Goal: Task Accomplishment & Management: Use online tool/utility

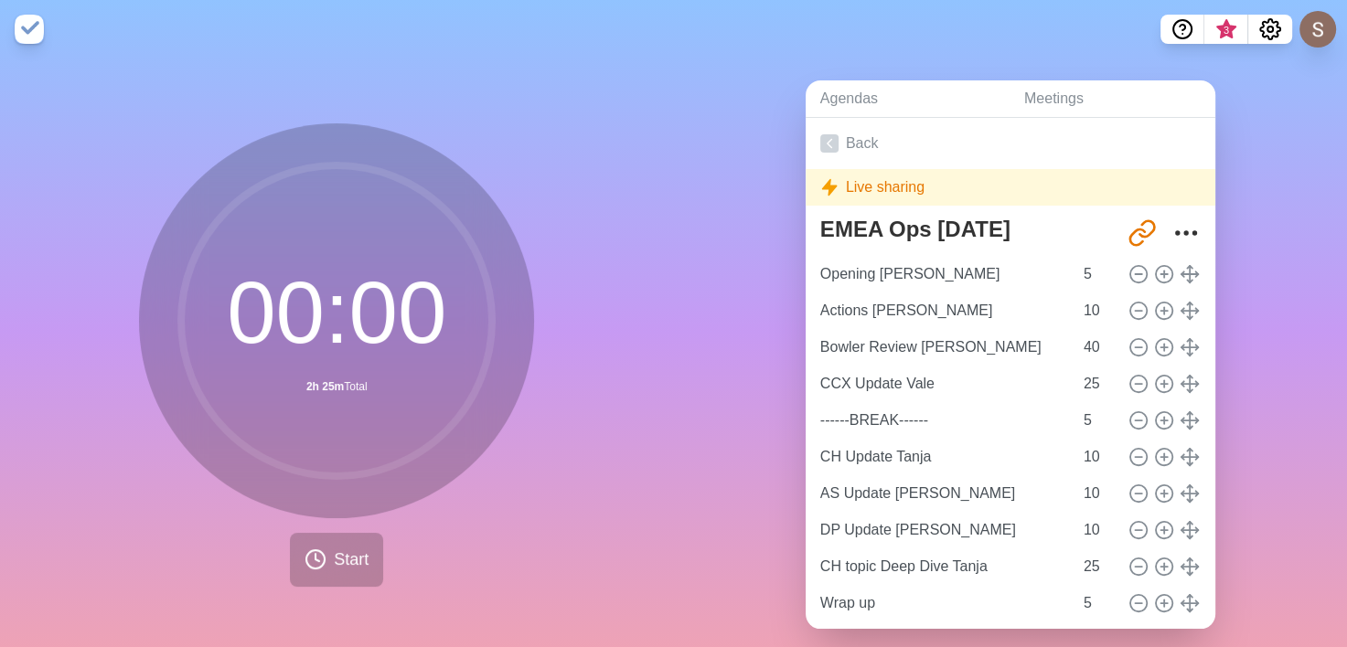
click at [891, 187] on div "Live sharing" at bounding box center [1010, 187] width 410 height 37
click at [867, 135] on link "Back" at bounding box center [1010, 143] width 410 height 51
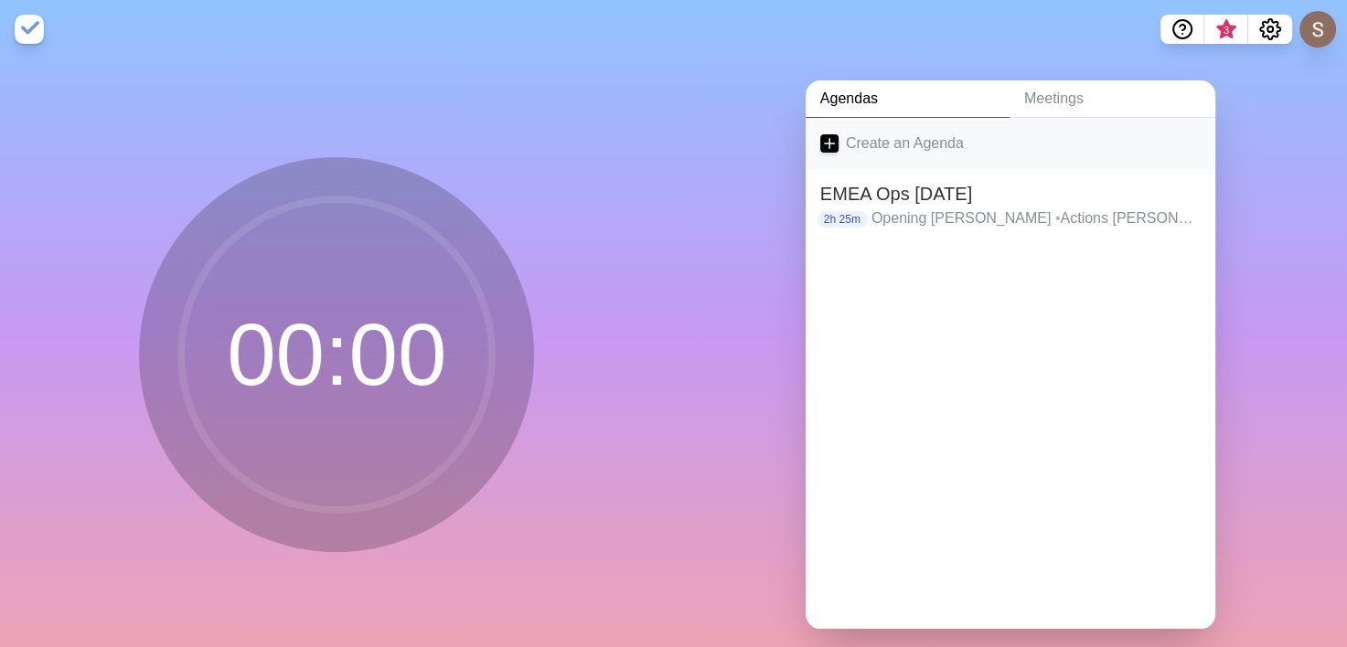
click at [863, 141] on link "Create an Agenda" at bounding box center [1010, 143] width 410 height 51
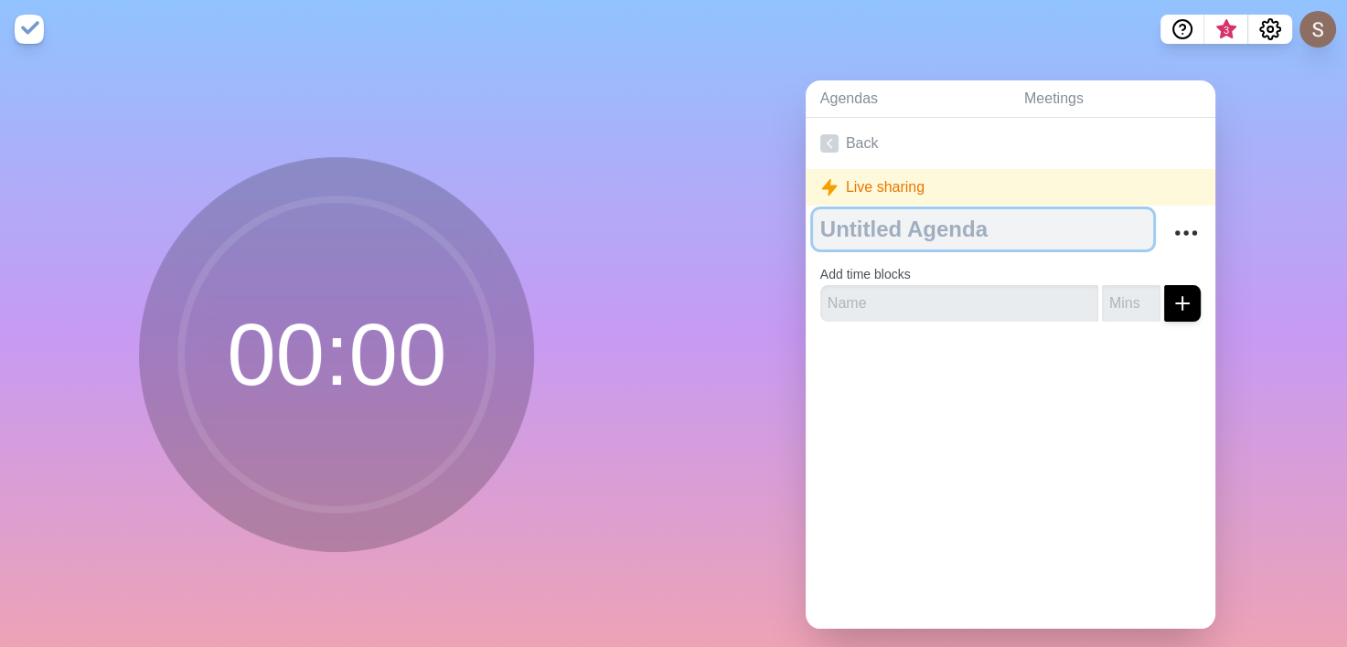
click at [938, 233] on textarea at bounding box center [983, 229] width 340 height 40
type textarea "L"
type textarea "Q3 2025 SCR"
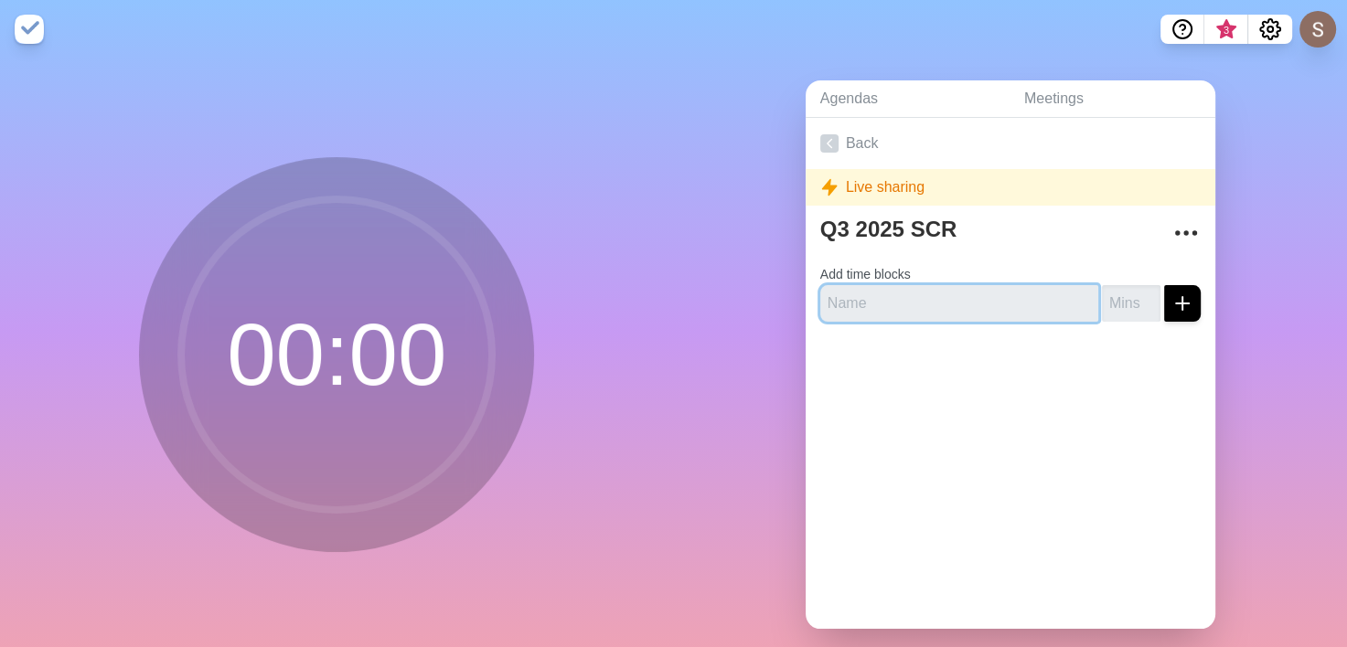
click at [989, 313] on input "text" at bounding box center [959, 303] width 278 height 37
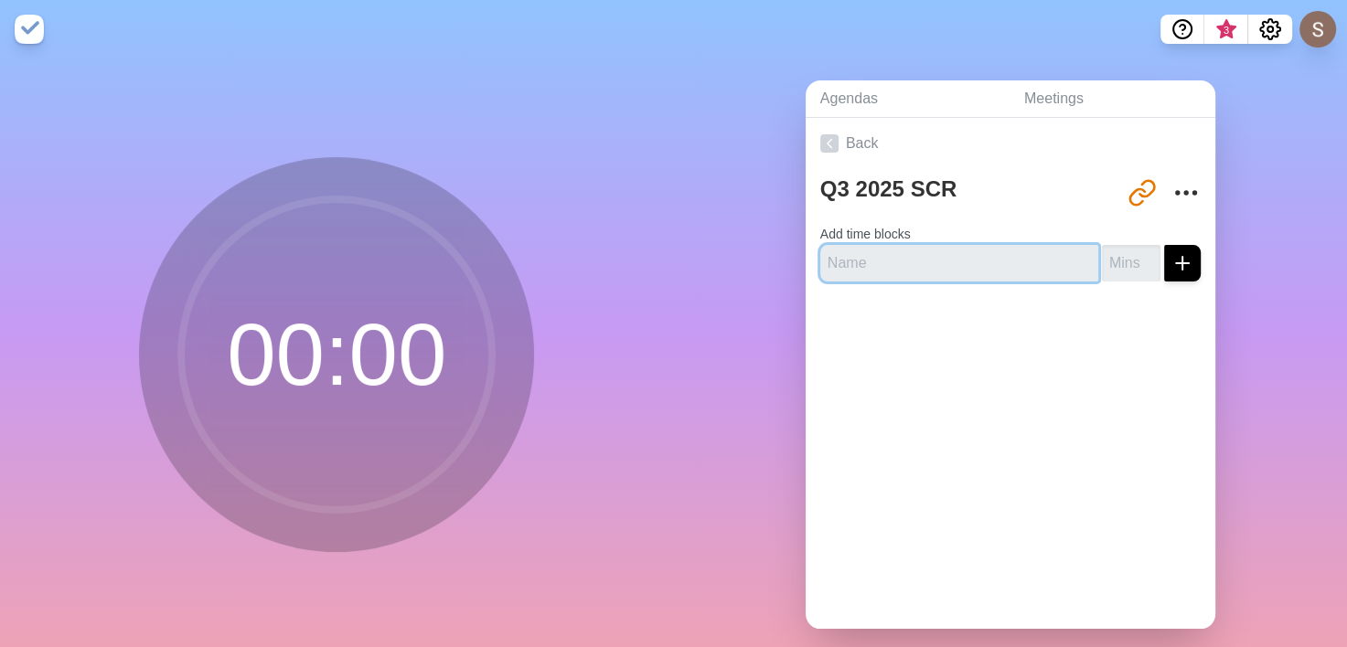
drag, startPoint x: 922, startPoint y: 250, endPoint x: 925, endPoint y: 260, distance: 9.8
click at [922, 250] on input "text" at bounding box center [959, 263] width 278 height 37
type input "F"
type input "[PERSON_NAME]- Financial results and outlook"
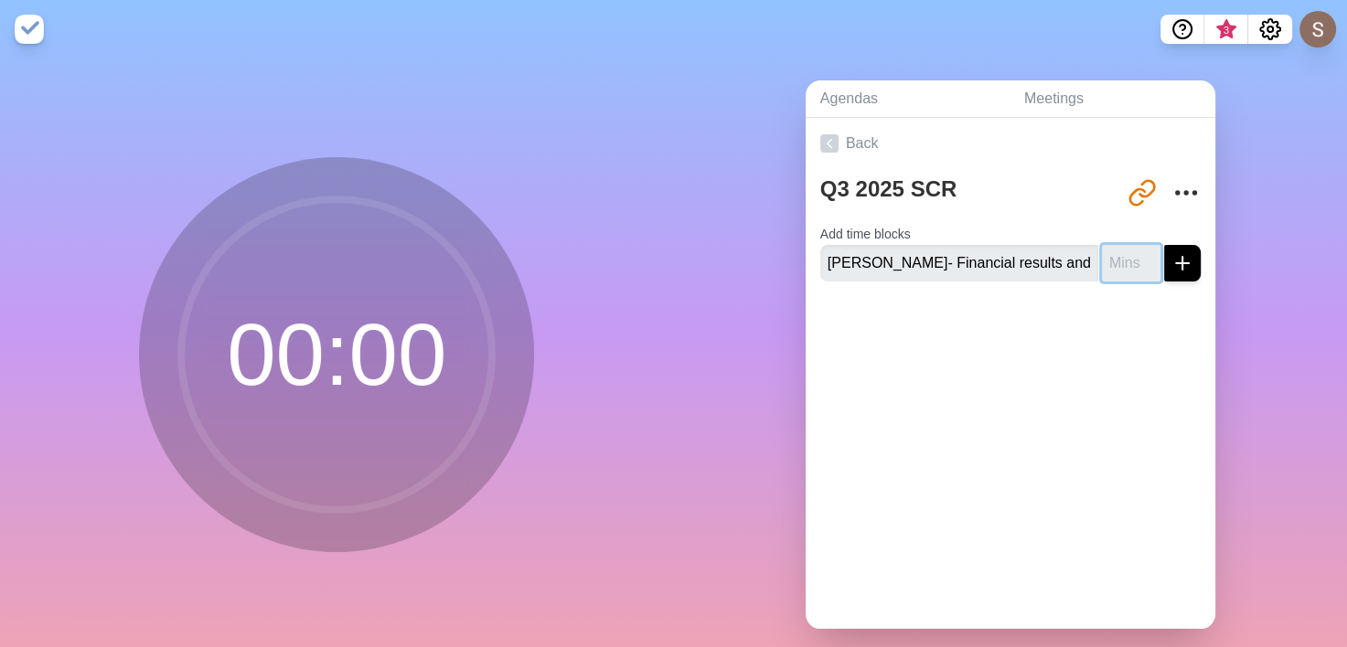
click at [1112, 261] on input "number" at bounding box center [1131, 263] width 59 height 37
type input "30"
click at [1171, 265] on icon "submit" at bounding box center [1182, 263] width 22 height 22
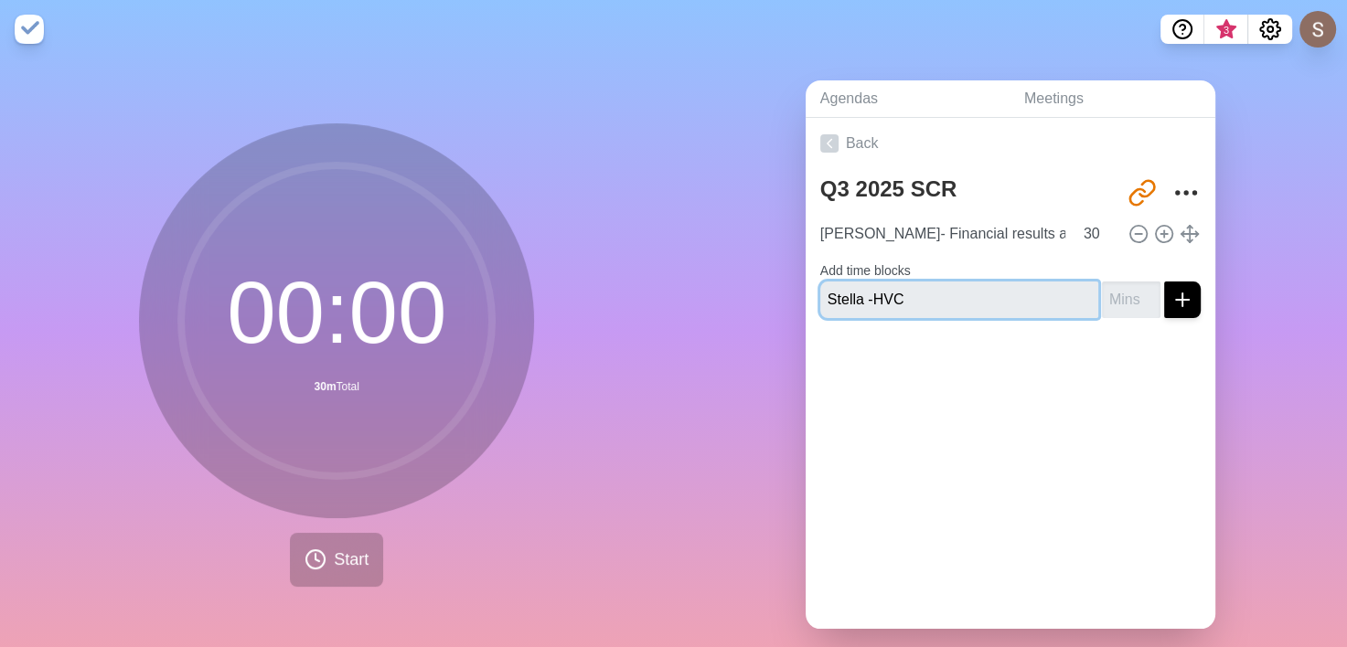
type input "Stella -HVC"
click at [1122, 293] on input "1" at bounding box center [1131, 300] width 59 height 37
click at [1107, 296] on input "115" at bounding box center [1131, 300] width 59 height 37
type input "15"
click at [1164, 282] on button "submit" at bounding box center [1182, 300] width 37 height 37
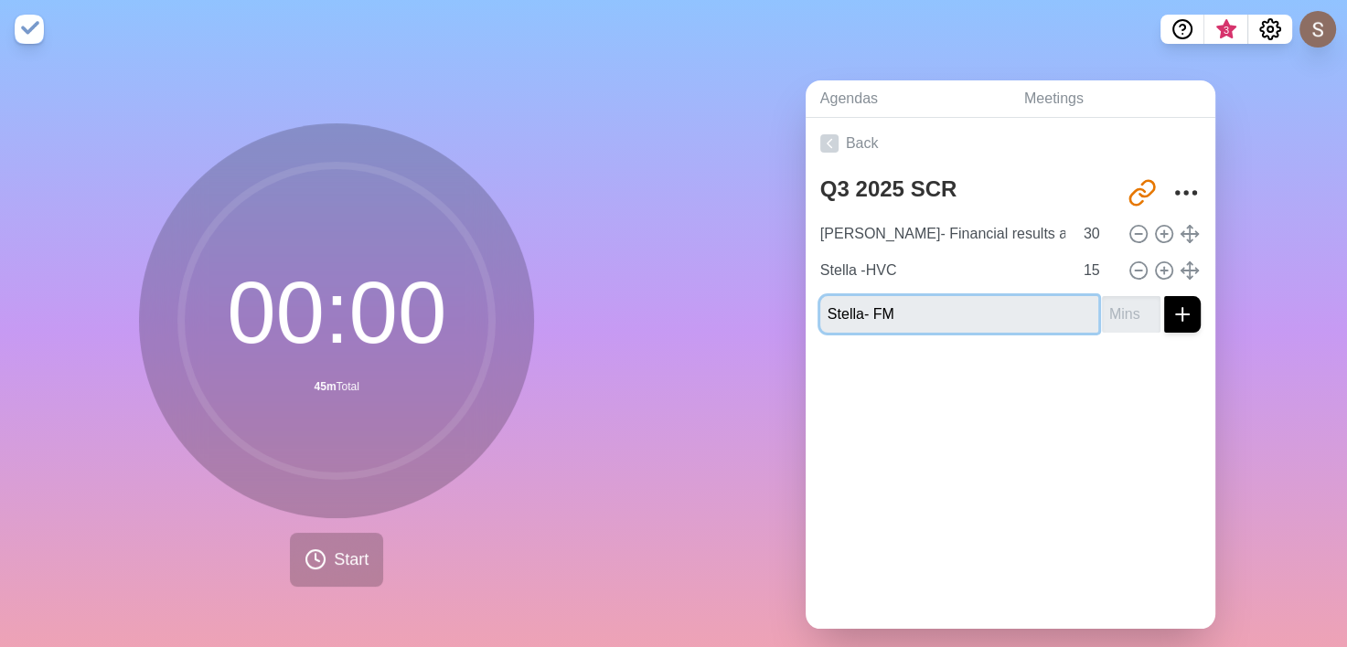
type input "Stella- FM"
click at [1105, 304] on input "number" at bounding box center [1131, 314] width 59 height 37
type input "15"
click at [1164, 296] on button "submit" at bounding box center [1182, 314] width 37 height 37
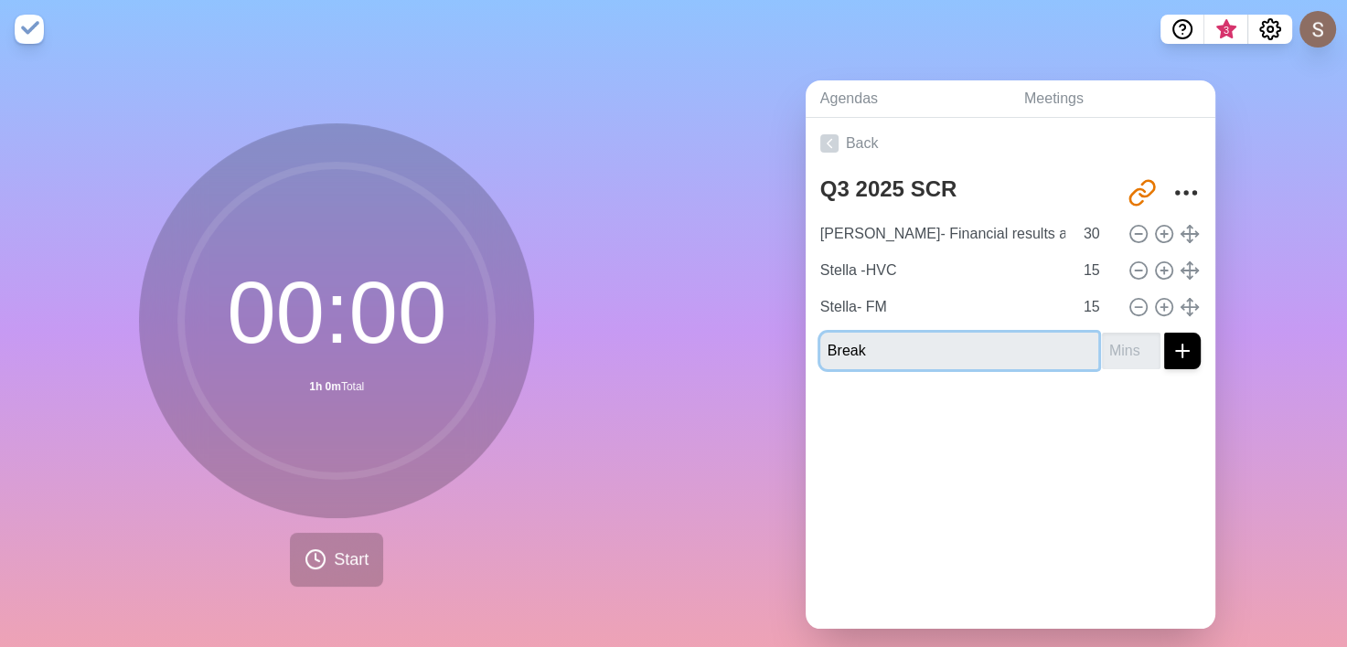
type input "Break"
type input "15"
click at [1164, 333] on button "submit" at bounding box center [1182, 351] width 37 height 37
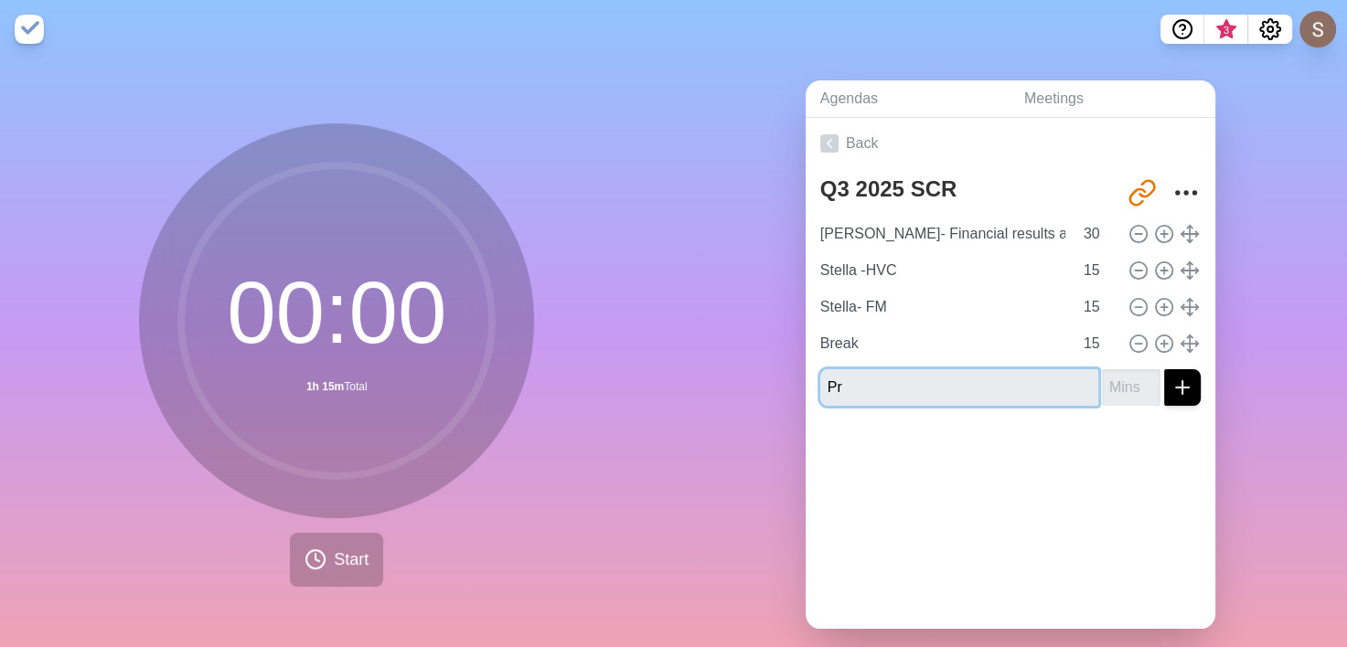
type input "P"
type input "[PERSON_NAME] - Project Essence"
type input "25"
click at [1171, 384] on icon "submit" at bounding box center [1182, 388] width 22 height 22
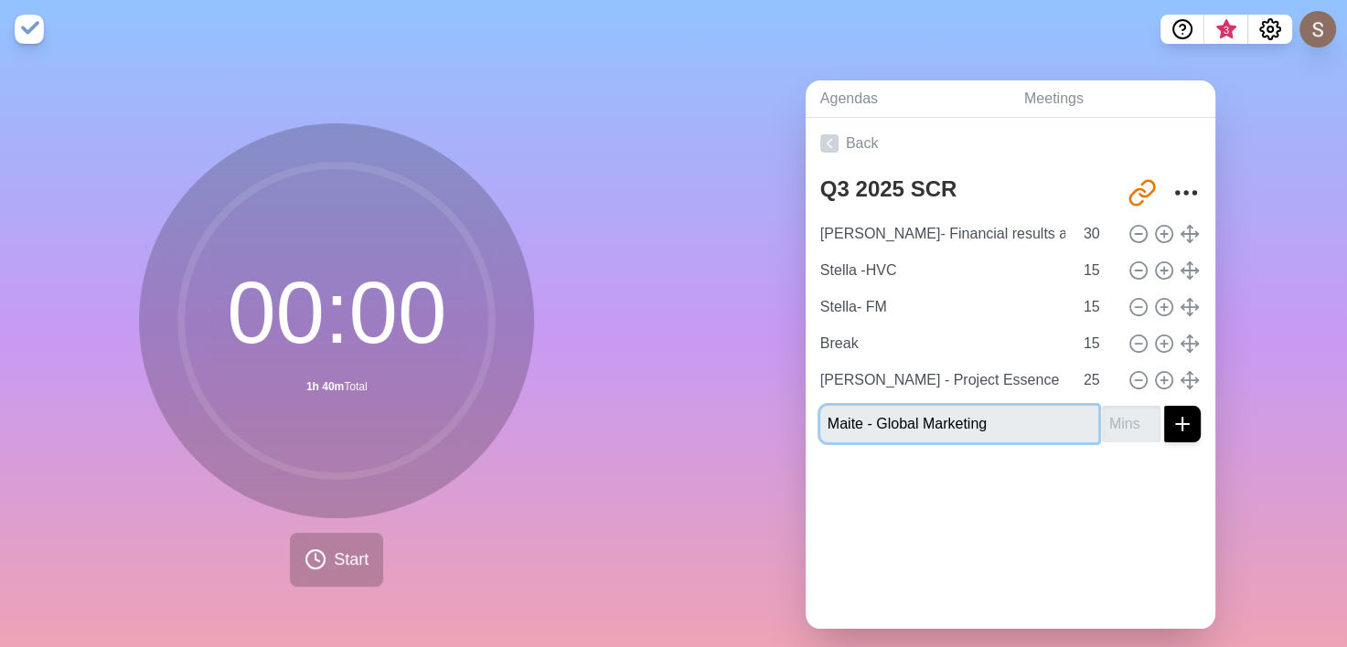
type input "Maite - Global Marketing"
type input "1"
click at [1124, 421] on input "1" at bounding box center [1131, 424] width 59 height 37
type input "30"
click at [1164, 406] on button "submit" at bounding box center [1182, 424] width 37 height 37
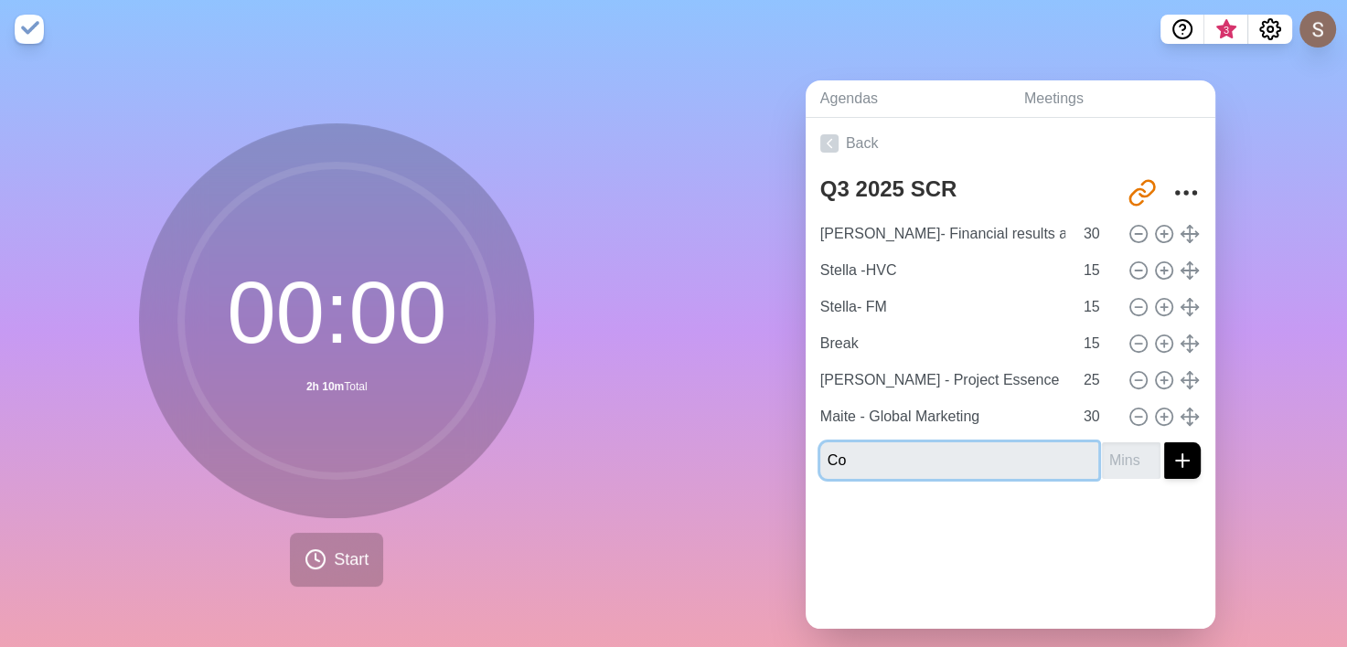
type input "C"
click at [1030, 458] on input "[PERSON_NAME] - Competitive landscape" at bounding box center [959, 460] width 278 height 37
drag, startPoint x: 1020, startPoint y: 461, endPoint x: 1151, endPoint y: 443, distance: 131.9
click at [1184, 472] on div "Q3 2025 SCR [URL][DOMAIN_NAME] [PERSON_NAME]- Financial results and outlook 30 …" at bounding box center [1010, 331] width 410 height 325
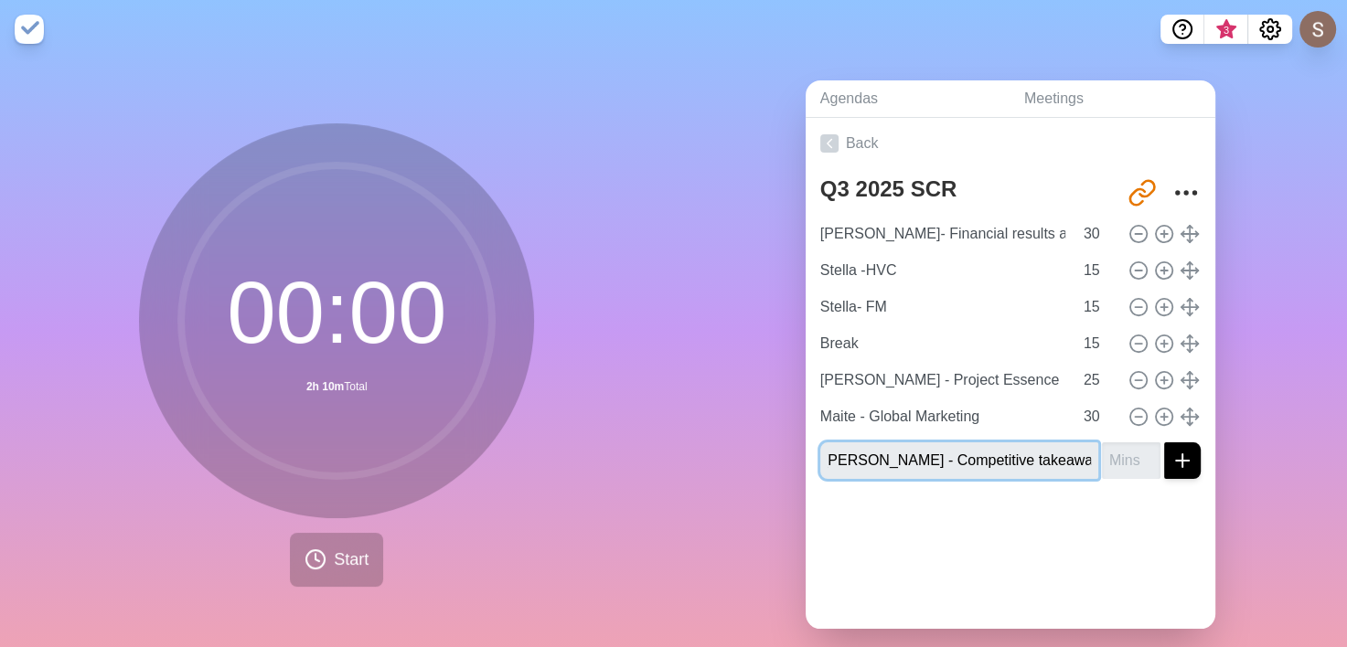
scroll to position [0, 11]
type input "[PERSON_NAME] - Competitive takeaway"
click at [1109, 459] on input "number" at bounding box center [1131, 460] width 59 height 37
type input "40"
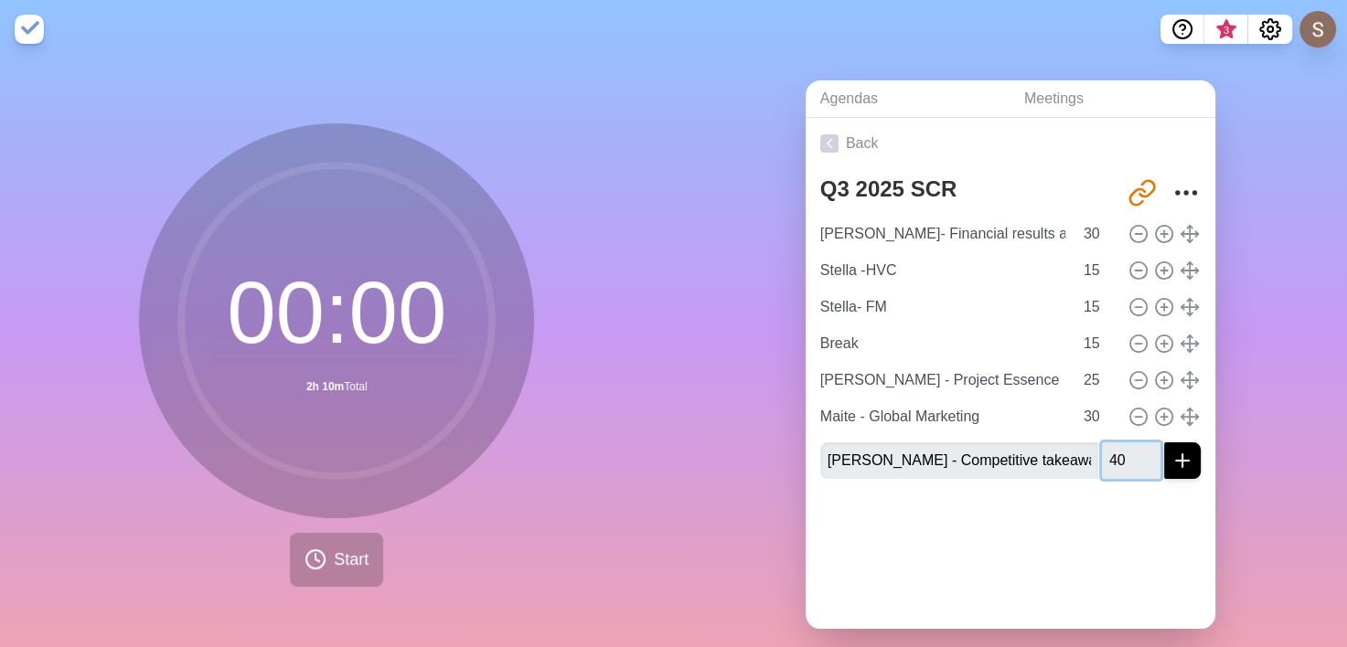
click at [1164, 442] on button "submit" at bounding box center [1182, 460] width 37 height 37
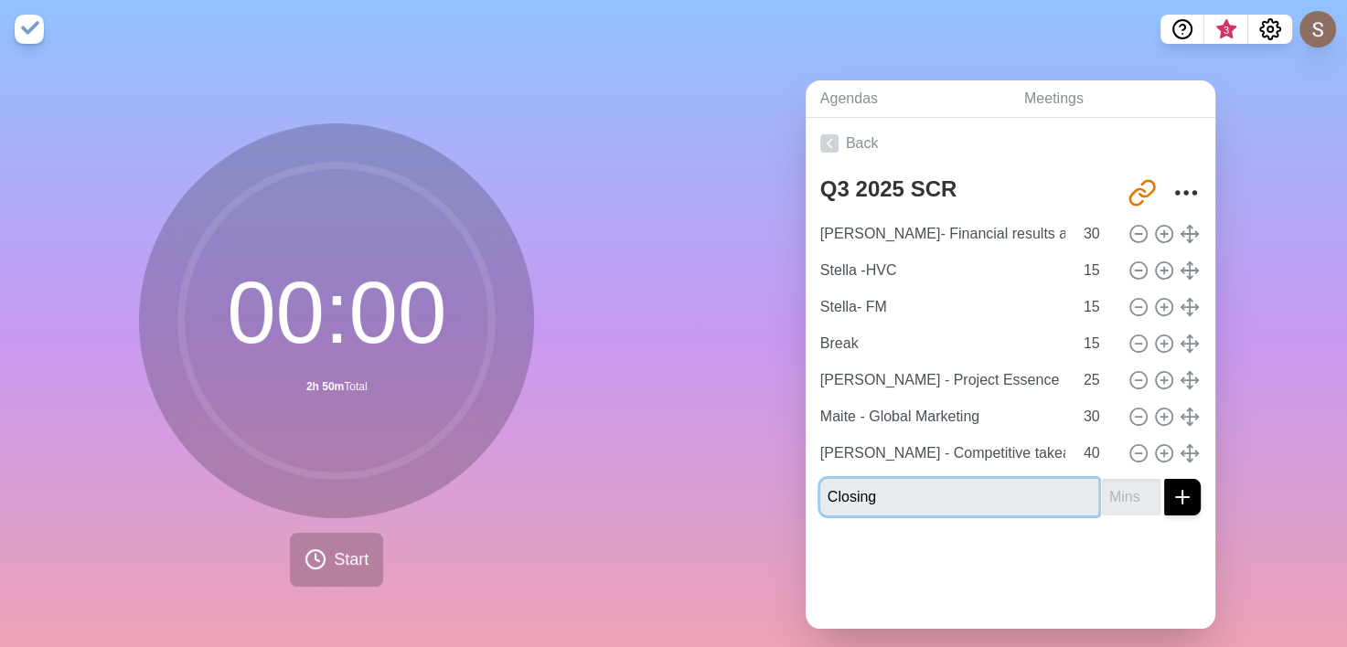
click at [820, 494] on input "Closing" at bounding box center [959, 497] width 278 height 37
type input "Stella- Closing"
click at [1108, 487] on input "number" at bounding box center [1131, 497] width 59 height 37
type input "10"
click at [1164, 479] on button "submit" at bounding box center [1182, 497] width 37 height 37
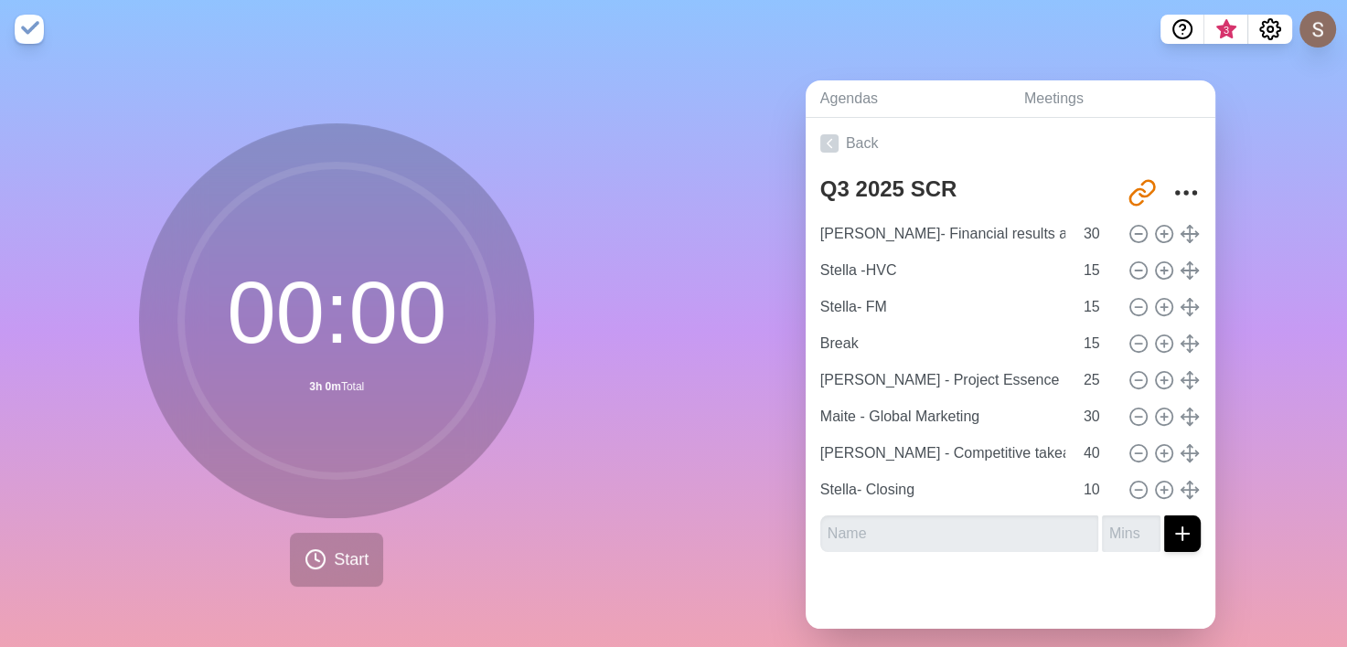
drag, startPoint x: 1273, startPoint y: 184, endPoint x: 1258, endPoint y: 132, distance: 54.4
click at [1273, 179] on div "Agendas Meetings Back Q3 2025 SCR [URL][DOMAIN_NAME] [PERSON_NAME]- Financial r…" at bounding box center [1011, 362] width 674 height 607
click at [1129, 188] on icon "Share link" at bounding box center [1136, 196] width 15 height 16
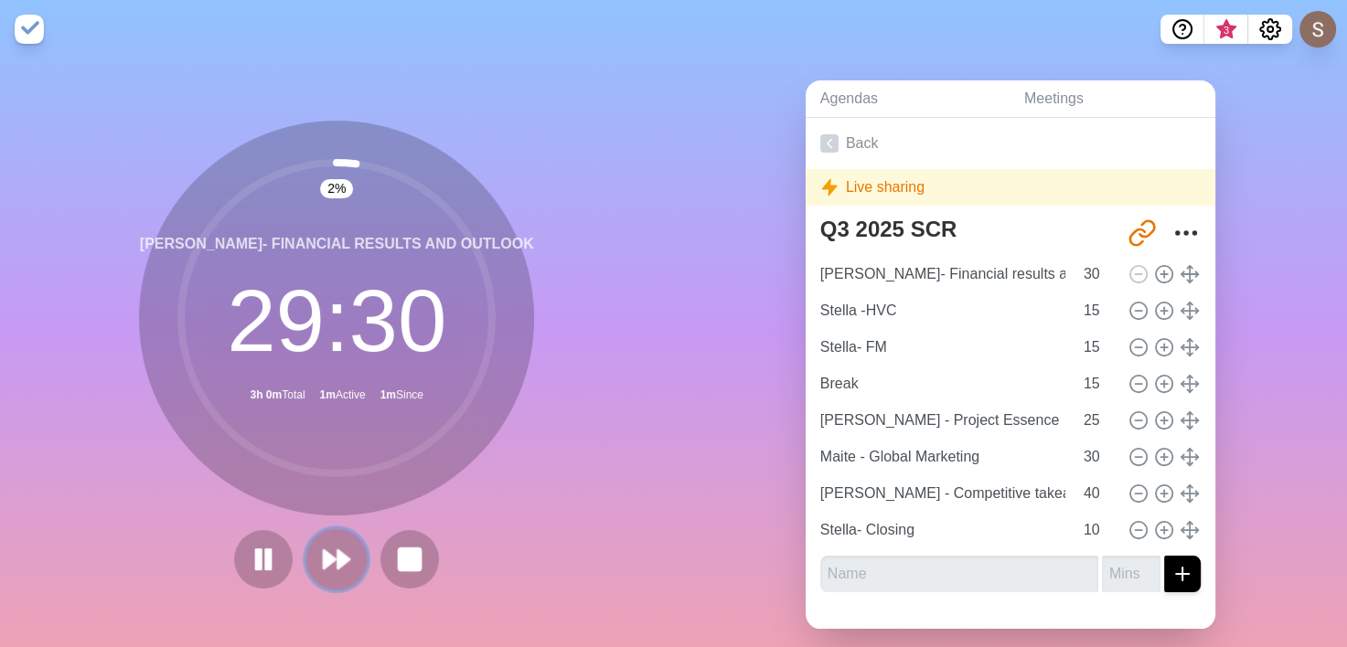
drag, startPoint x: 321, startPoint y: 565, endPoint x: 368, endPoint y: 566, distance: 46.6
click at [324, 565] on polygon at bounding box center [330, 559] width 12 height 18
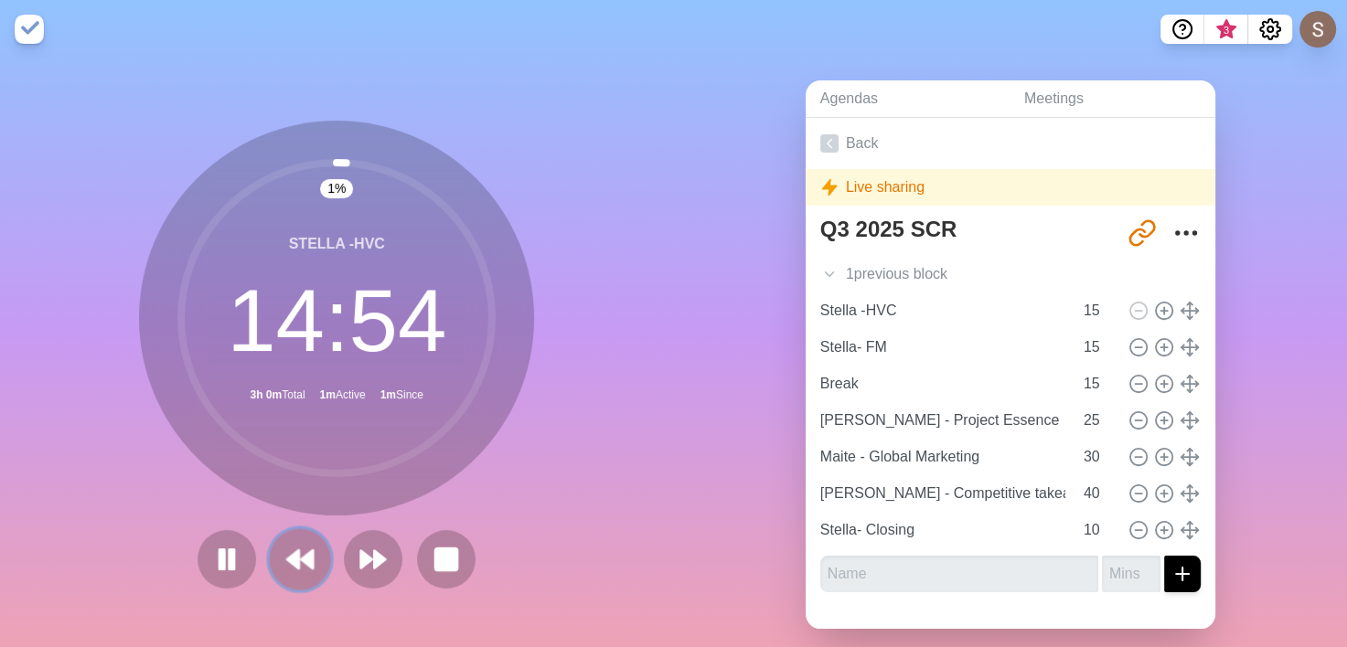
click at [287, 559] on polygon at bounding box center [293, 559] width 12 height 18
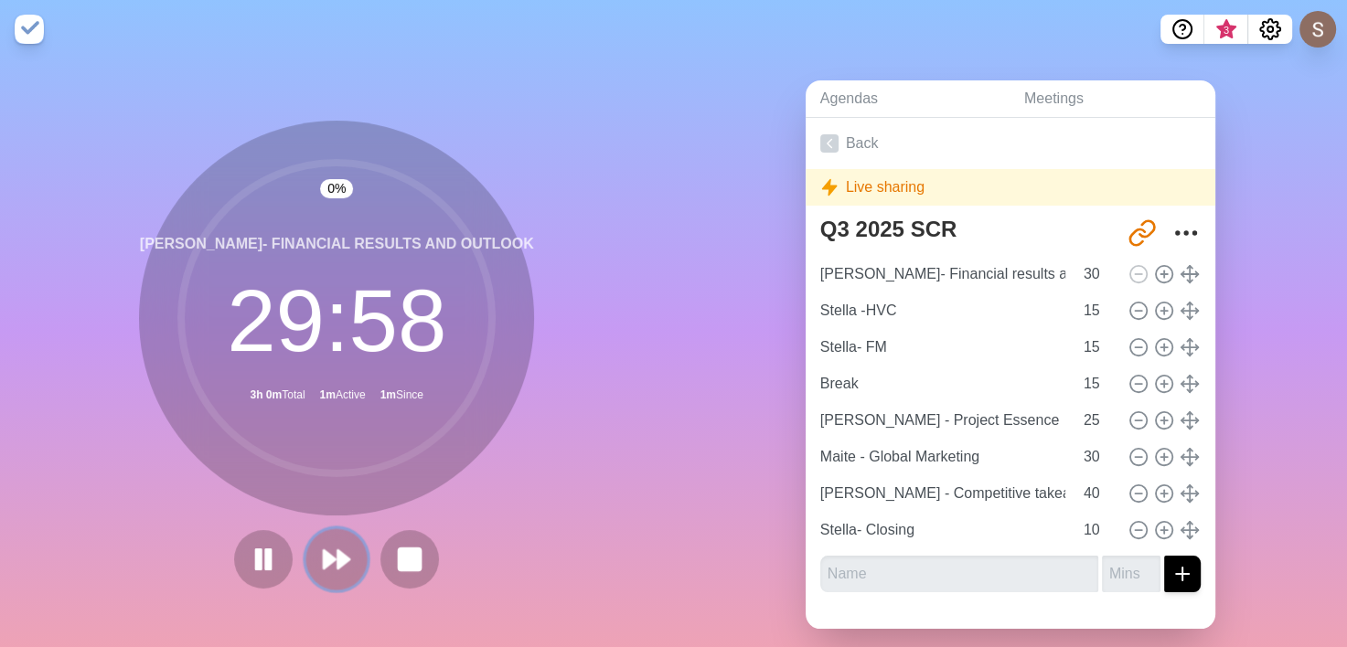
click at [325, 556] on polygon at bounding box center [330, 559] width 12 height 18
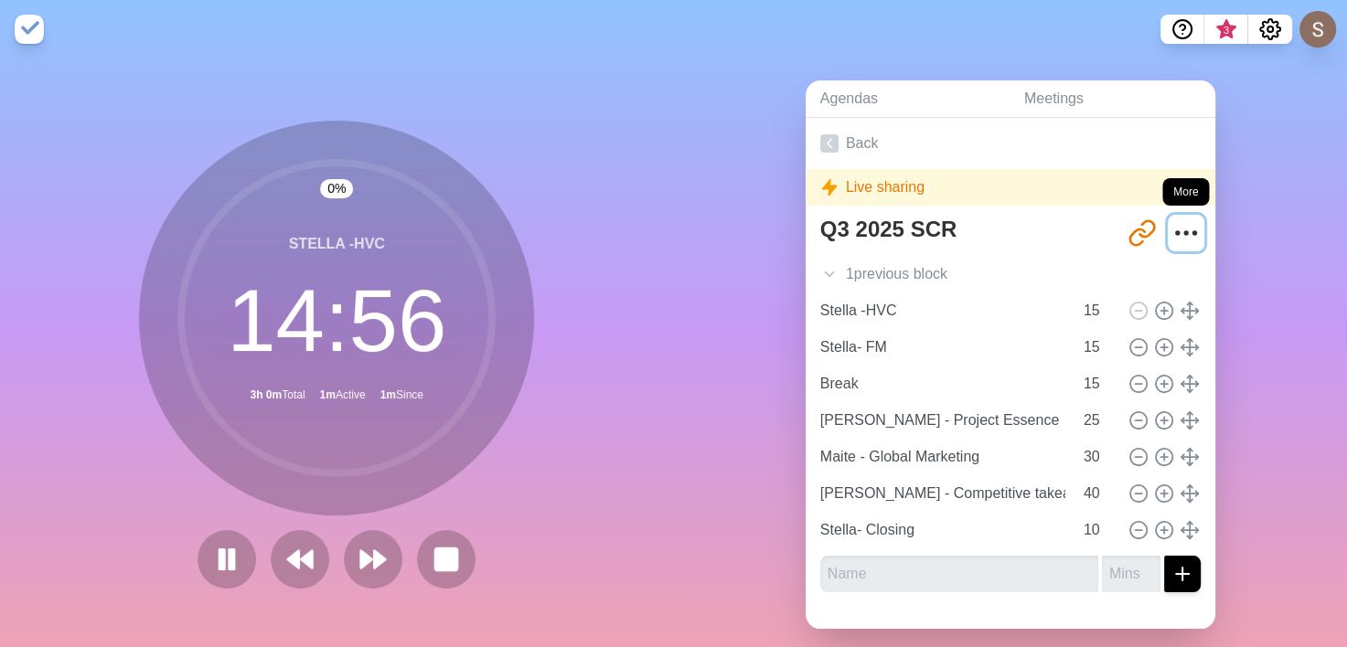
click at [1171, 234] on icon "More" at bounding box center [1185, 232] width 29 height 29
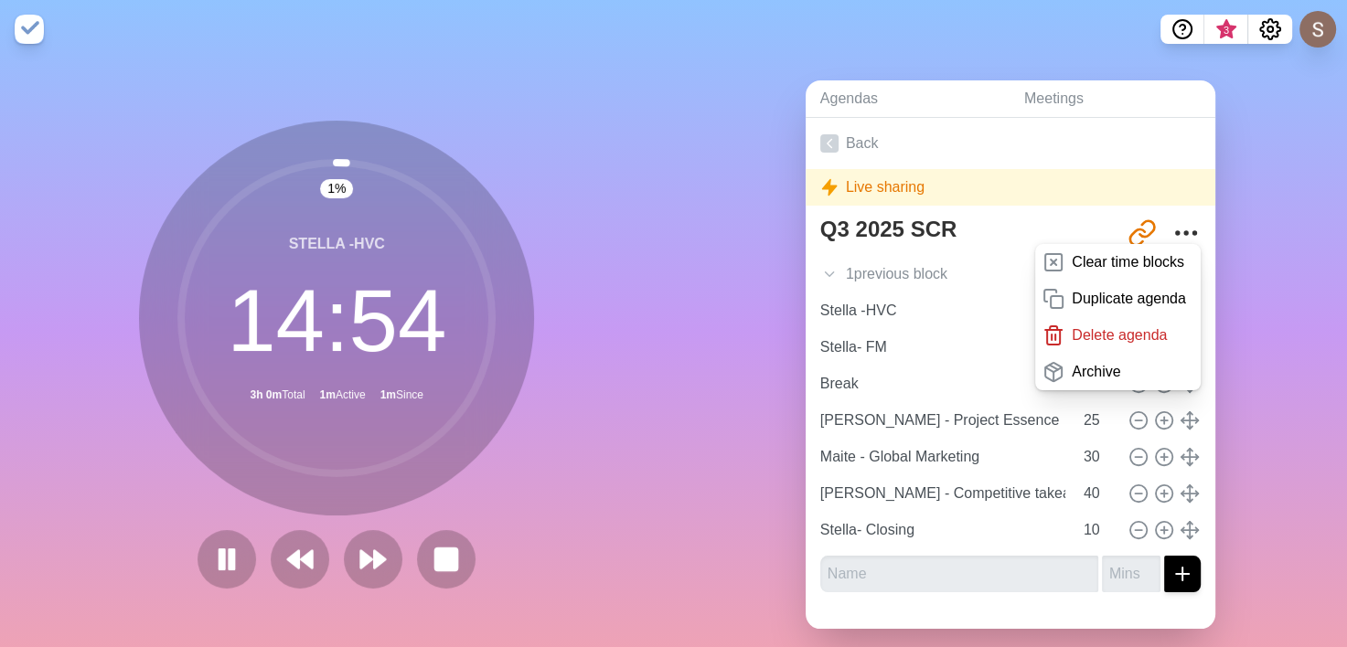
click at [1228, 248] on div "Agendas Meetings Back Live sharing Q3 2025 SCR [URL][DOMAIN_NAME] Clear time bl…" at bounding box center [1011, 362] width 674 height 607
click at [1264, 22] on icon "Settings" at bounding box center [1270, 29] width 20 height 20
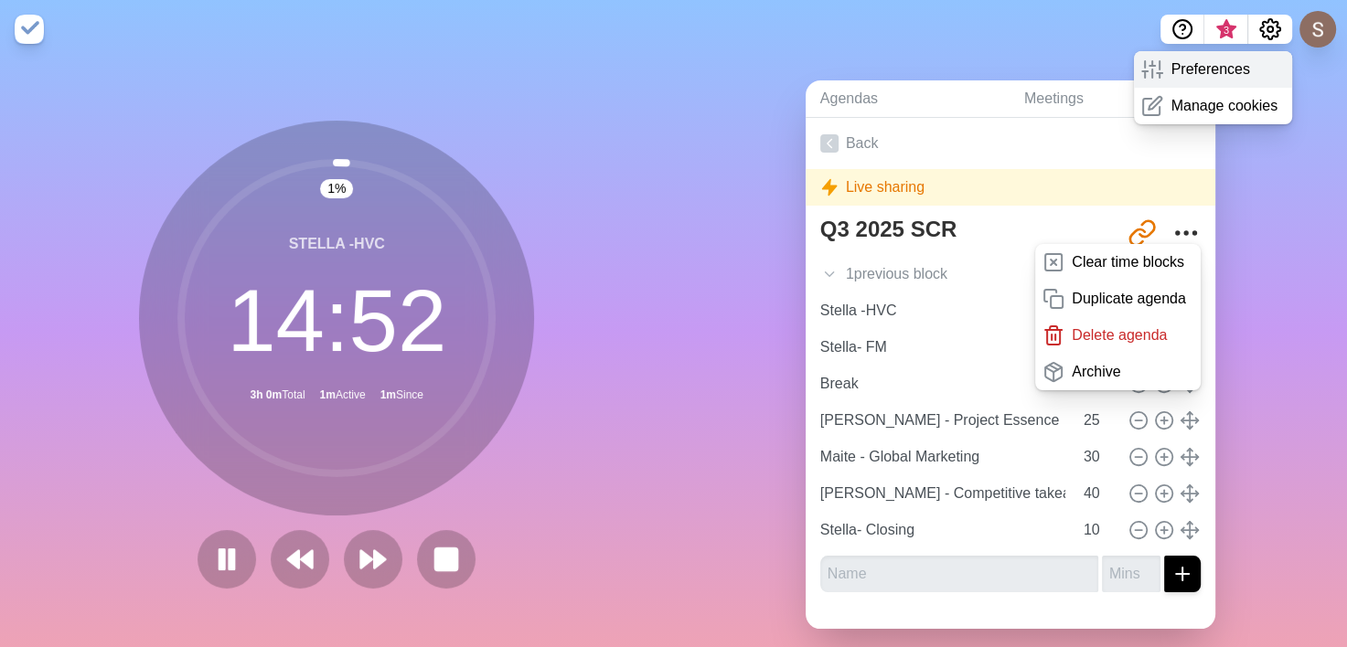
click at [1231, 69] on p "Preferences" at bounding box center [1209, 70] width 79 height 22
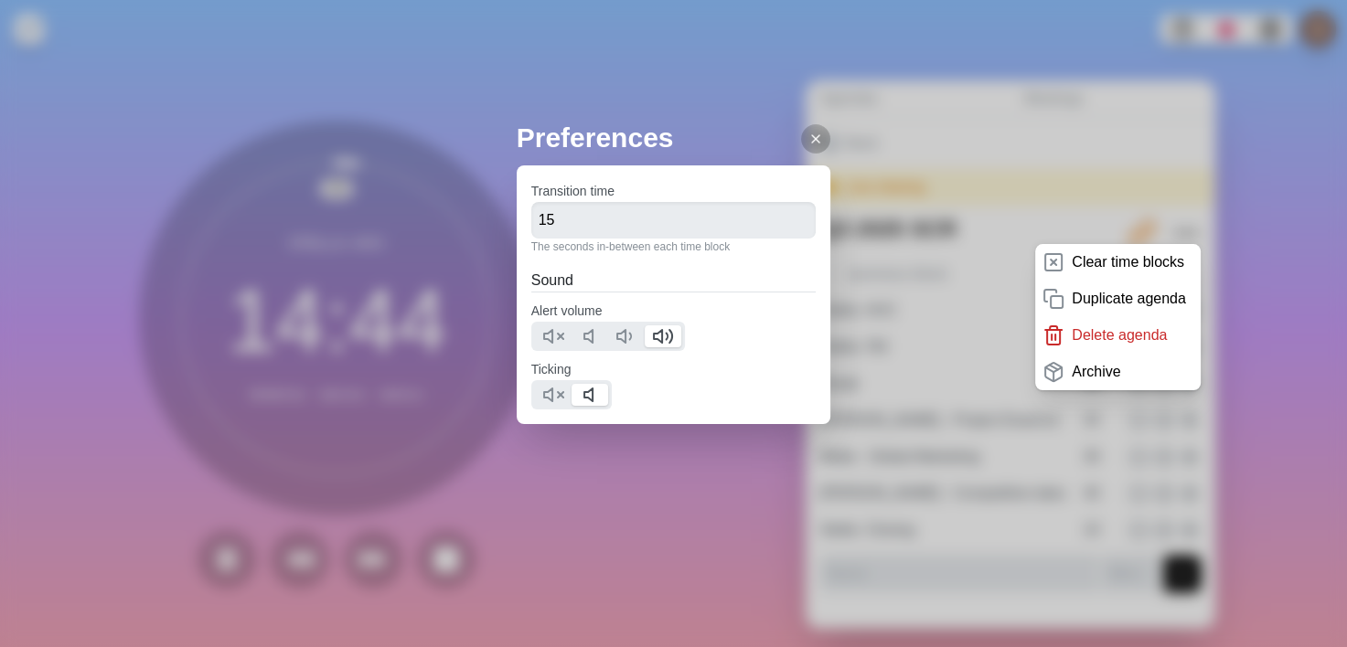
click at [615, 498] on div "Preferences Transition time 15 The seconds in-between each time block Sound Ale…" at bounding box center [673, 323] width 1347 height 647
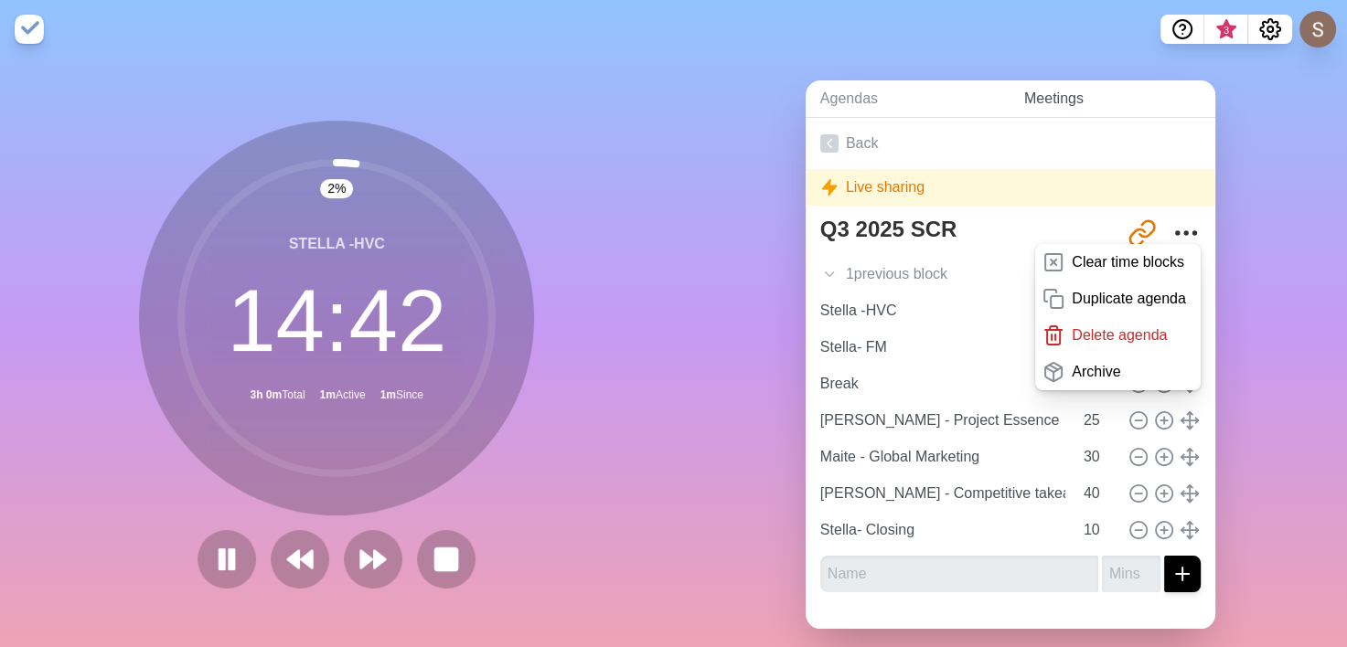
click at [1031, 106] on link "Meetings" at bounding box center [1112, 98] width 206 height 37
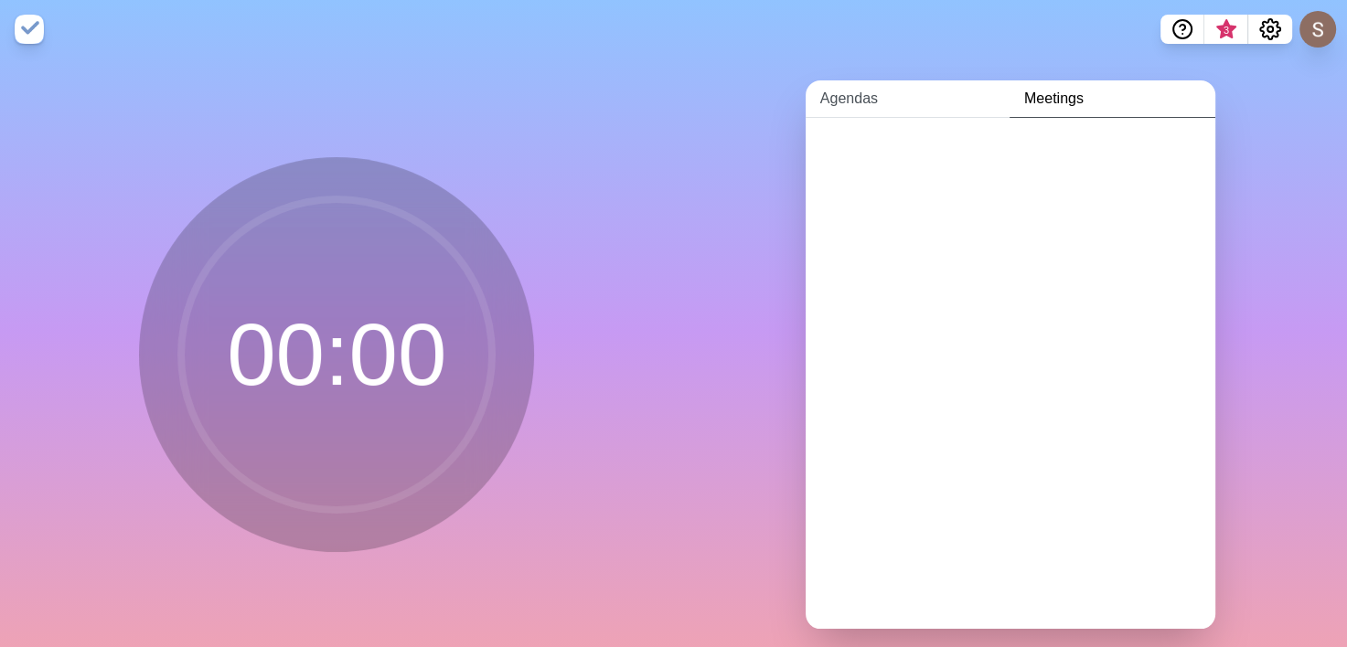
click at [867, 105] on link "Agendas" at bounding box center [907, 98] width 204 height 37
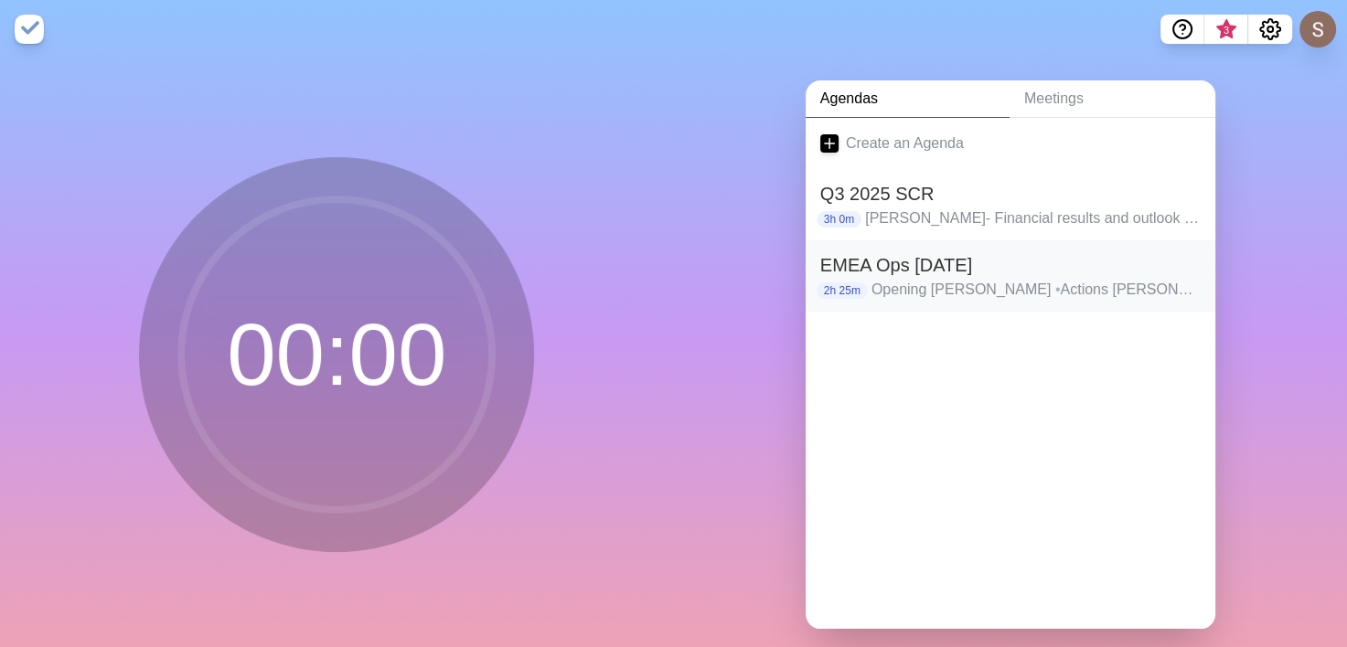
click at [922, 300] on p "Opening [PERSON_NAME] • Actions Stella • Bowler Review [PERSON_NAME] • CCX Upda…" at bounding box center [1035, 290] width 329 height 22
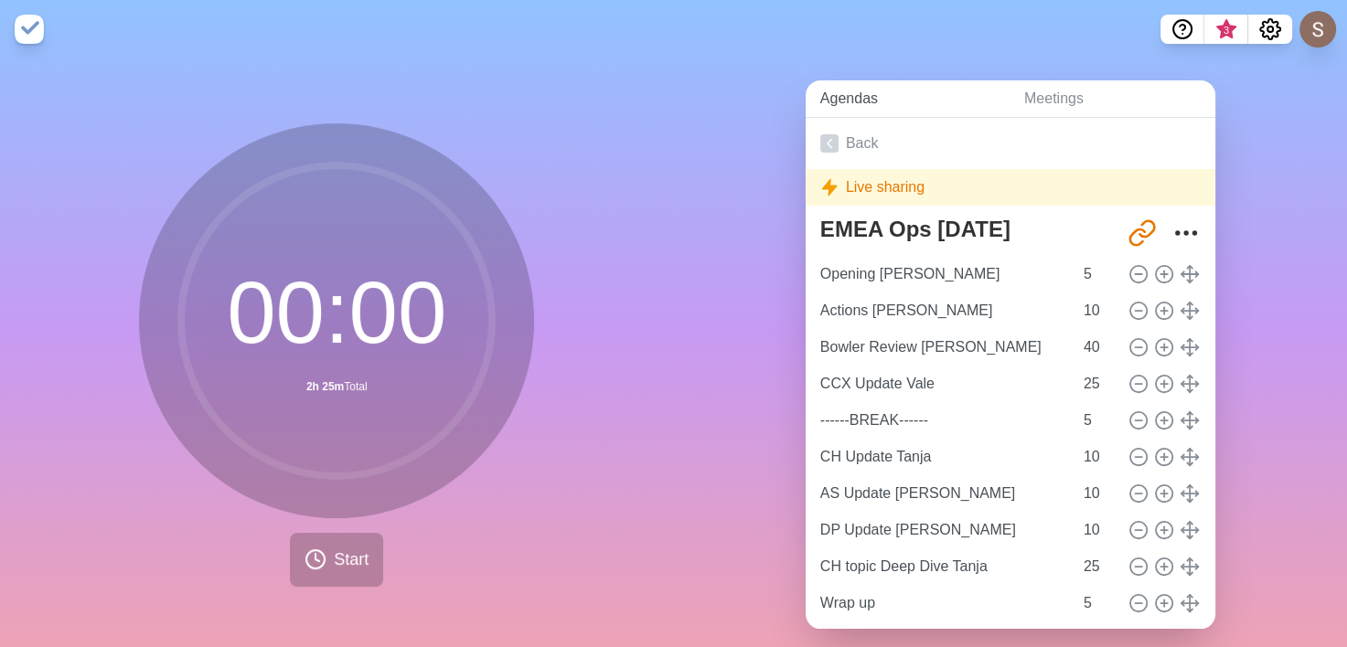
click at [857, 95] on link "Agendas" at bounding box center [907, 98] width 204 height 37
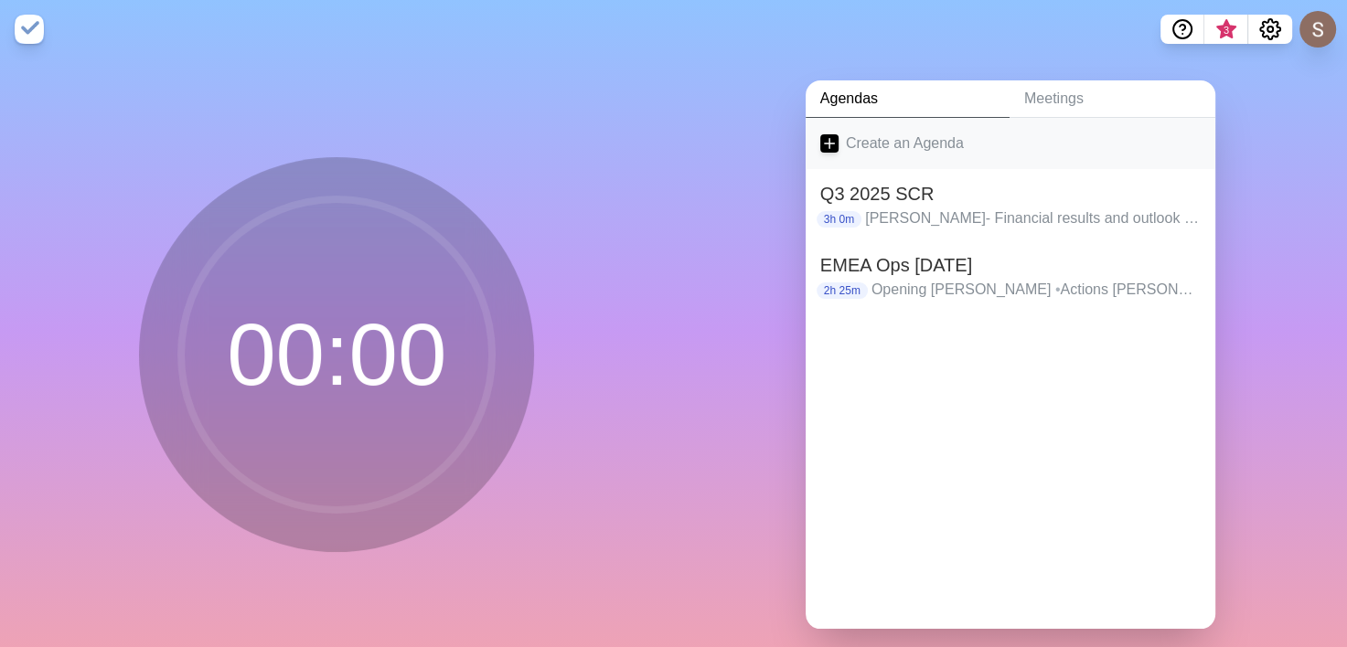
click at [856, 144] on link "Create an Agenda" at bounding box center [1010, 143] width 410 height 51
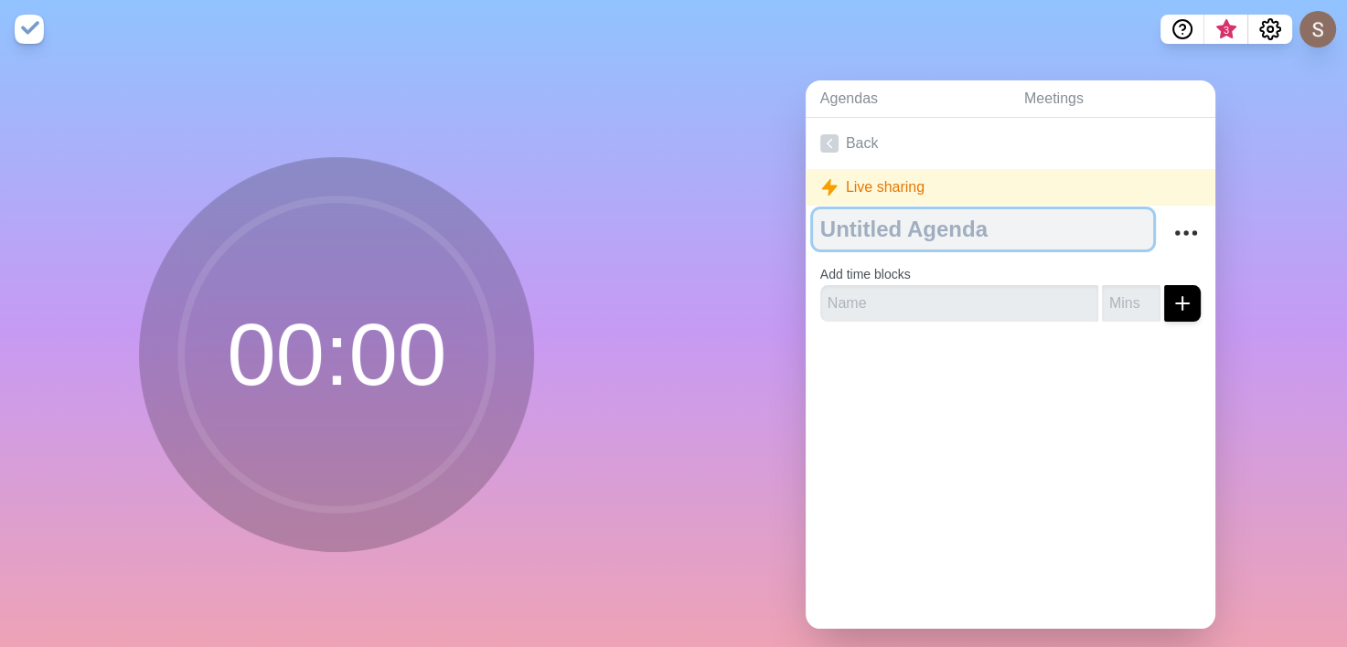
click at [958, 234] on textarea at bounding box center [983, 229] width 340 height 40
type textarea "testing"
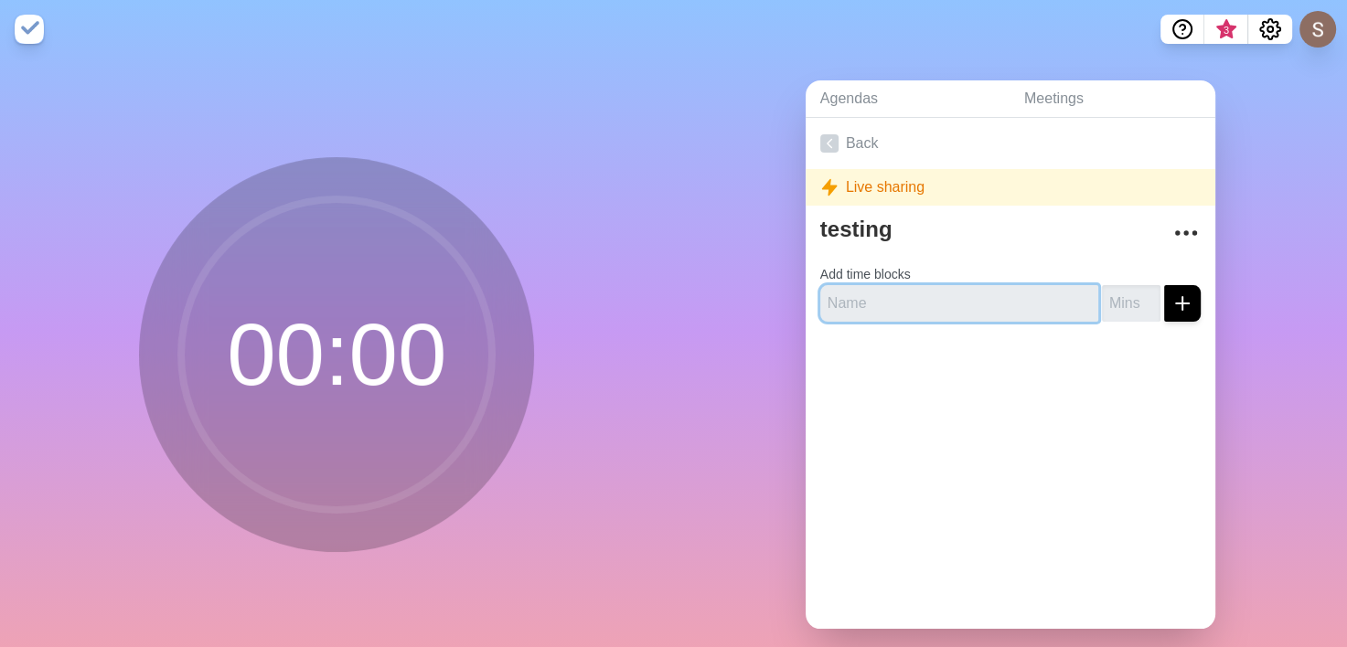
click at [958, 285] on input "text" at bounding box center [959, 303] width 278 height 37
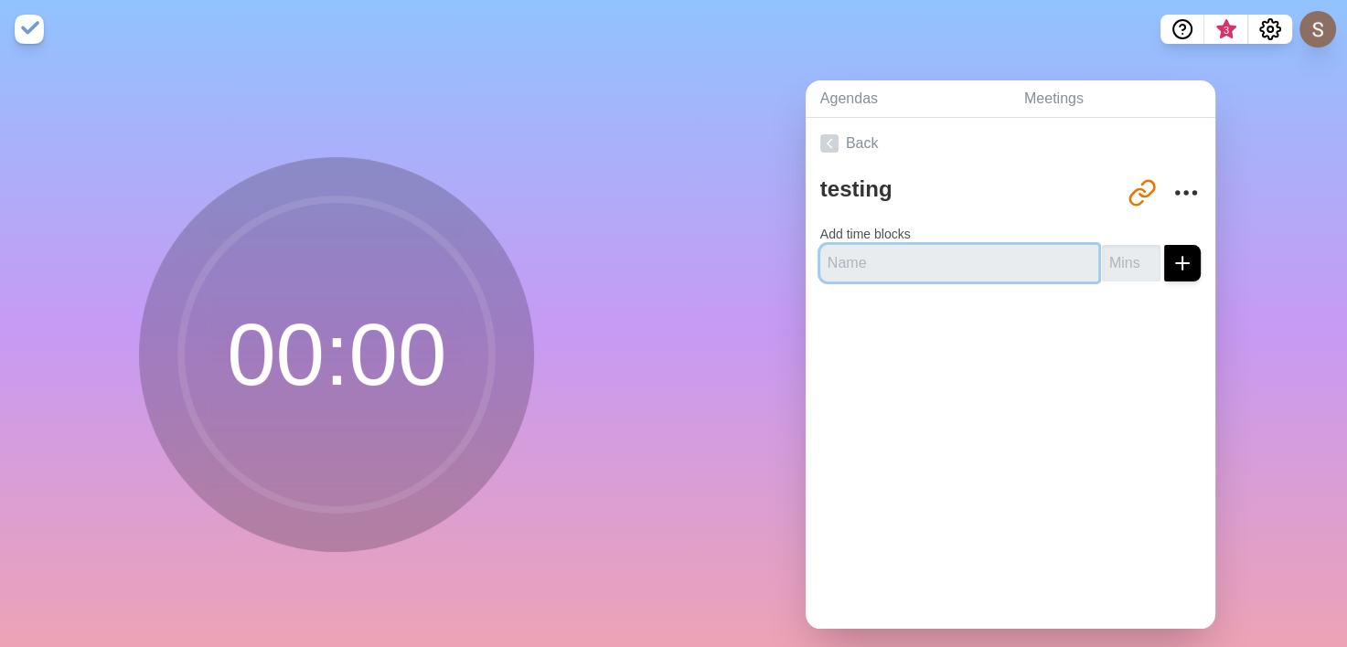
click at [1011, 264] on input "text" at bounding box center [959, 263] width 278 height 37
type input "aaaa"
click at [1123, 267] on input "-1" at bounding box center [1131, 263] width 59 height 37
drag, startPoint x: 1113, startPoint y: 261, endPoint x: 1060, endPoint y: 245, distance: 55.3
click at [1060, 245] on div "aaaa -1" at bounding box center [1010, 263] width 380 height 37
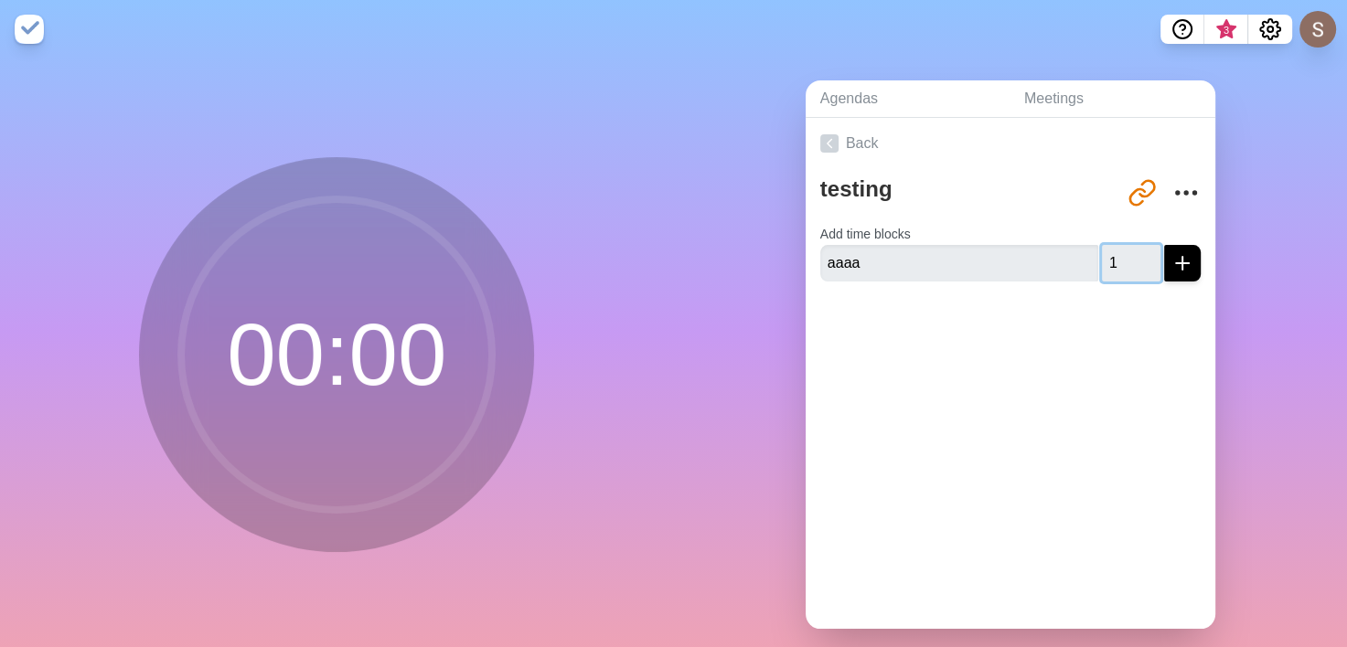
type input "1"
click at [1171, 271] on icon "submit" at bounding box center [1182, 263] width 22 height 22
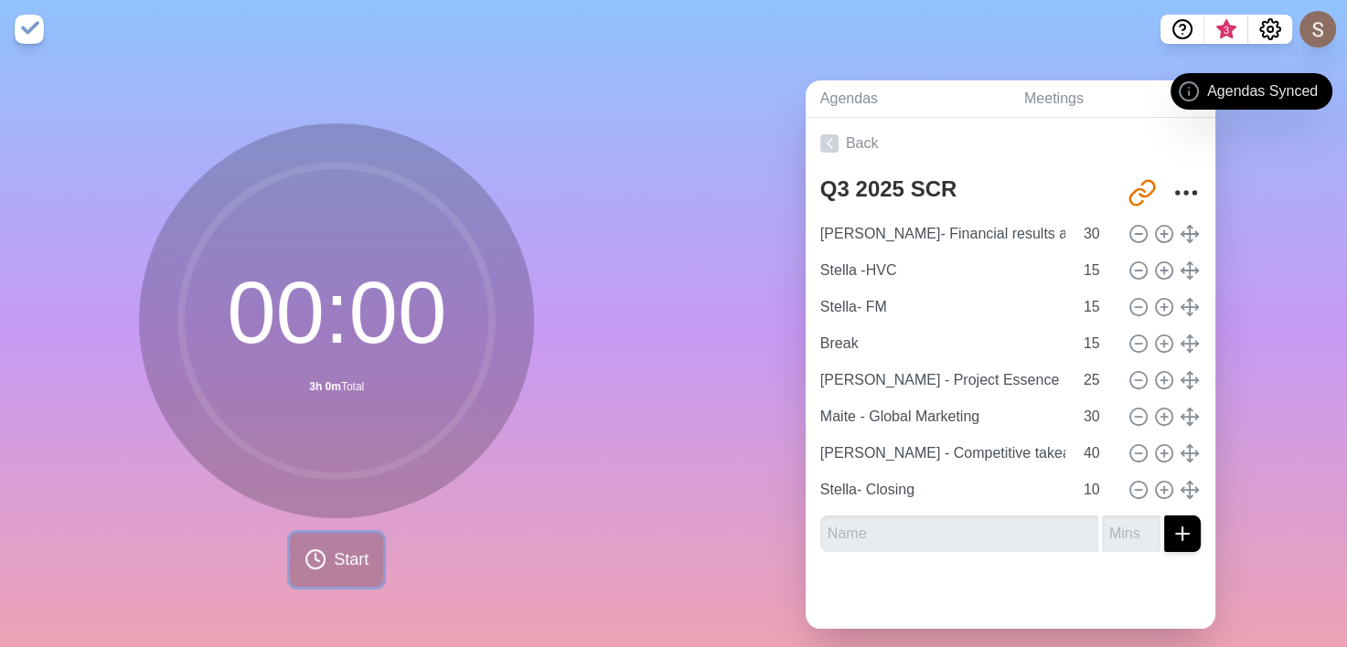
click at [338, 549] on span "Start" at bounding box center [351, 560] width 35 height 25
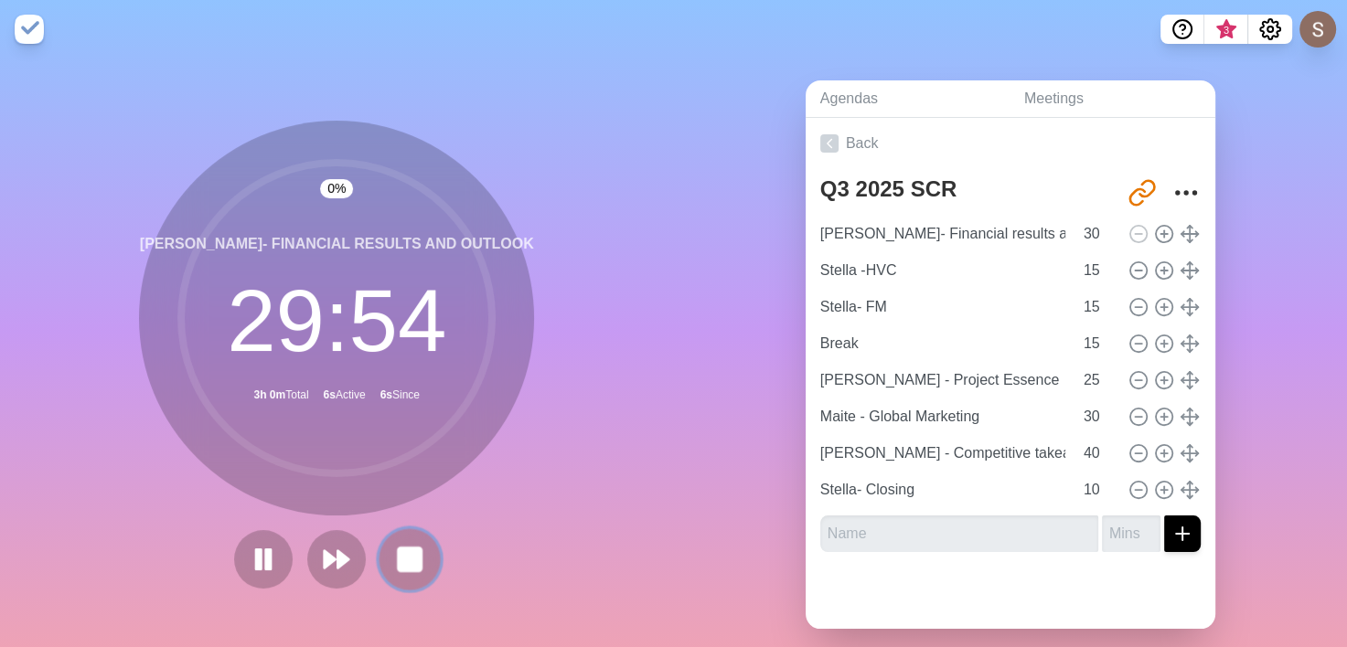
click at [412, 556] on rect at bounding box center [410, 559] width 23 height 23
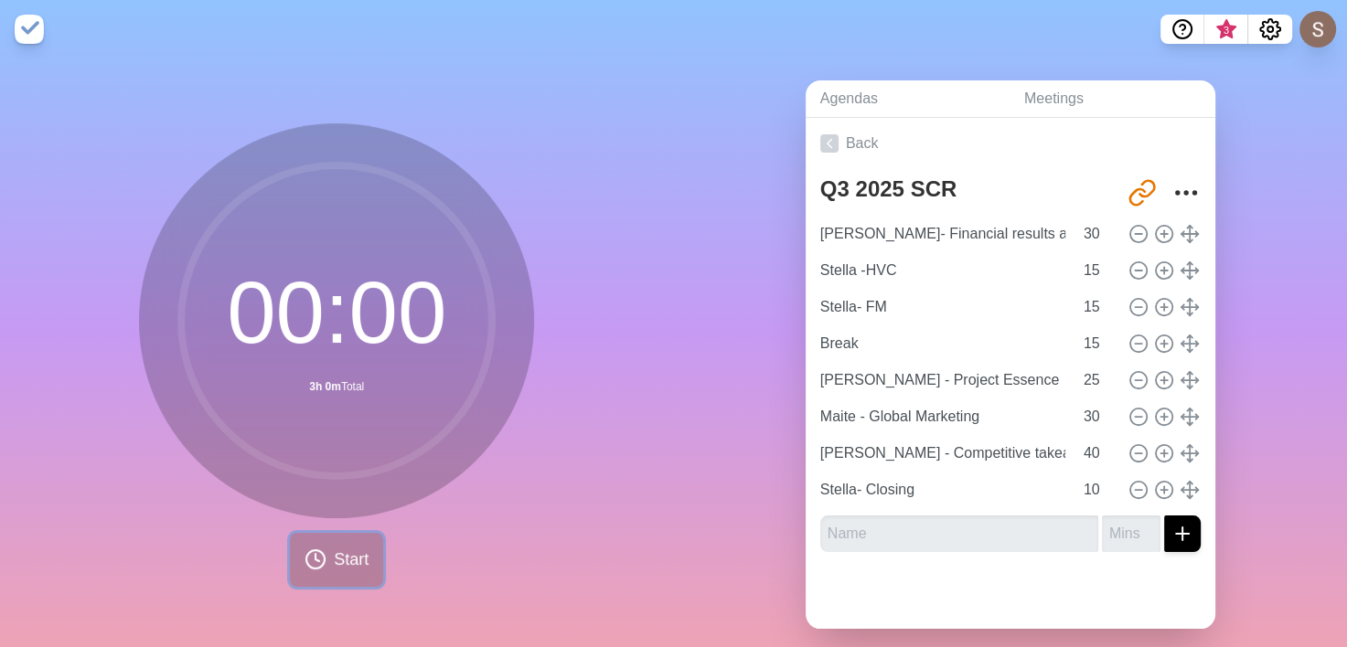
click at [313, 544] on button "Start" at bounding box center [336, 560] width 93 height 54
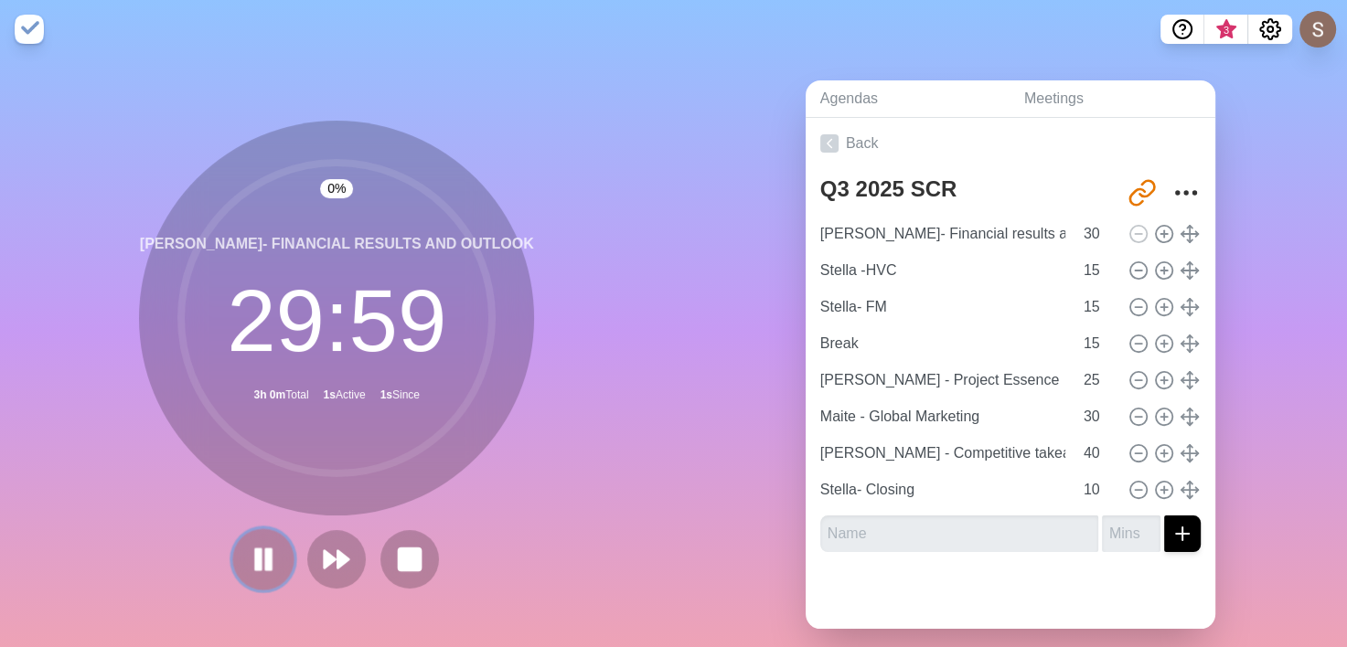
click at [266, 563] on rect at bounding box center [268, 559] width 5 height 20
click at [248, 563] on icon at bounding box center [263, 559] width 31 height 31
click at [321, 571] on icon at bounding box center [336, 559] width 31 height 31
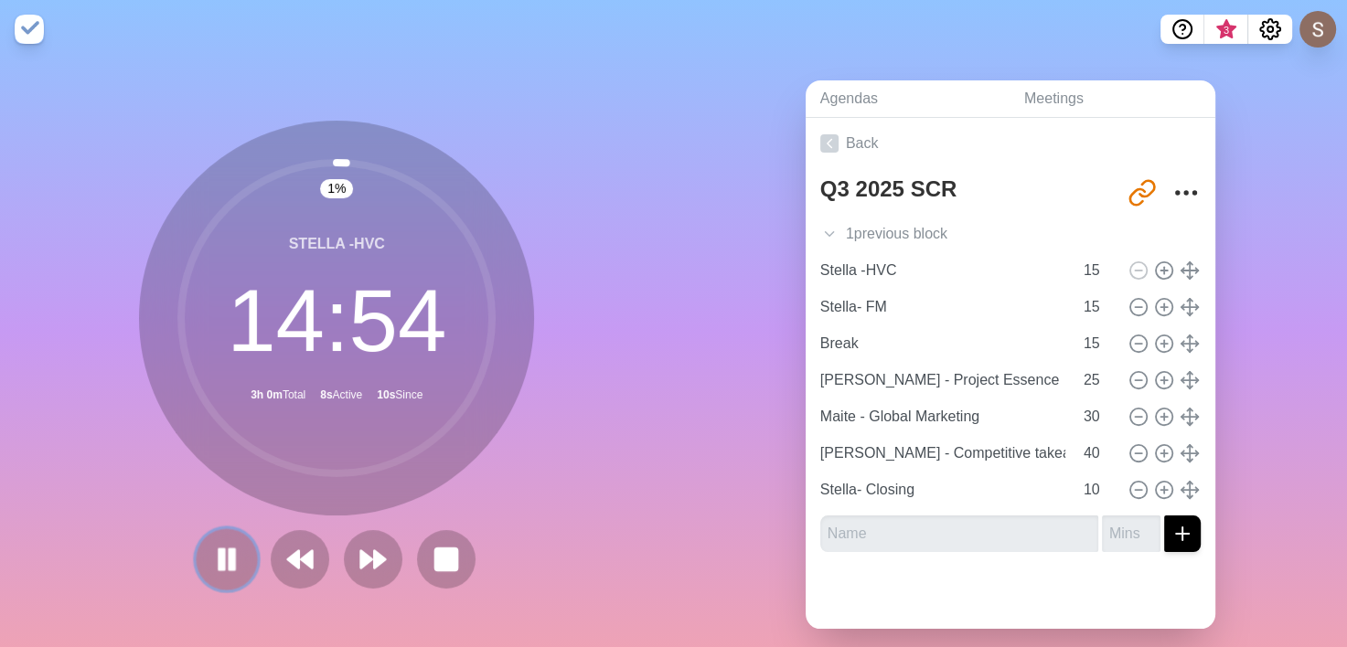
click at [219, 557] on rect at bounding box center [221, 559] width 5 height 20
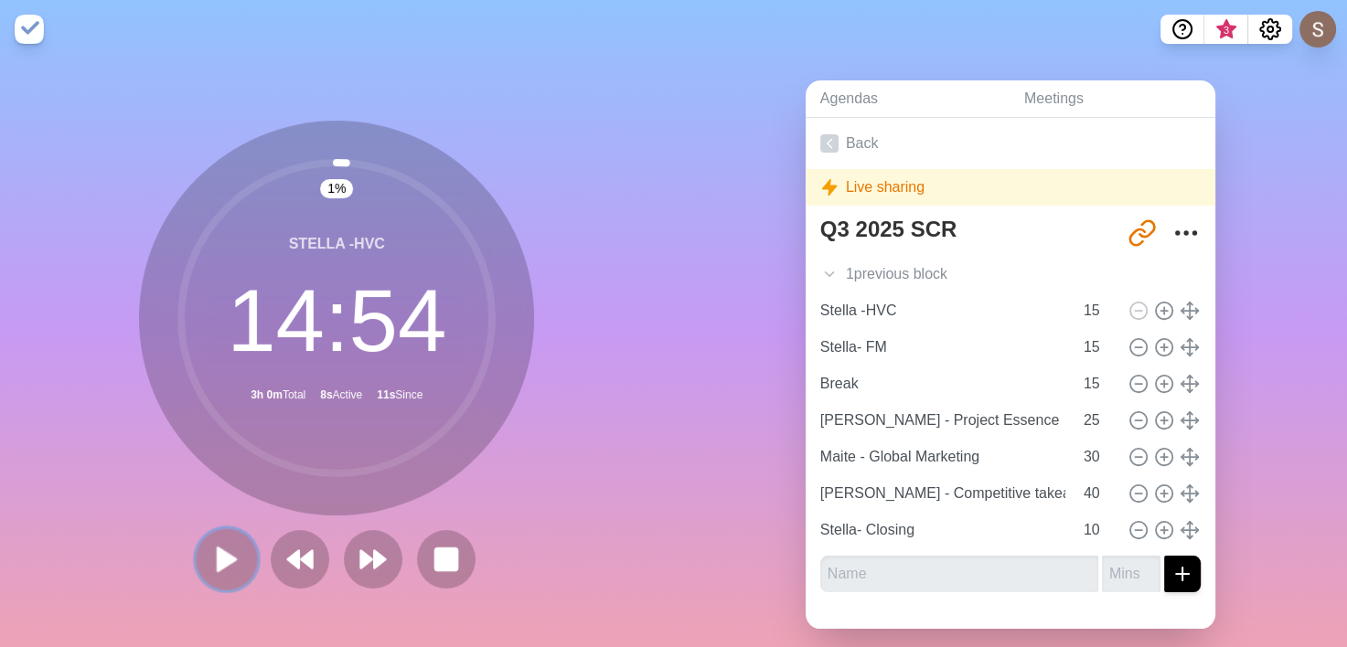
click at [223, 554] on polygon at bounding box center [227, 559] width 18 height 23
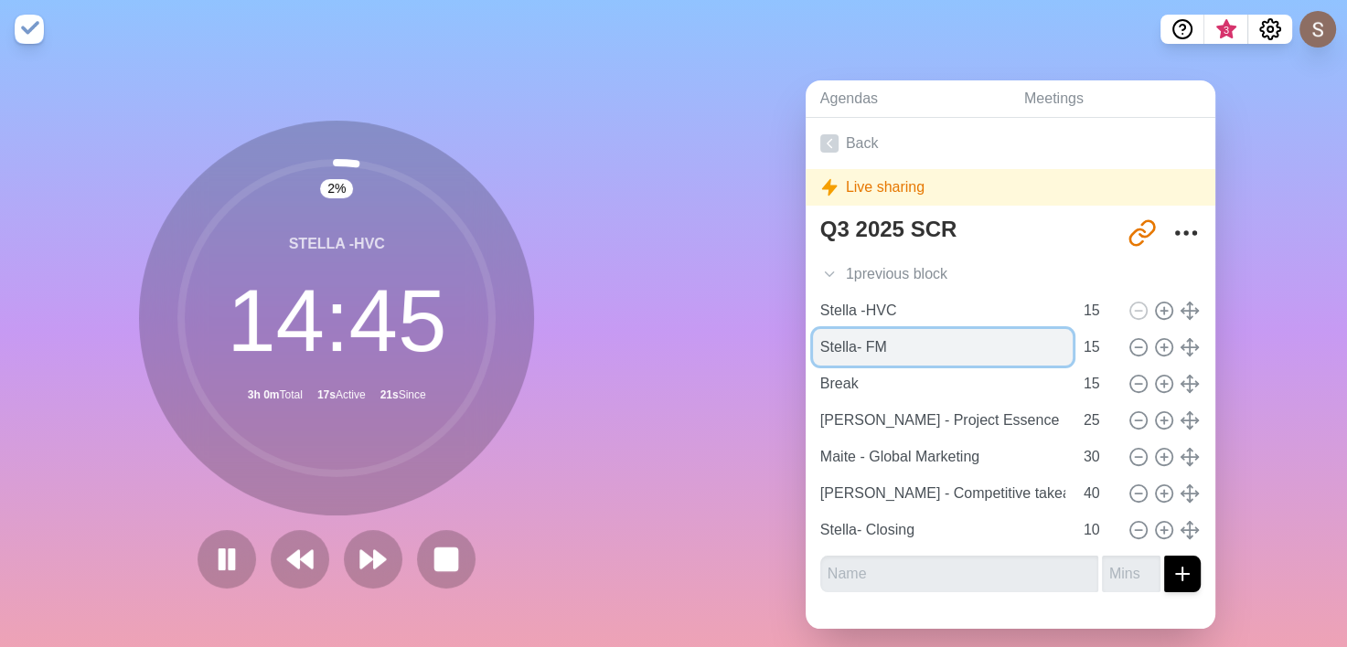
click at [916, 338] on input "Stella- FM" at bounding box center [943, 347] width 260 height 37
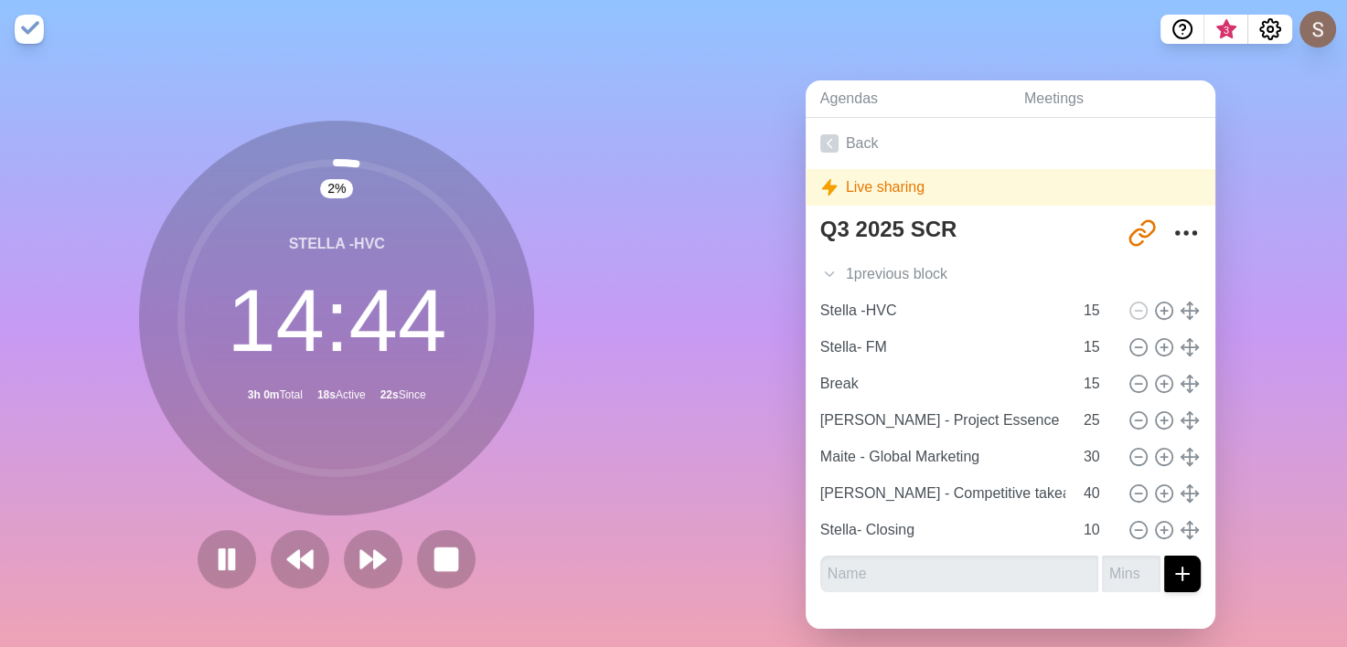
click at [1233, 343] on div "Agendas Meetings Back Live sharing Q3 2025 SCR http://www.timeblocks.co/CLnp3ov…" at bounding box center [1011, 362] width 674 height 607
drag, startPoint x: 353, startPoint y: 161, endPoint x: 453, endPoint y: 356, distance: 218.7
click at [461, 330] on g at bounding box center [336, 318] width 311 height 311
click at [373, 570] on icon at bounding box center [372, 559] width 31 height 31
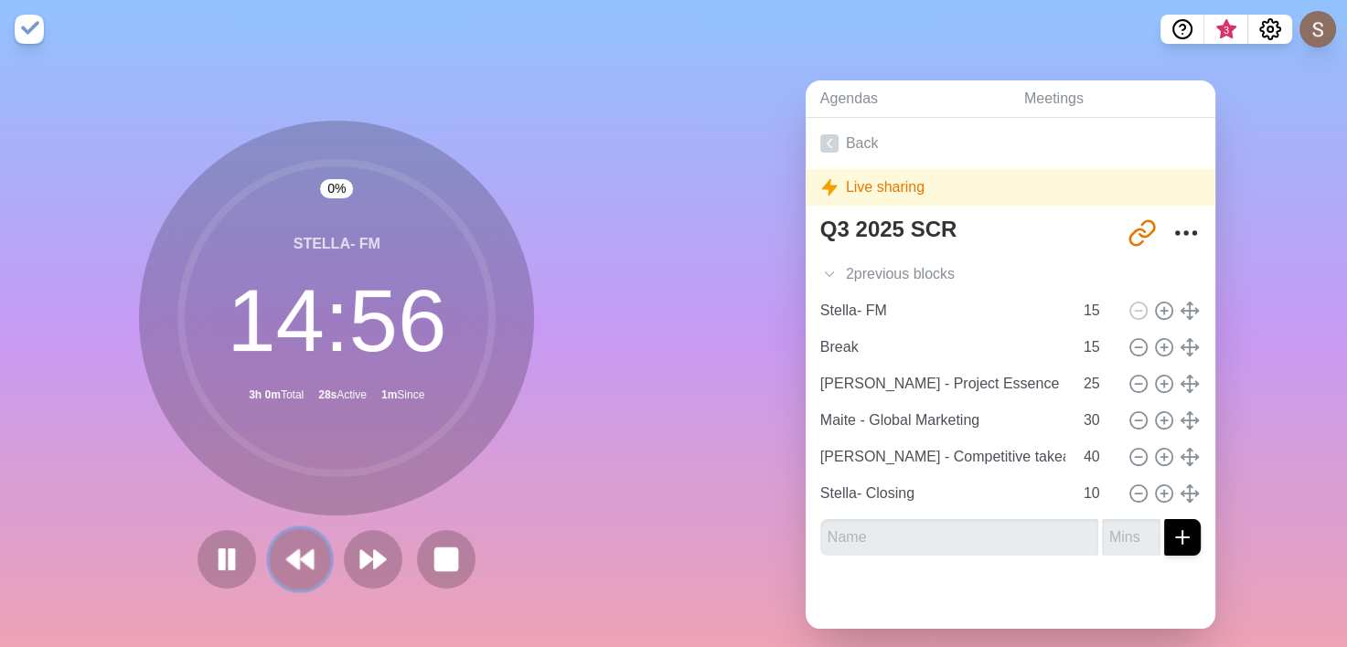
click at [309, 562] on button at bounding box center [300, 558] width 61 height 61
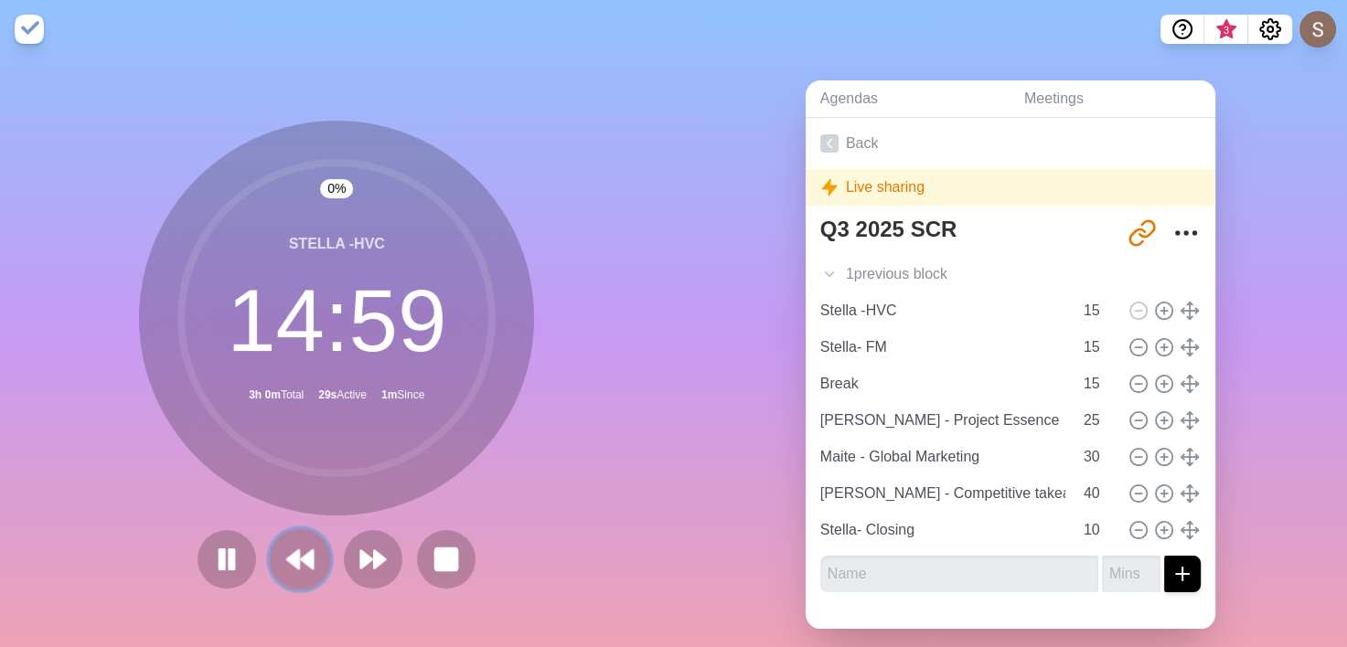
click at [309, 562] on button at bounding box center [300, 558] width 61 height 61
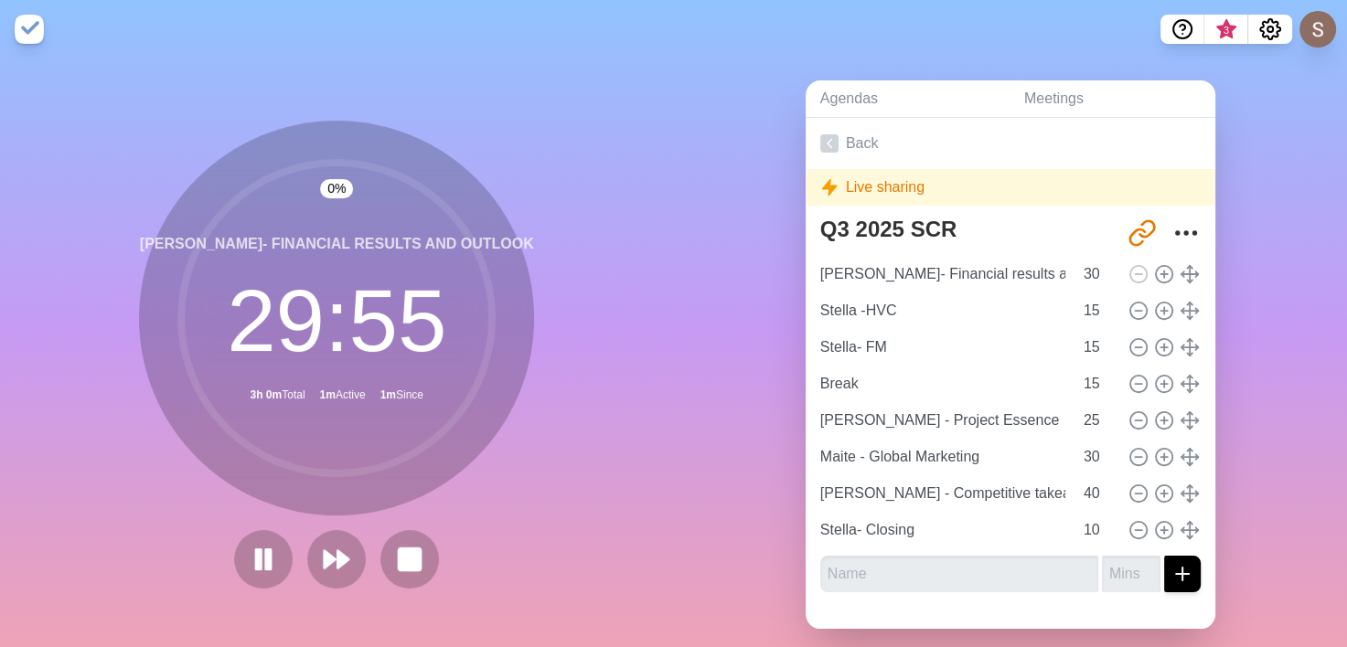
click at [552, 442] on div "0 % David- Financial results and outlook 29 : 55 3h 0m Total 1m Active 1m Since" at bounding box center [337, 362] width 674 height 607
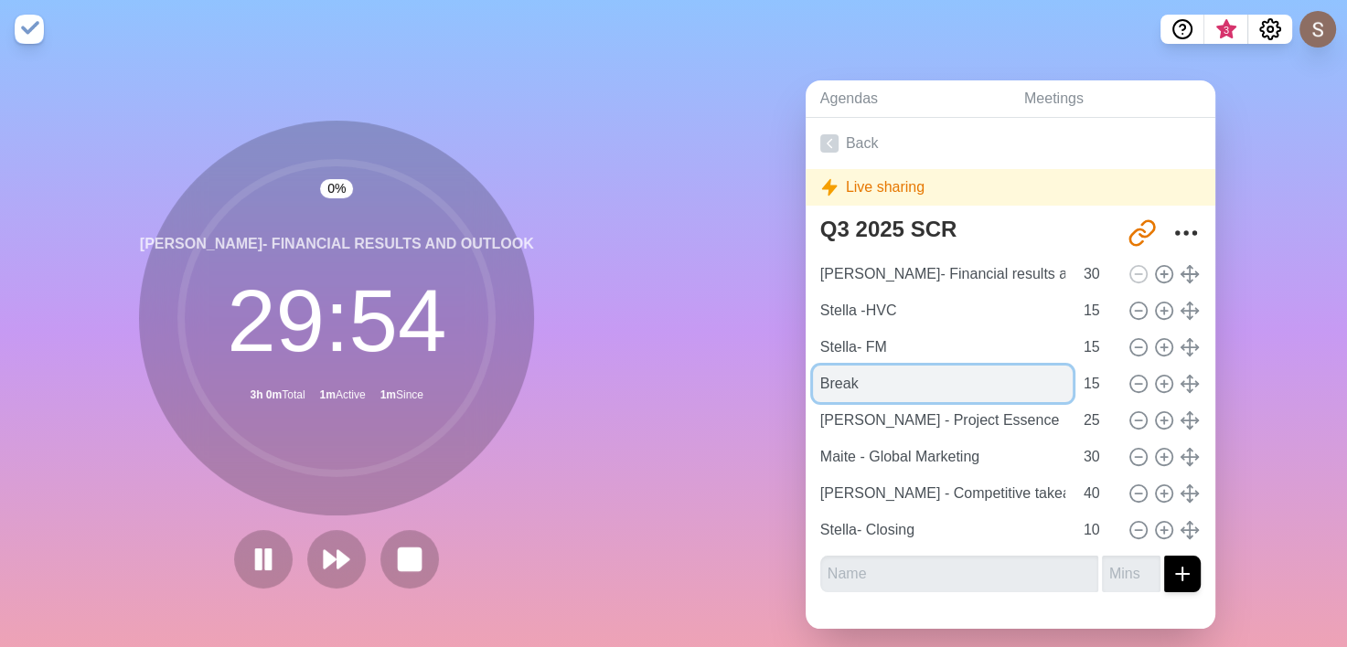
click at [905, 389] on input "Break" at bounding box center [943, 384] width 260 height 37
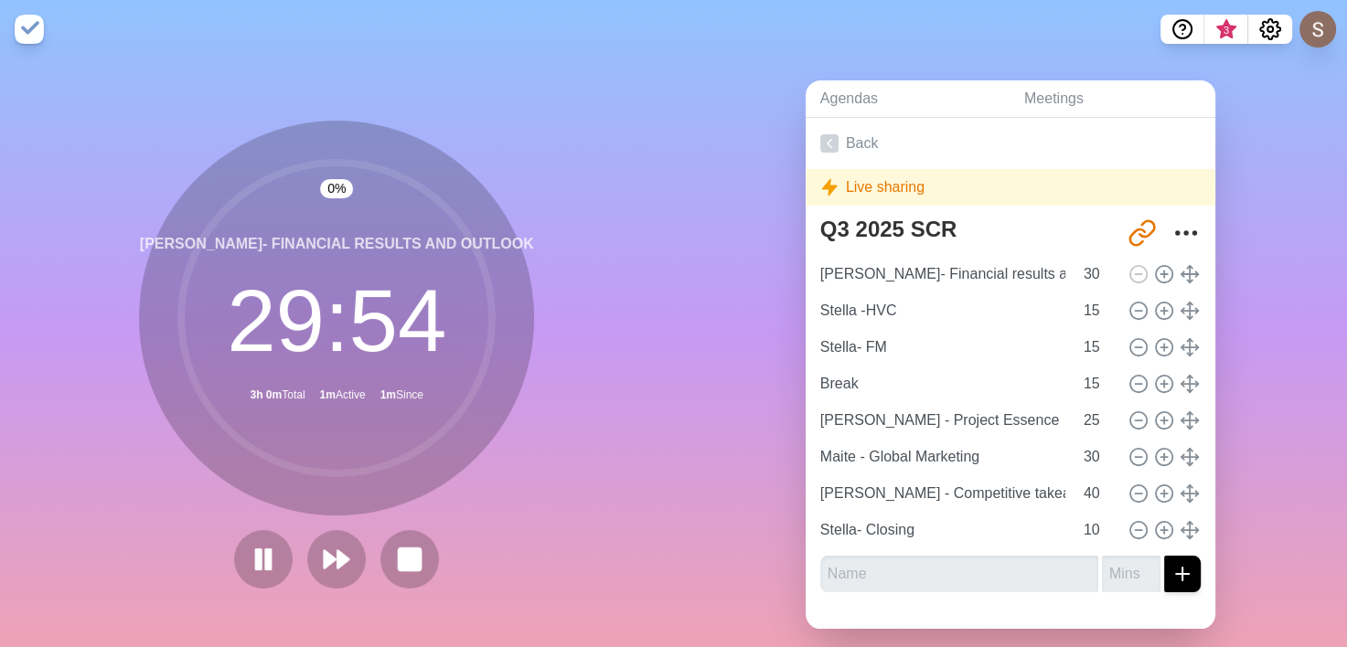
click at [650, 474] on div "0 % David- Financial results and outlook 29 : 54 3h 0m Total 1m Active 1m Since" at bounding box center [337, 362] width 674 height 607
drag, startPoint x: 1263, startPoint y: 278, endPoint x: 1241, endPoint y: 283, distance: 23.5
click at [1263, 278] on div "Agendas Meetings Back Live sharing Q3 2025 SCR http://www.timeblocks.co/CLnp3ov…" at bounding box center [1011, 362] width 674 height 607
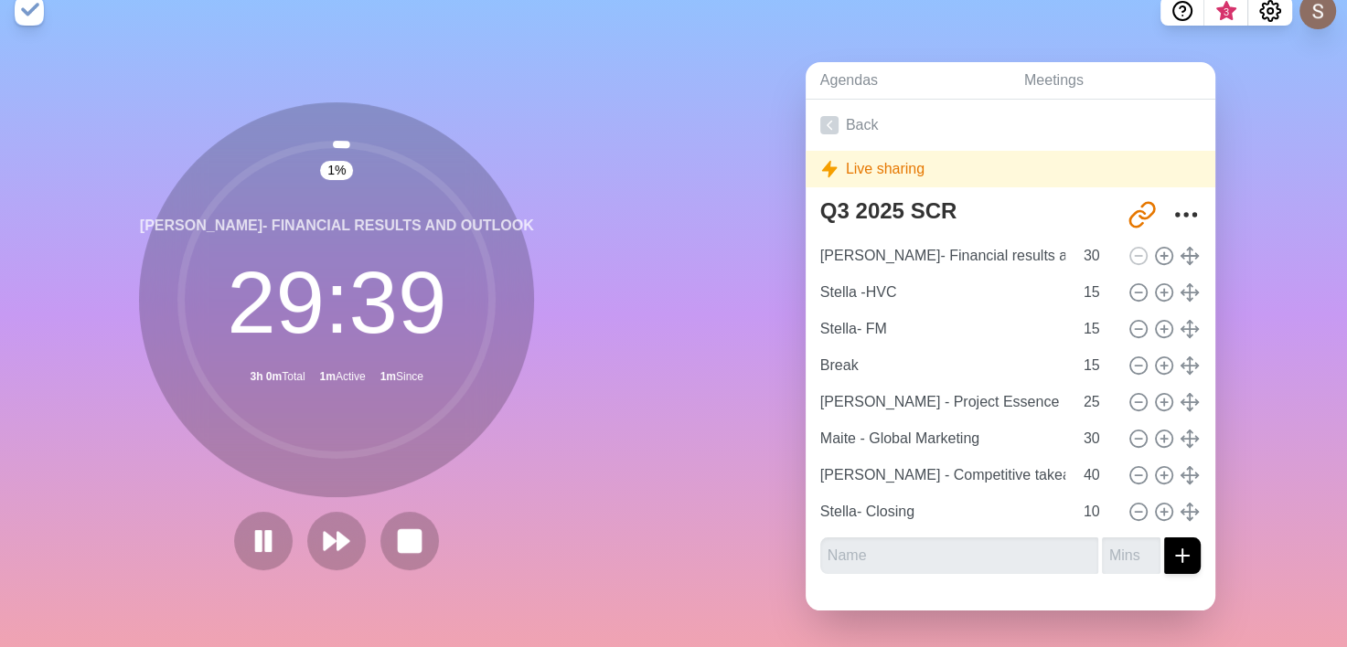
scroll to position [32, 0]
click at [417, 534] on icon at bounding box center [409, 541] width 31 height 31
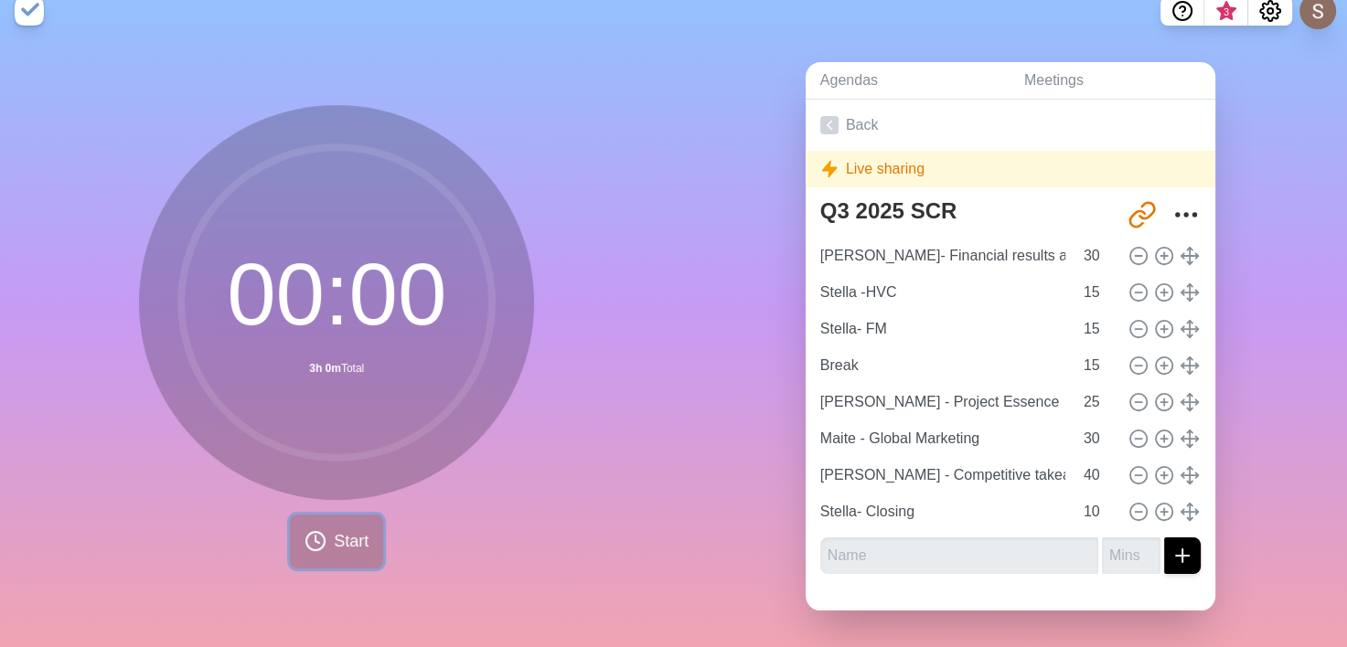
click at [369, 540] on button "Start" at bounding box center [336, 542] width 93 height 54
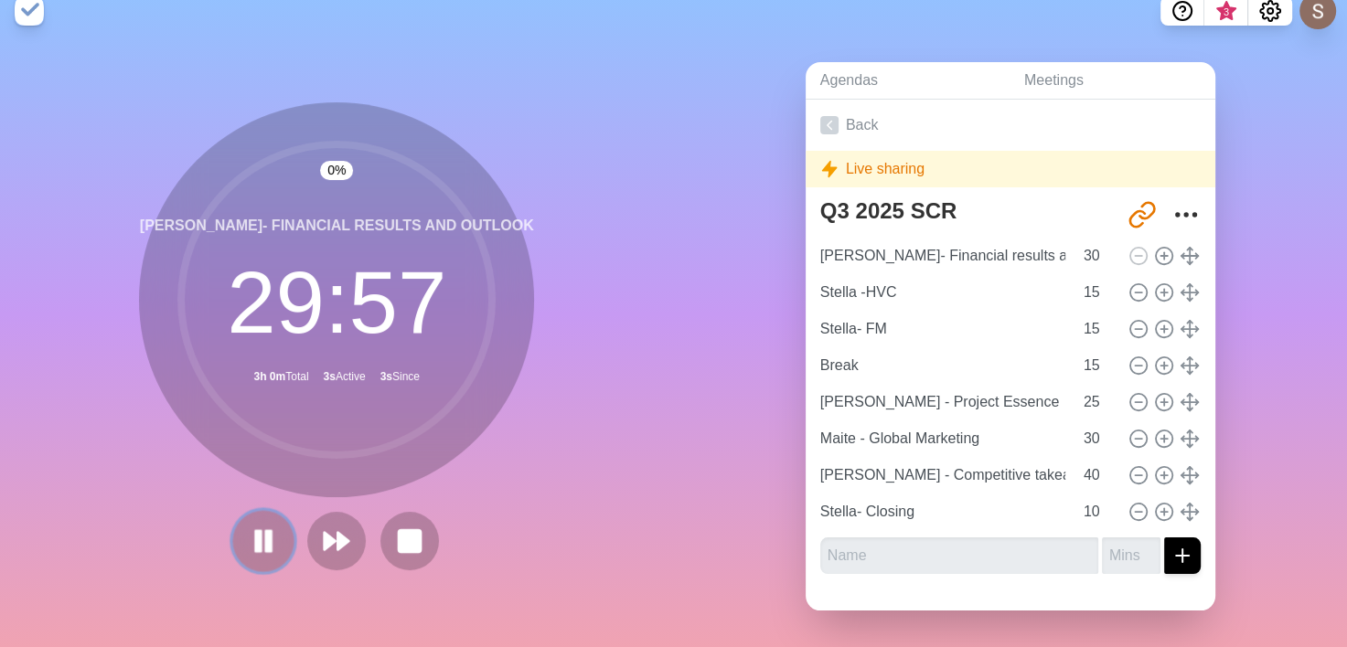
click at [266, 531] on rect at bounding box center [268, 541] width 5 height 20
click at [265, 529] on polygon at bounding box center [263, 540] width 18 height 23
click at [266, 531] on rect at bounding box center [268, 540] width 5 height 19
click at [265, 530] on polygon at bounding box center [263, 541] width 17 height 22
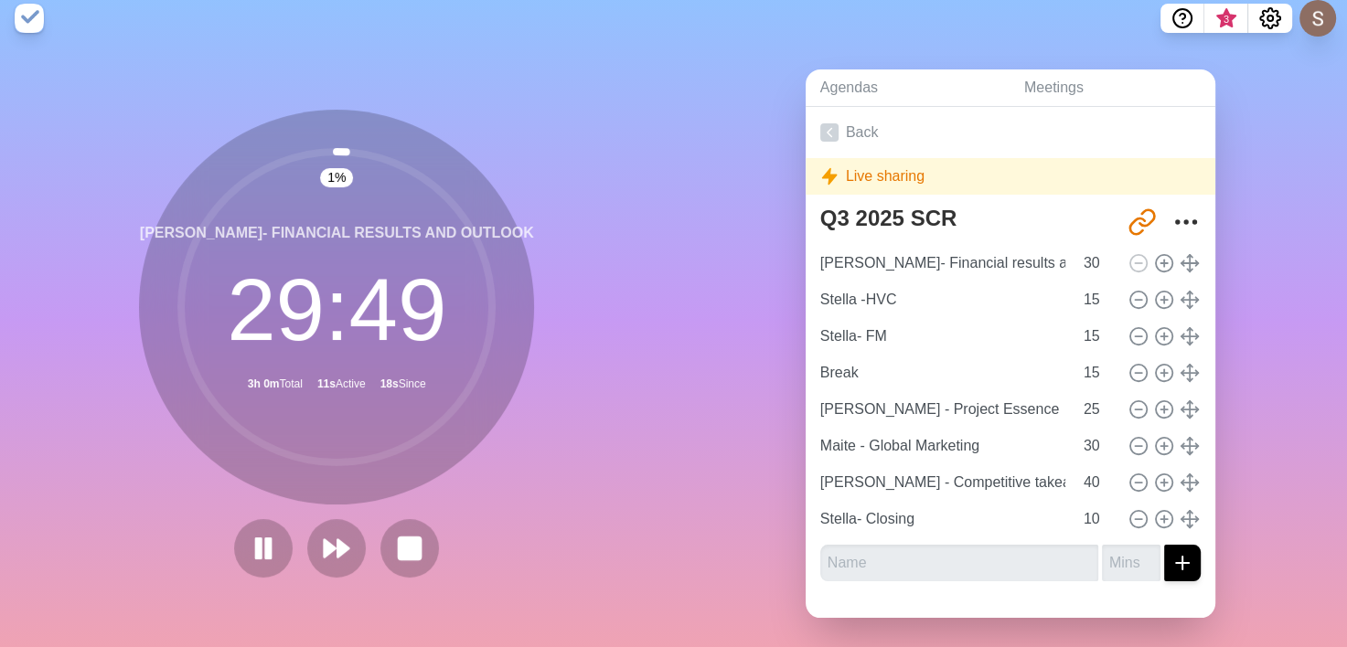
scroll to position [0, 0]
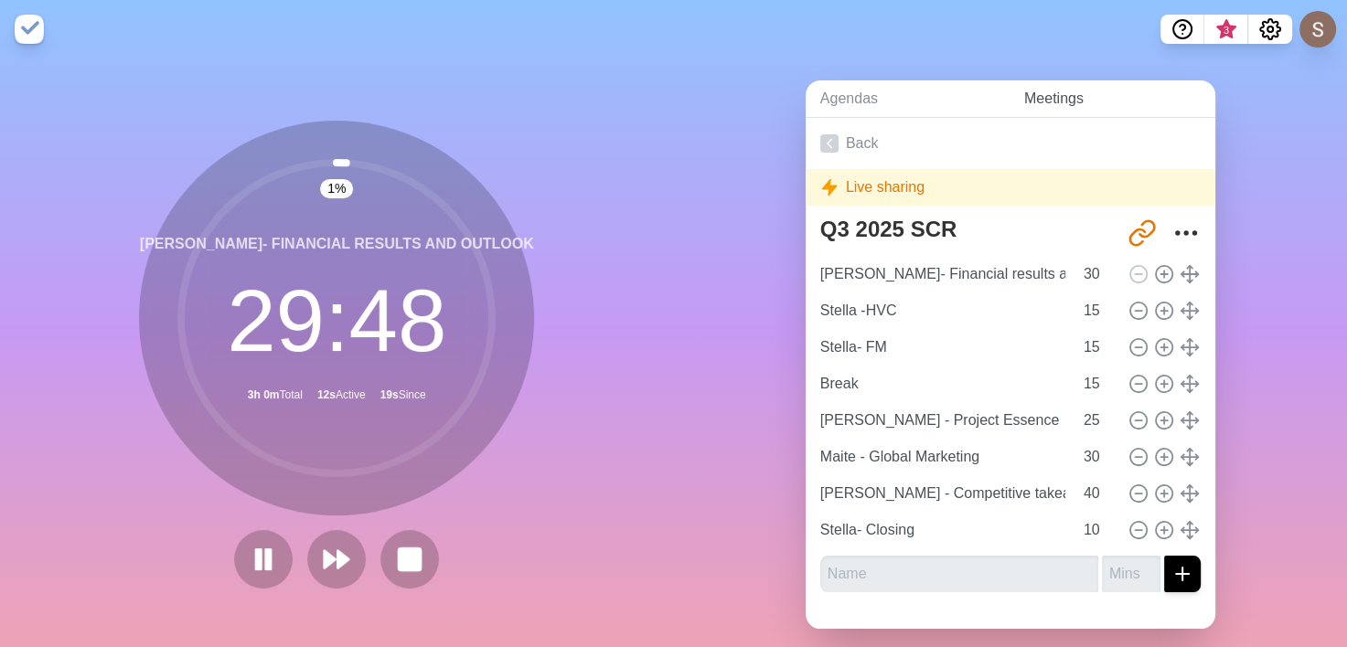
click at [1040, 108] on link "Meetings" at bounding box center [1112, 98] width 206 height 37
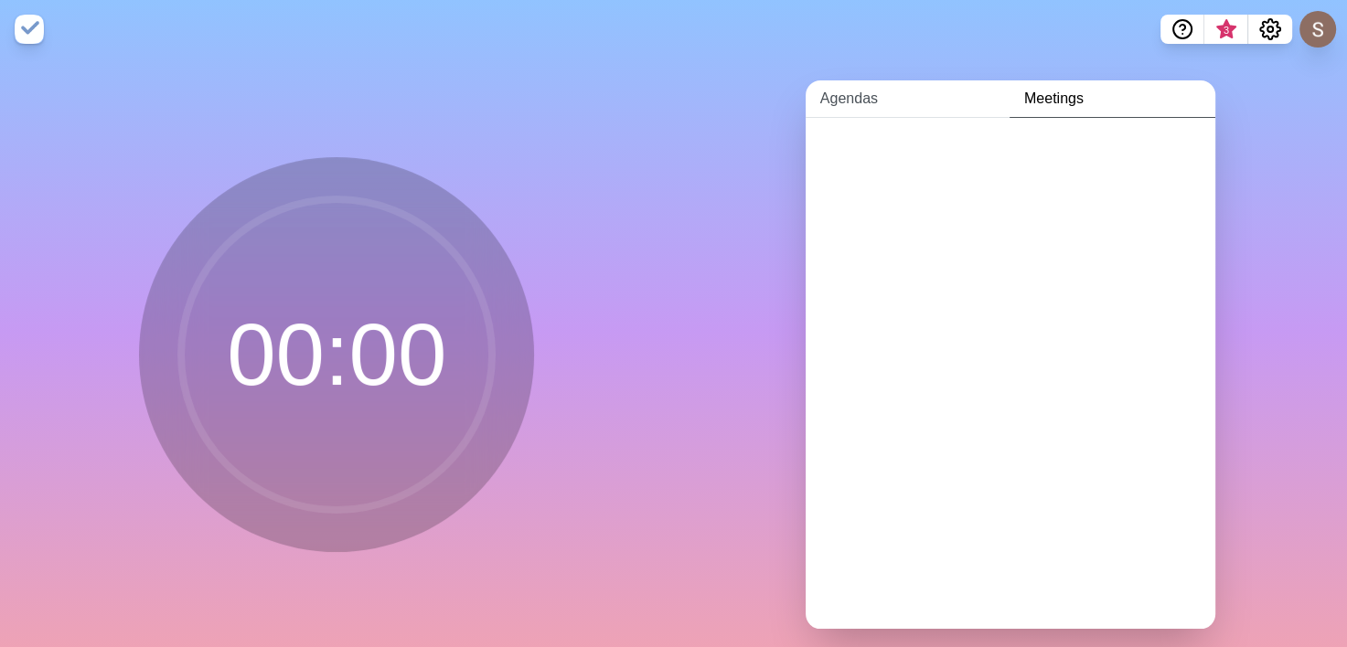
click at [847, 106] on link "Agendas" at bounding box center [907, 98] width 204 height 37
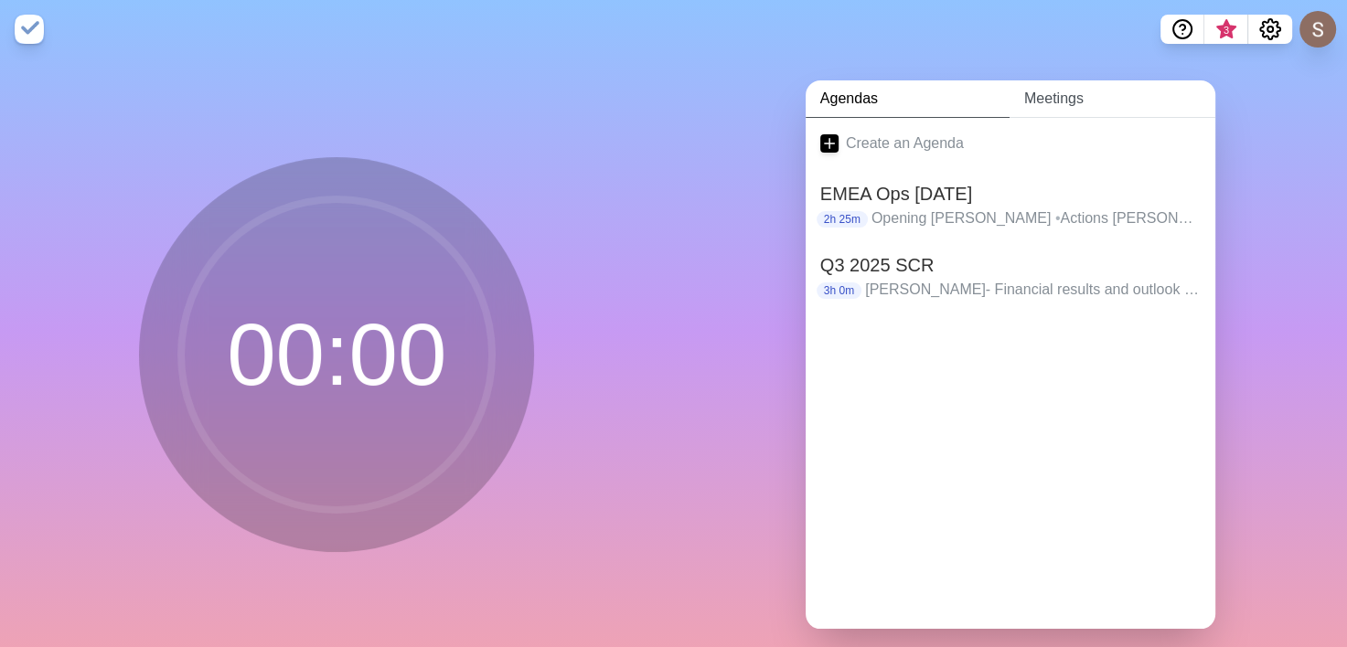
click at [1031, 103] on link "Meetings" at bounding box center [1112, 98] width 206 height 37
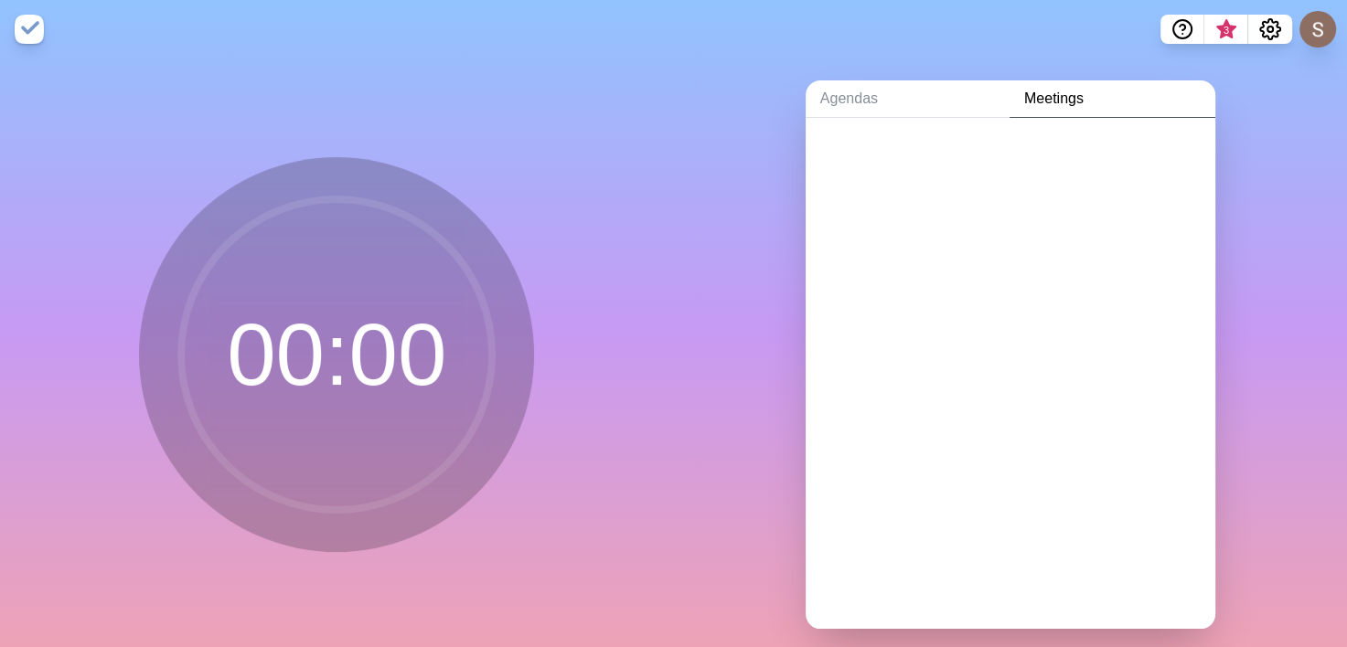
click at [1086, 214] on div at bounding box center [1010, 373] width 410 height 511
click at [880, 106] on link "Agendas" at bounding box center [907, 98] width 204 height 37
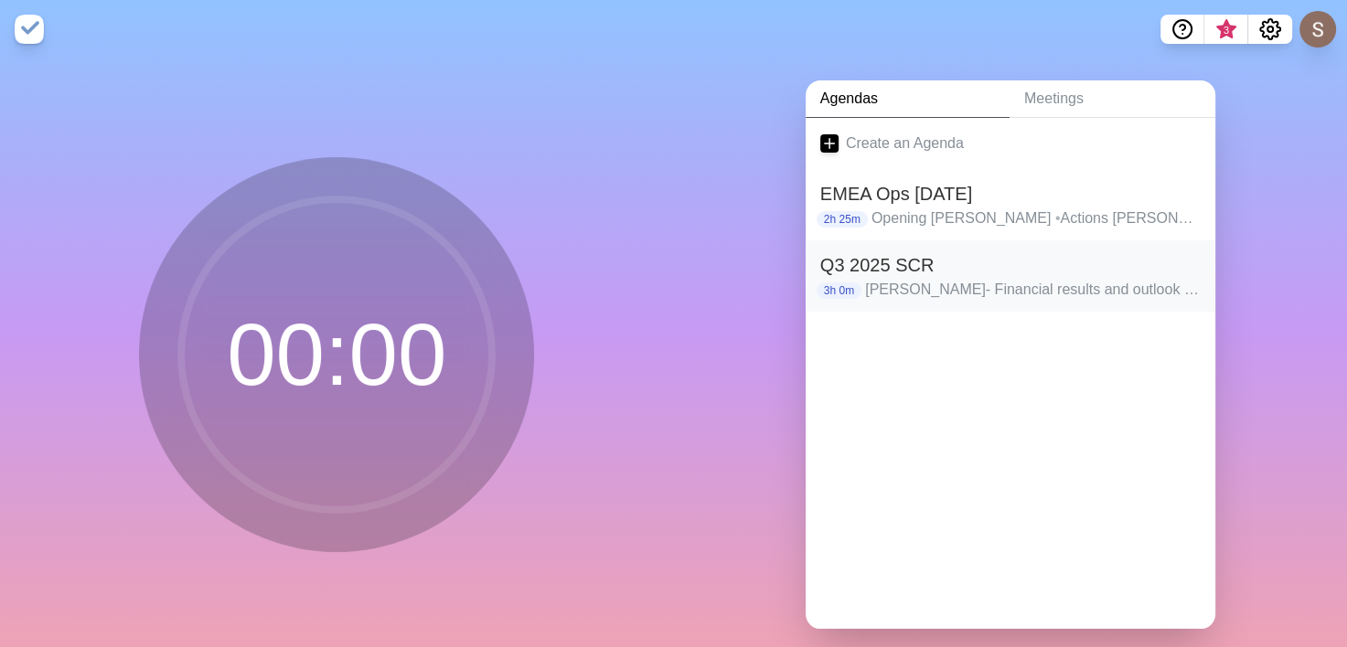
click at [1043, 265] on h2 "Q3 2025 SCR" at bounding box center [1010, 264] width 380 height 27
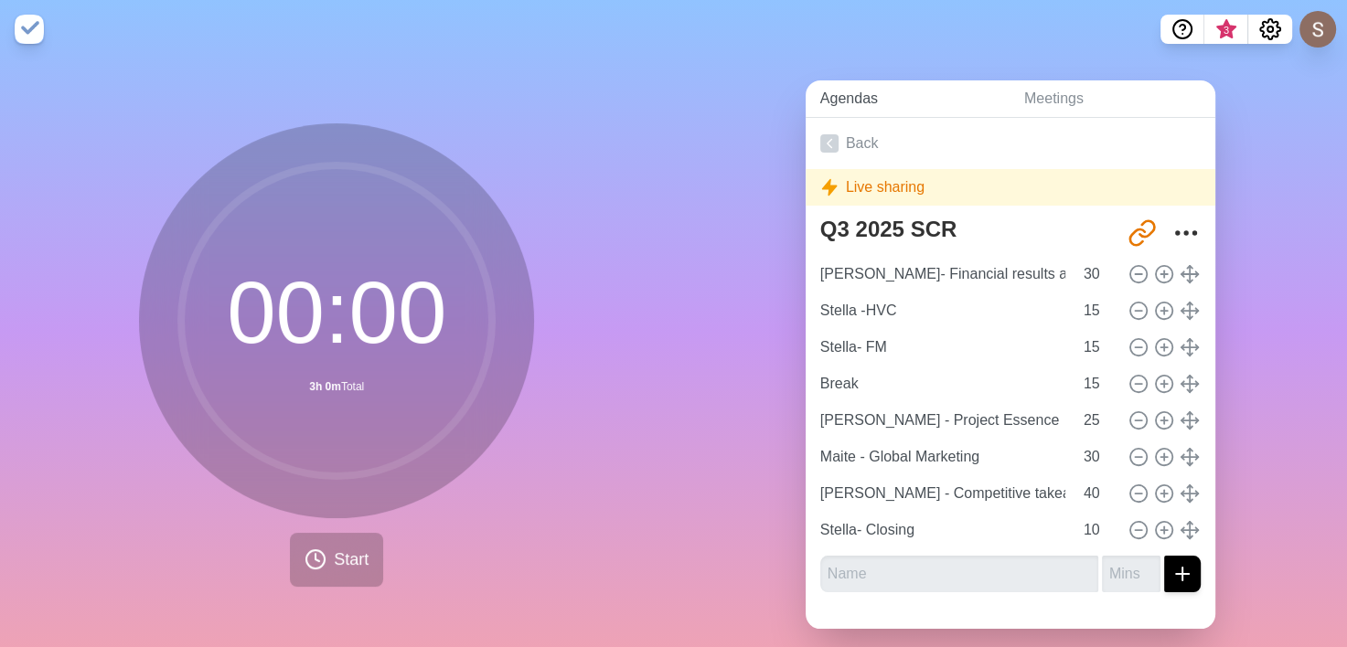
click at [875, 102] on link "Agendas" at bounding box center [907, 98] width 204 height 37
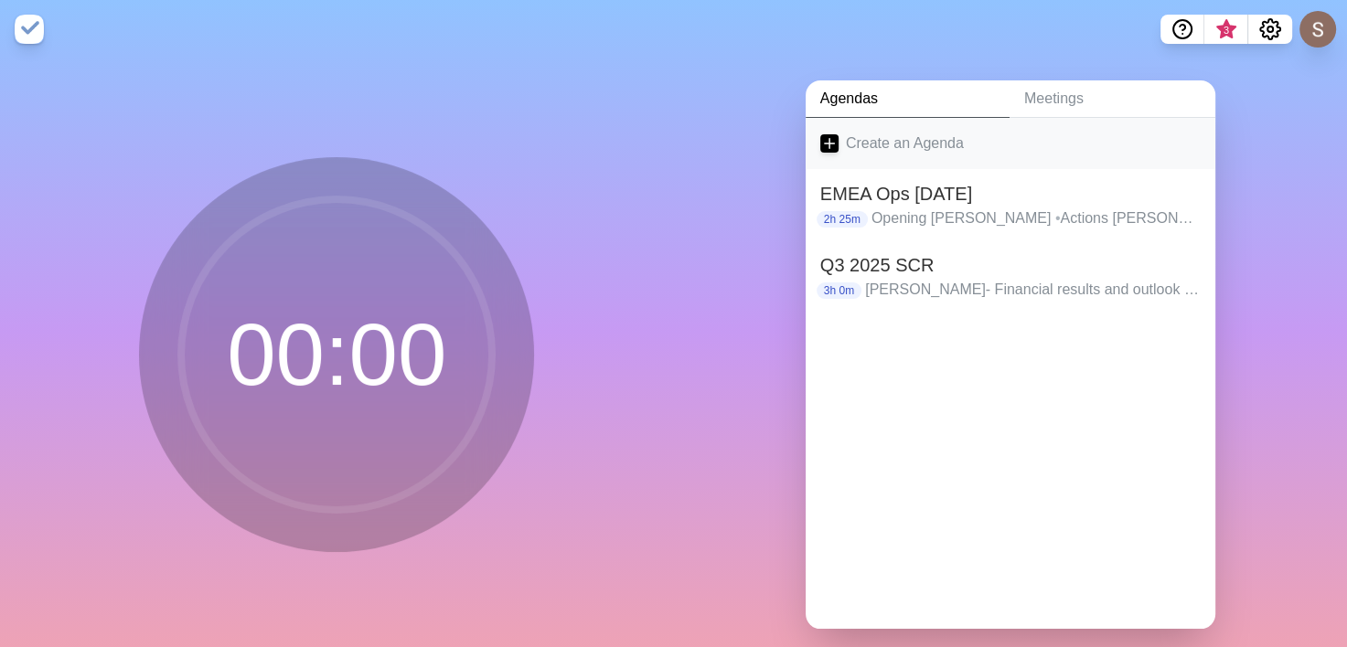
click at [829, 147] on line at bounding box center [829, 144] width 0 height 10
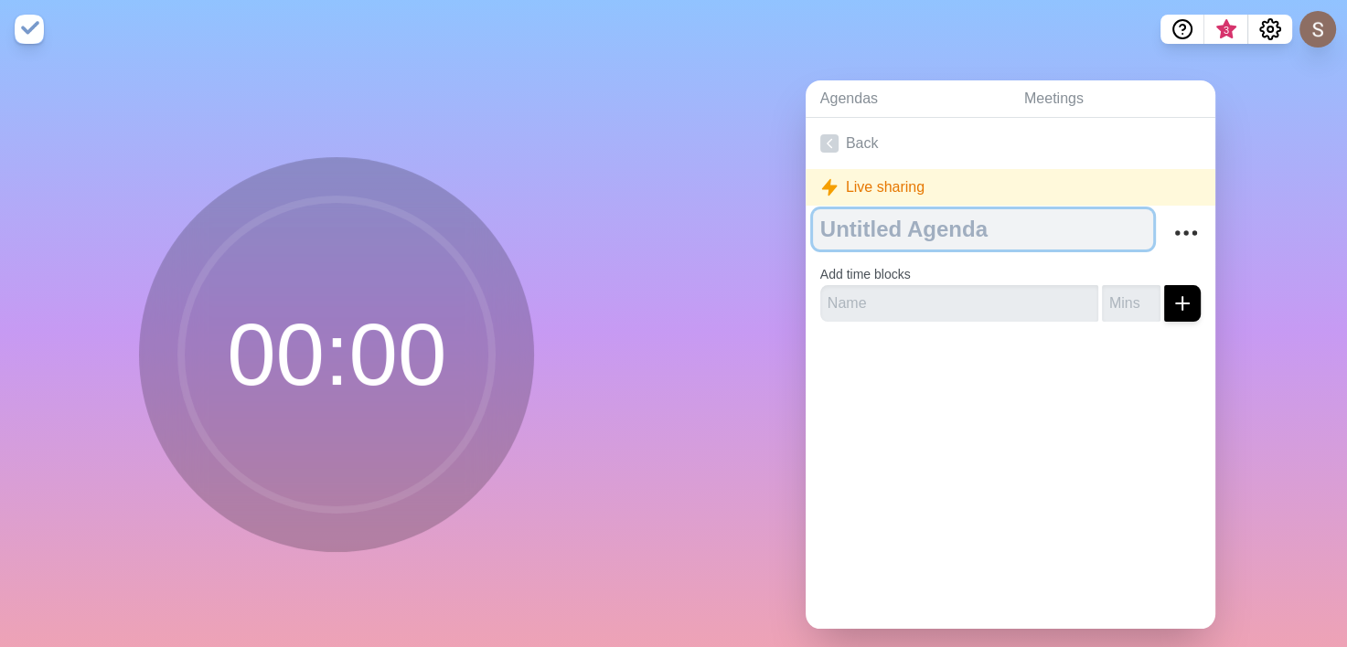
click at [945, 230] on textarea at bounding box center [983, 229] width 340 height 40
type textarea "testing"
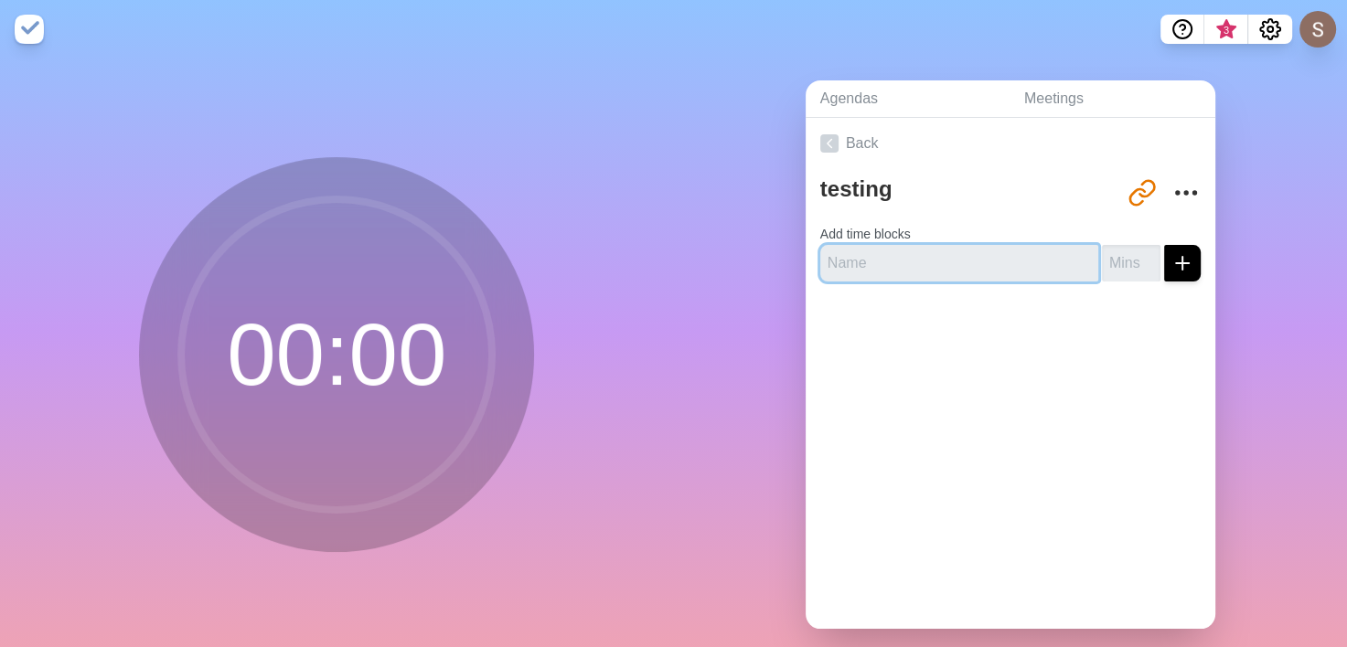
click at [939, 262] on input "text" at bounding box center [959, 263] width 278 height 37
type input "aaaa"
click at [1102, 255] on input "number" at bounding box center [1131, 263] width 59 height 37
type input "1"
click at [1171, 265] on icon "submit" at bounding box center [1182, 263] width 22 height 22
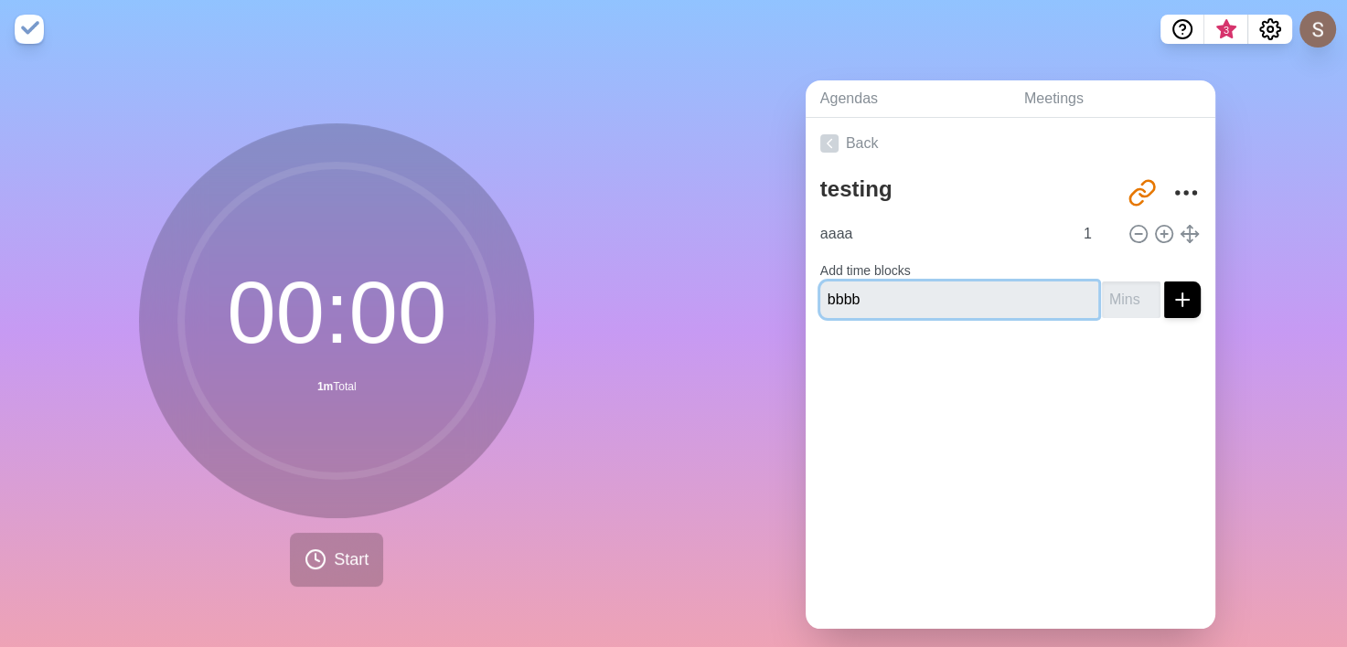
type input "bbbb"
click at [1102, 298] on input "number" at bounding box center [1131, 300] width 59 height 37
type input "2"
click at [1171, 291] on icon "submit" at bounding box center [1182, 300] width 22 height 22
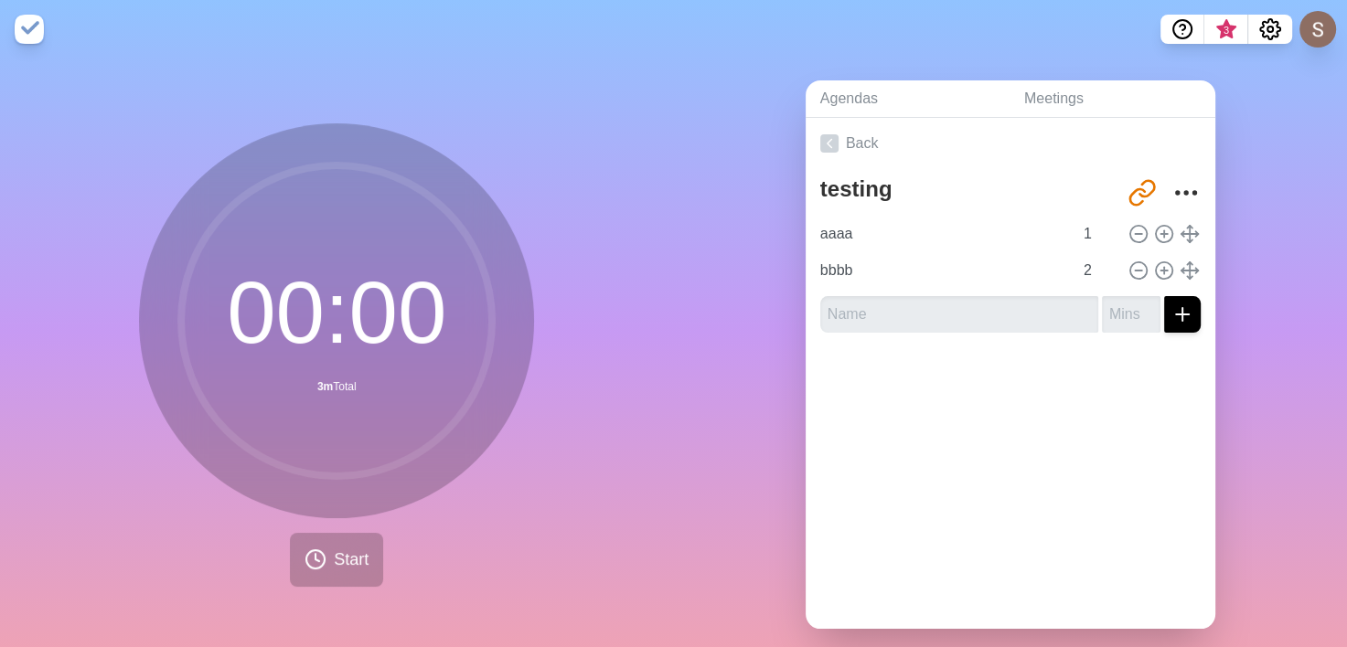
click at [1050, 519] on div "Back testing http://www.timeblocks.co/g2NqBBwWBaXw31VnI7wl aaaa 1 bbbb 2" at bounding box center [1010, 373] width 410 height 511
click at [349, 555] on span "Start" at bounding box center [351, 560] width 35 height 25
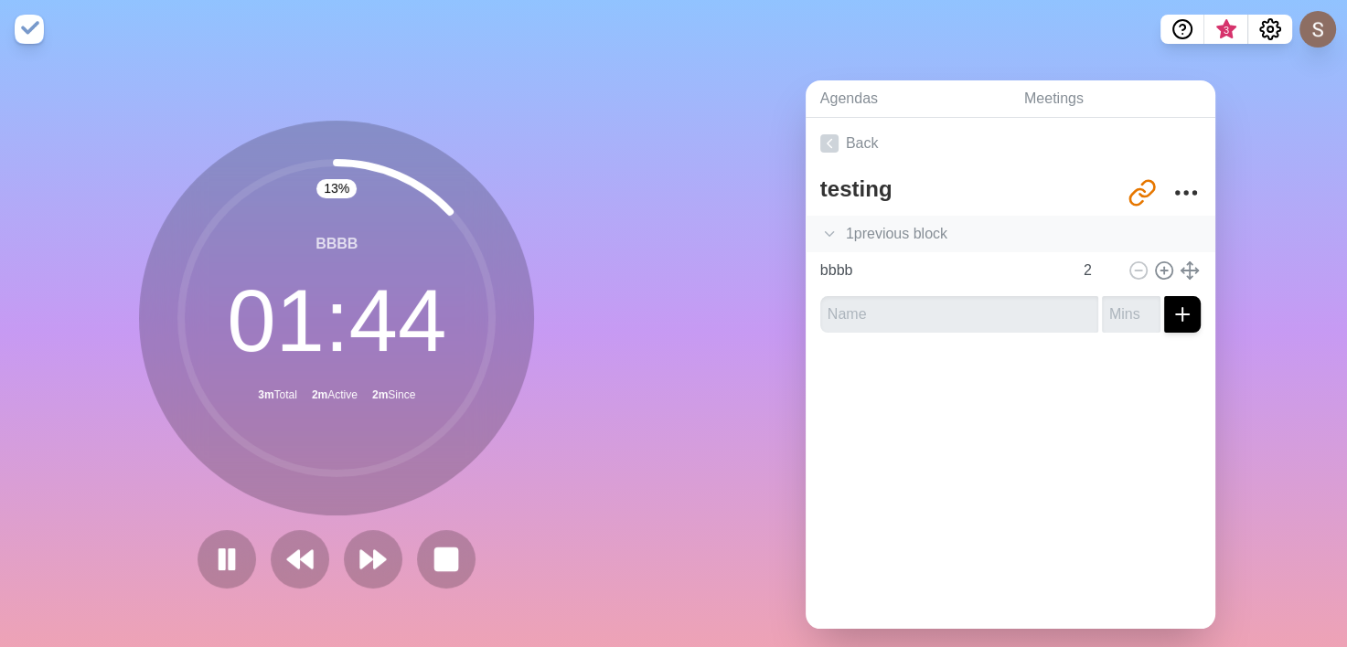
click at [900, 234] on div "1 previous block" at bounding box center [1010, 234] width 410 height 37
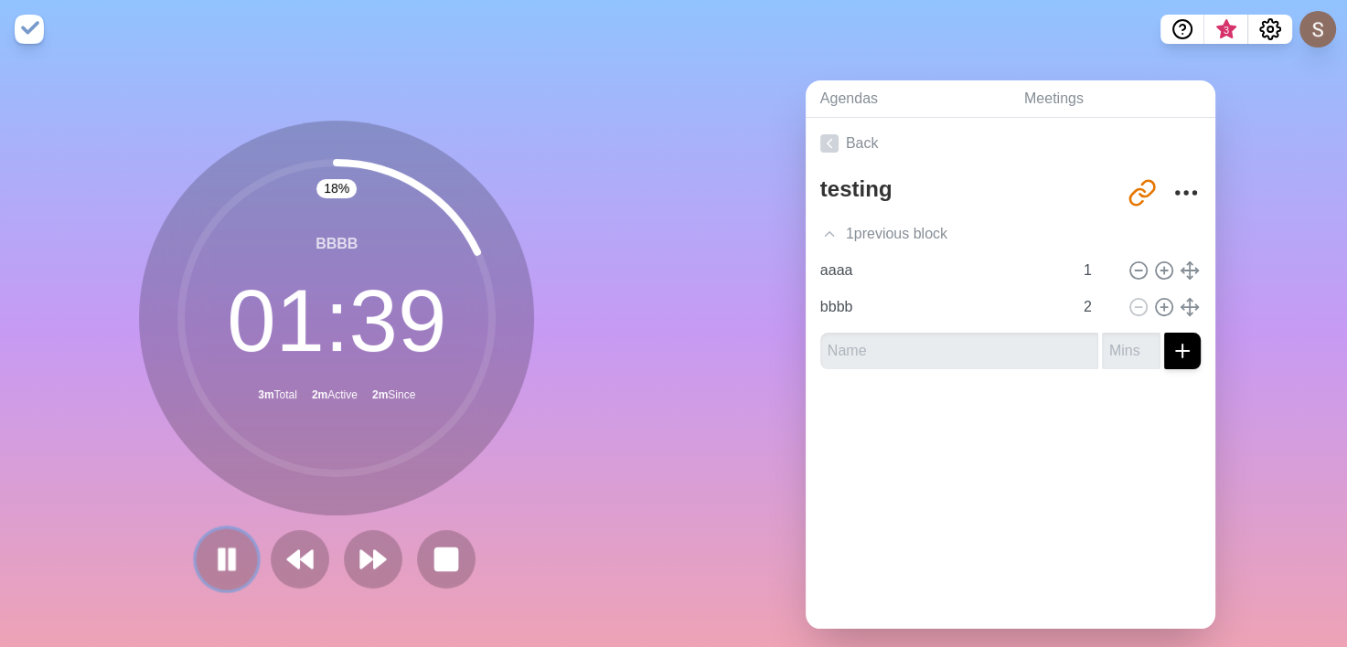
click at [229, 563] on rect at bounding box center [231, 559] width 5 height 20
click at [222, 563] on polygon at bounding box center [226, 560] width 17 height 22
click at [465, 552] on button at bounding box center [446, 558] width 61 height 61
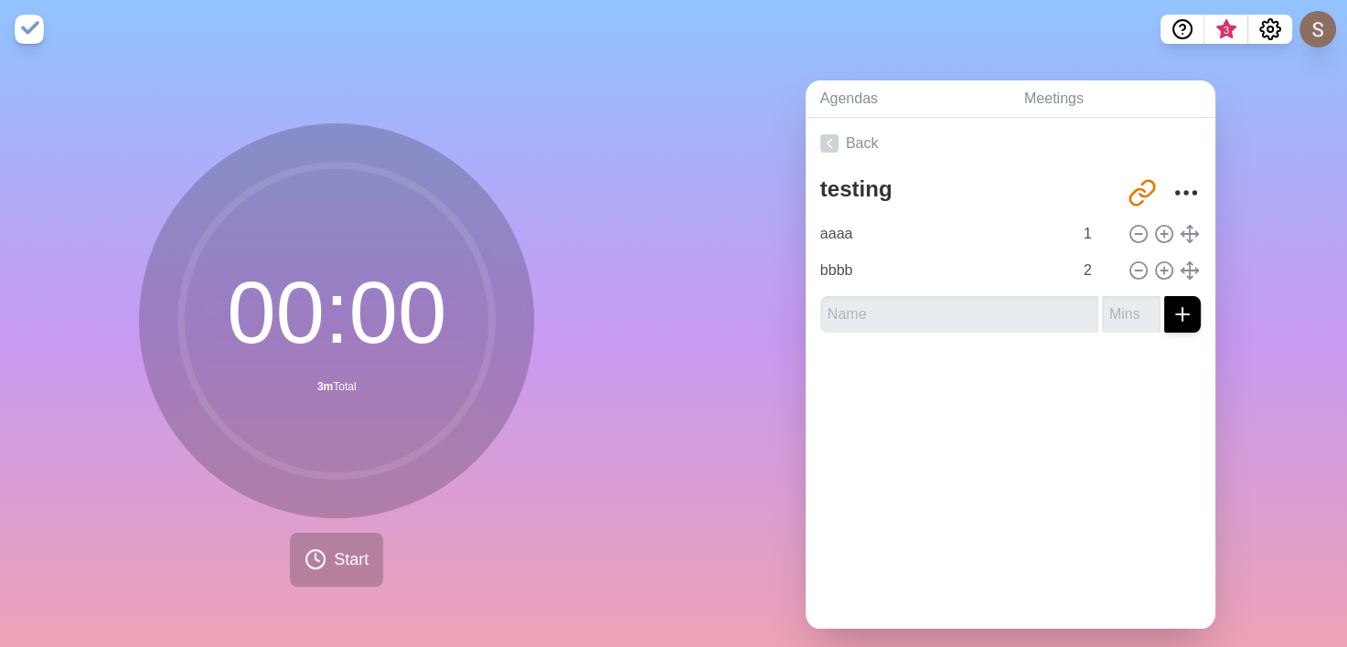
click at [567, 421] on div "00 : 00 3m Total Start" at bounding box center [337, 362] width 674 height 607
click at [866, 105] on link "Agendas" at bounding box center [907, 98] width 204 height 37
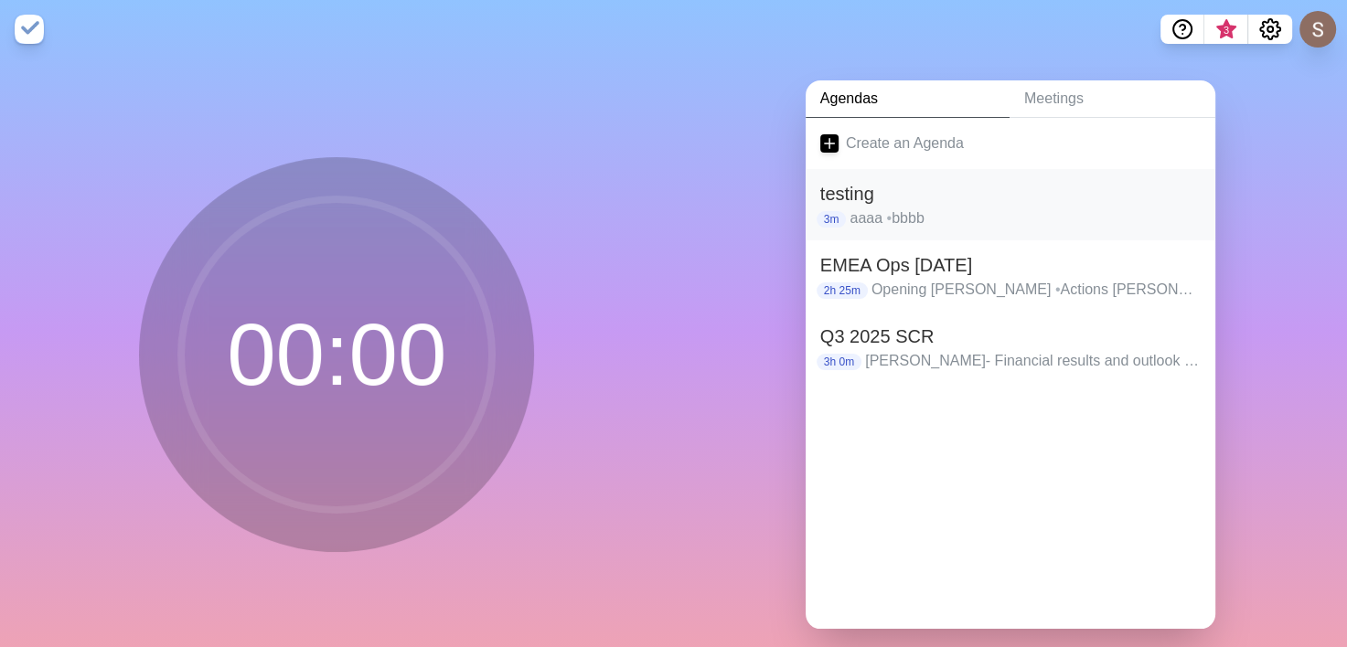
click at [1128, 192] on h2 "testing" at bounding box center [1010, 193] width 380 height 27
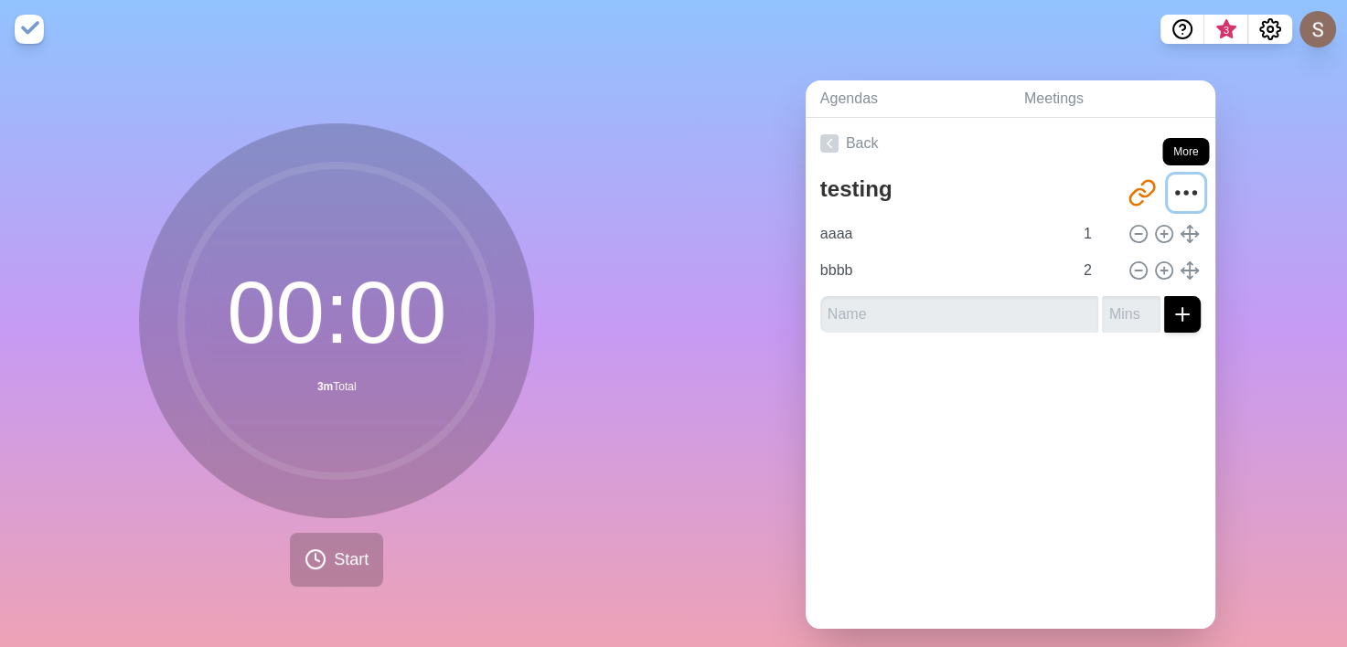
click at [1171, 186] on icon "More" at bounding box center [1185, 192] width 29 height 29
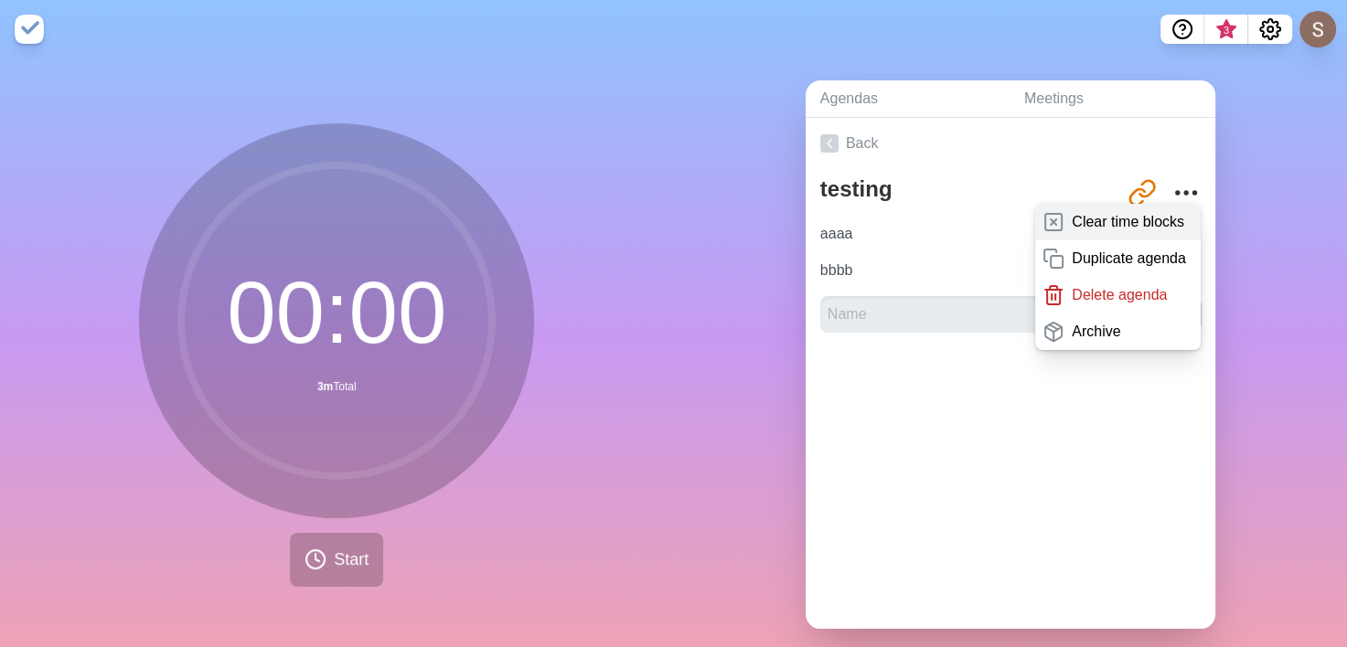
click at [1132, 224] on p "Clear time blocks" at bounding box center [1127, 222] width 112 height 22
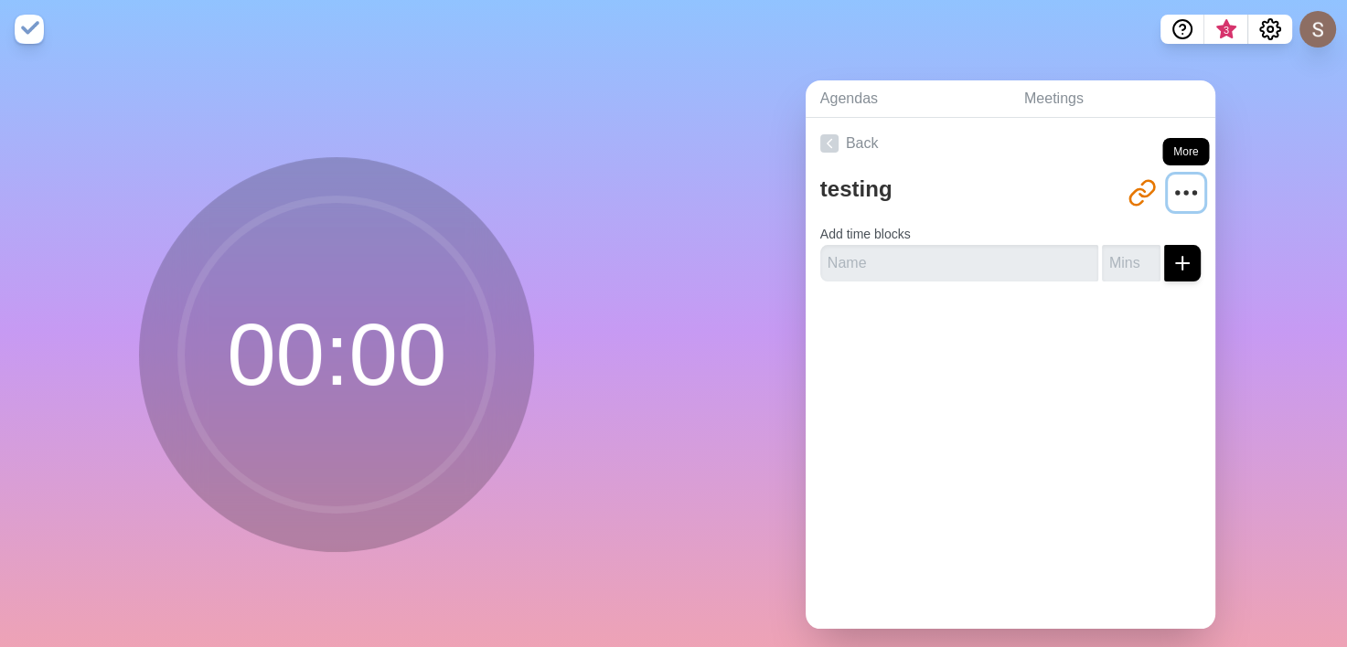
click at [1171, 185] on icon "More" at bounding box center [1185, 192] width 29 height 29
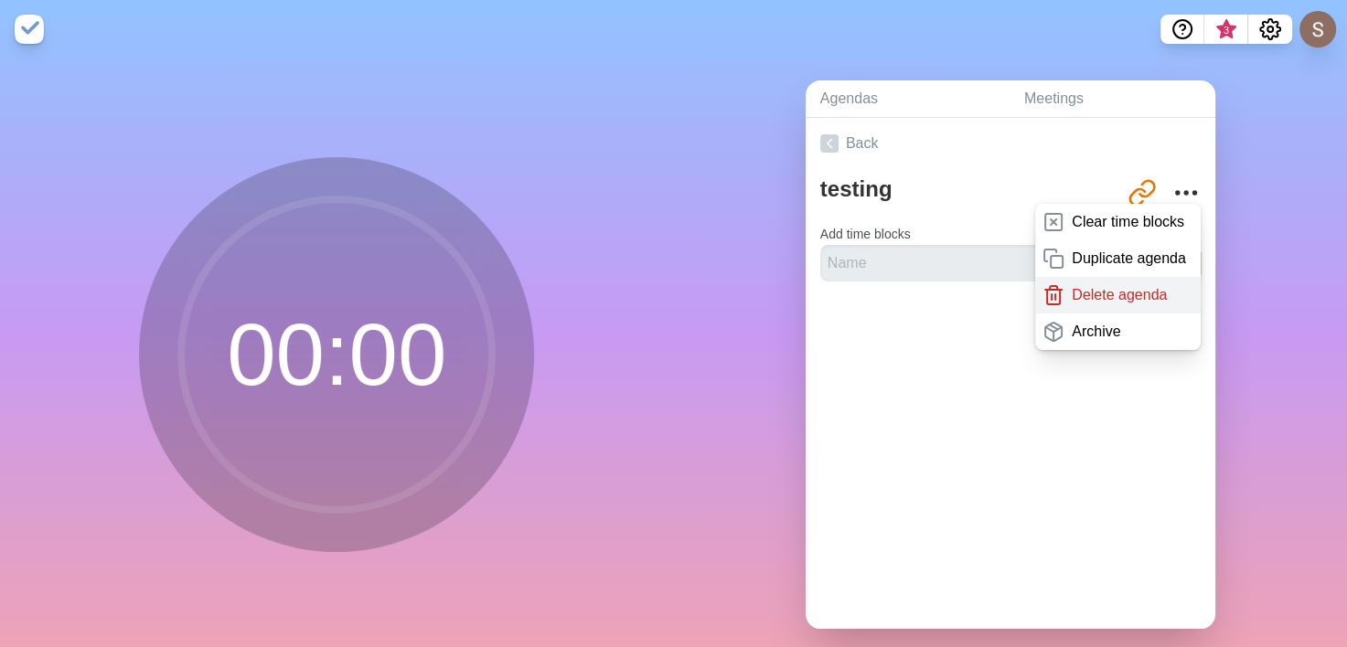
click at [1130, 290] on p "Delete agenda" at bounding box center [1118, 295] width 95 height 22
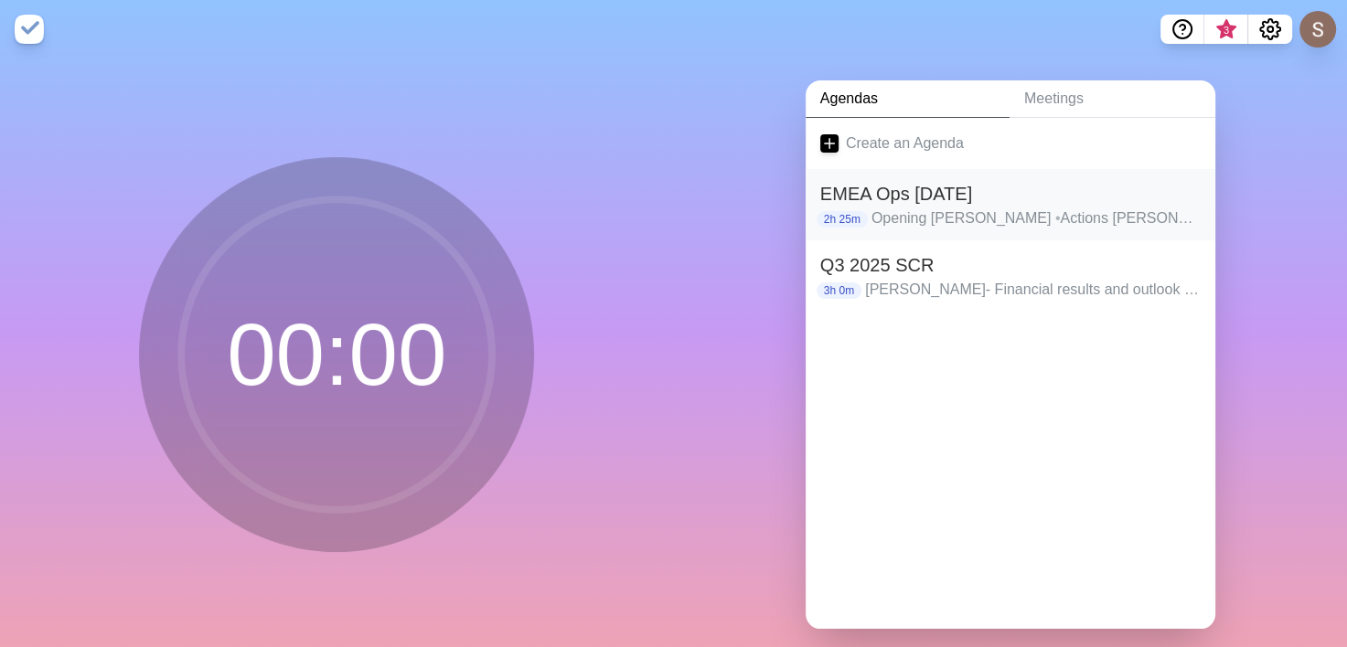
click at [1053, 203] on h2 "EMEA Ops [DATE]" at bounding box center [1010, 193] width 380 height 27
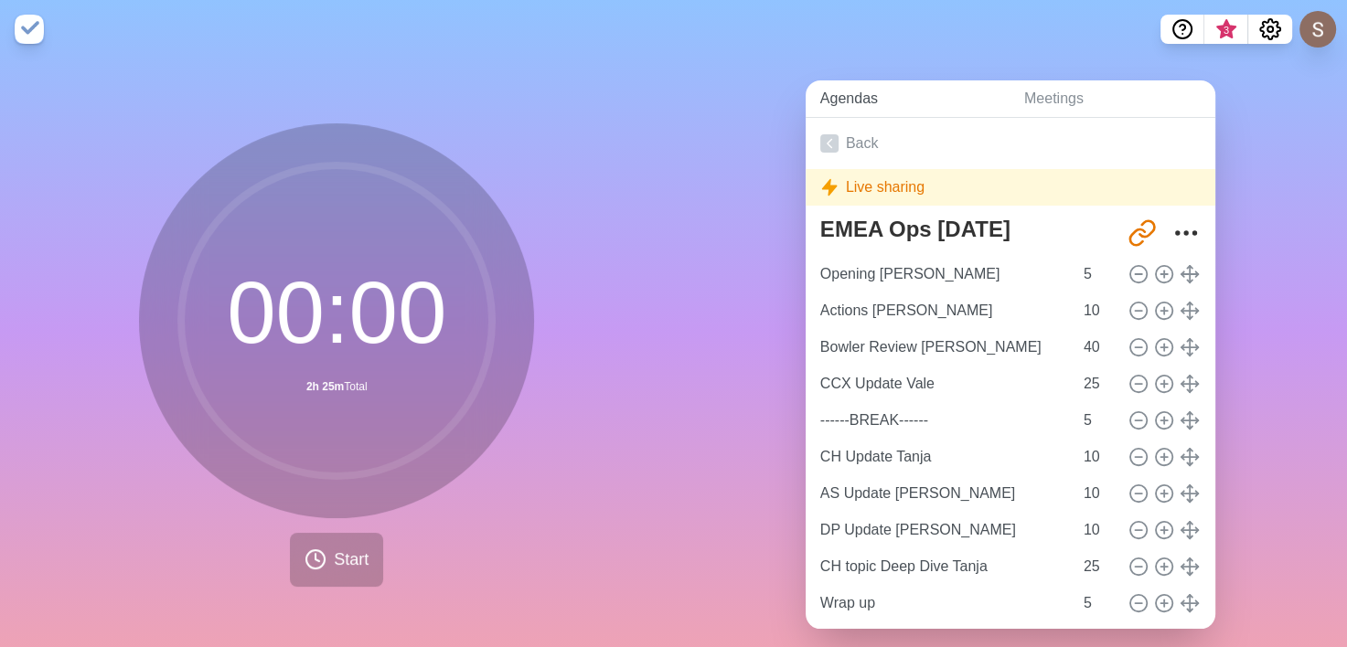
click at [868, 109] on link "Agendas" at bounding box center [907, 98] width 204 height 37
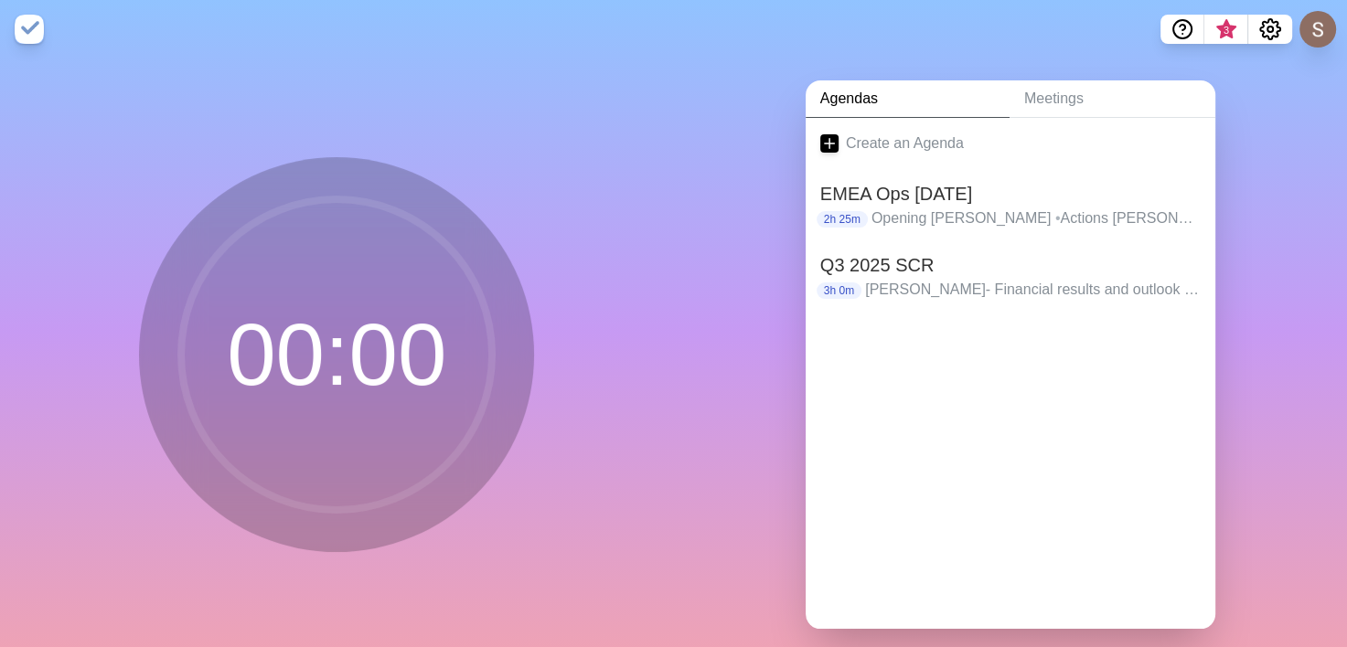
click at [694, 346] on div "Agendas Meetings Create an Agenda EMEA Ops 16 Nov 2h 25m Opening Sergio • Actio…" at bounding box center [1011, 362] width 674 height 607
click at [984, 275] on h2 "Q3 2025 SCR" at bounding box center [1010, 264] width 380 height 27
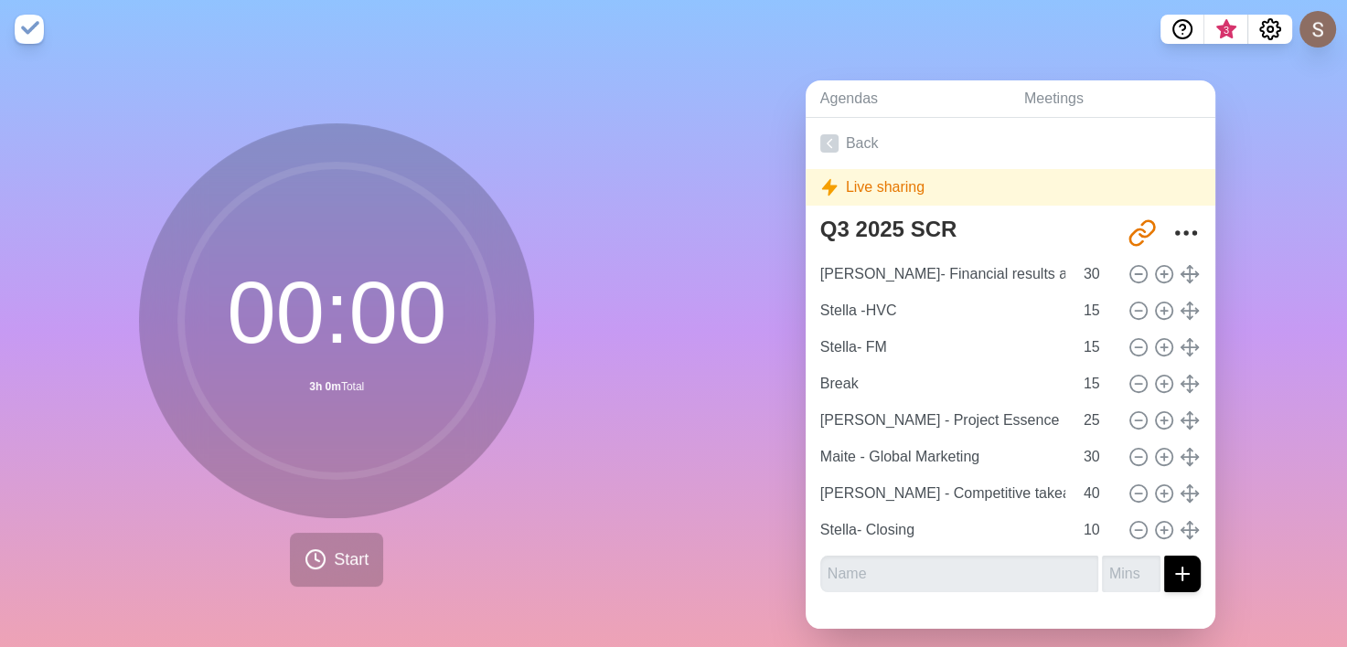
click at [1240, 351] on div "Agendas Meetings Back Live sharing Q3 2025 SCR http://www.timeblocks.co/CLnp3ov…" at bounding box center [1011, 362] width 674 height 607
click at [353, 541] on button "Start" at bounding box center [336, 560] width 93 height 54
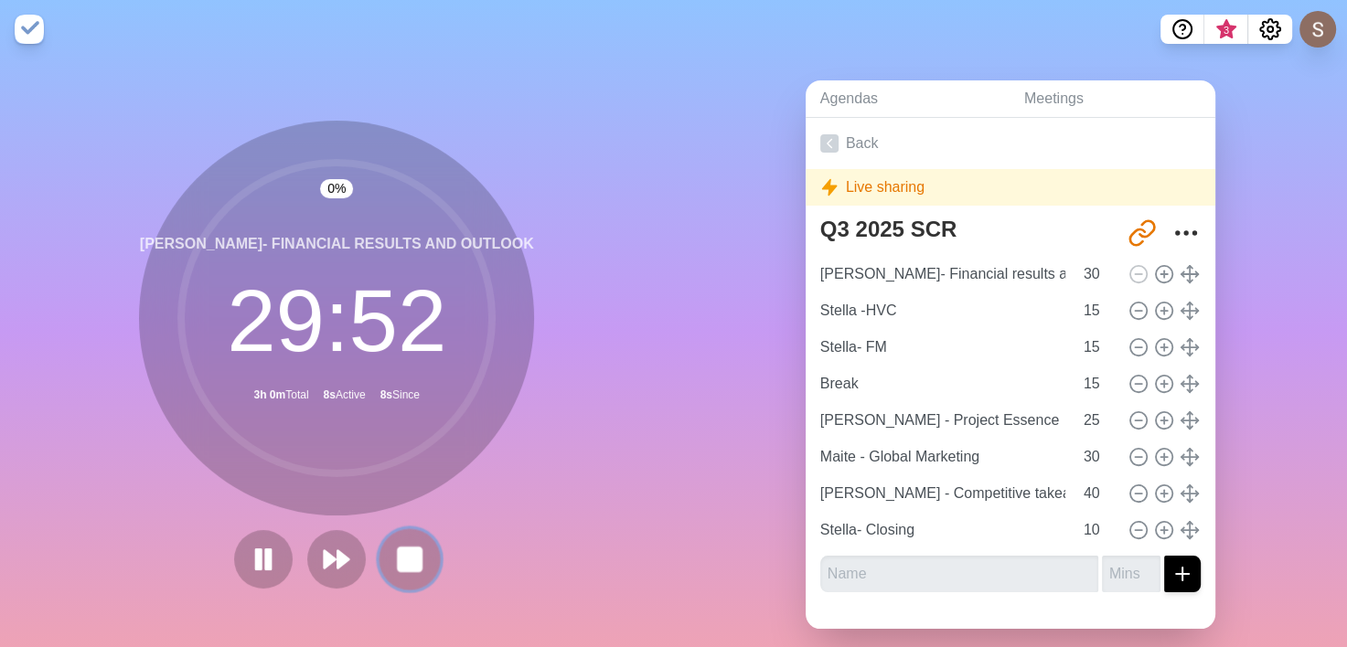
click at [417, 570] on icon at bounding box center [409, 559] width 31 height 31
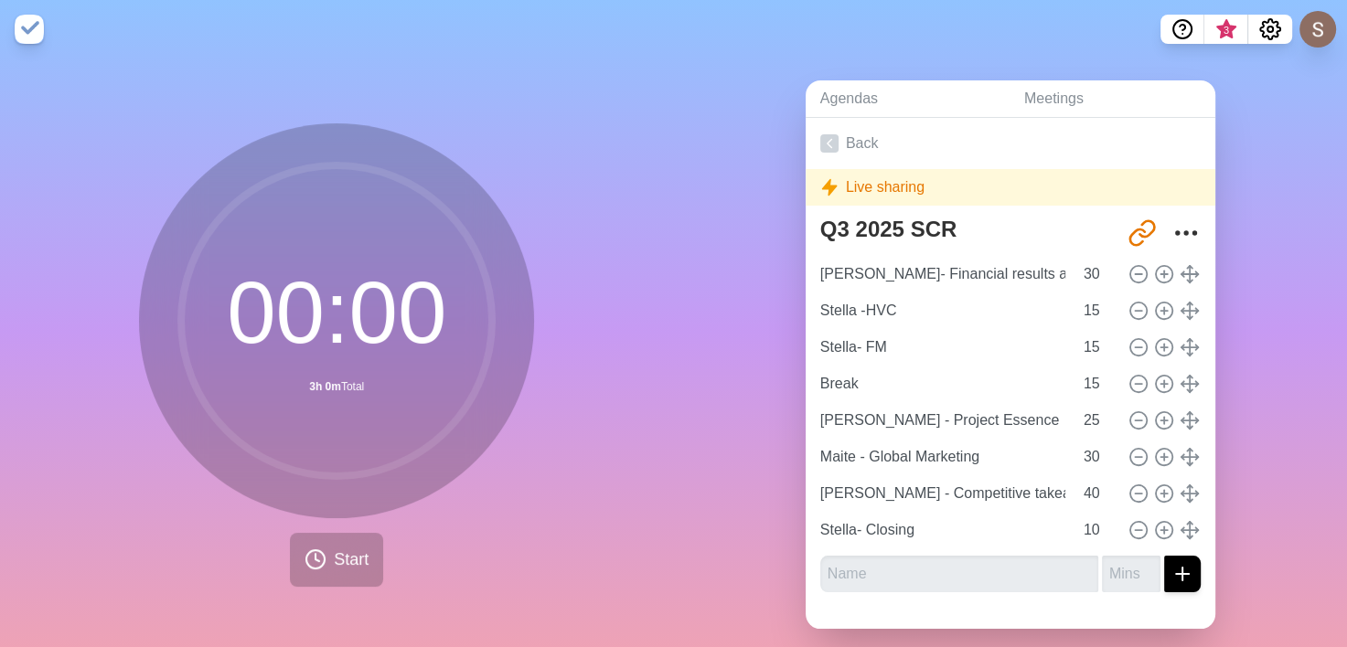
click at [541, 473] on div "00 : 00 3h 0m Total Start" at bounding box center [337, 362] width 674 height 607
click at [918, 179] on div "Live sharing" at bounding box center [1010, 187] width 410 height 37
click at [848, 186] on div "Live sharing" at bounding box center [1010, 187] width 410 height 37
click at [819, 197] on div "Live sharing" at bounding box center [1010, 187] width 410 height 37
click at [820, 190] on icon at bounding box center [829, 187] width 18 height 18
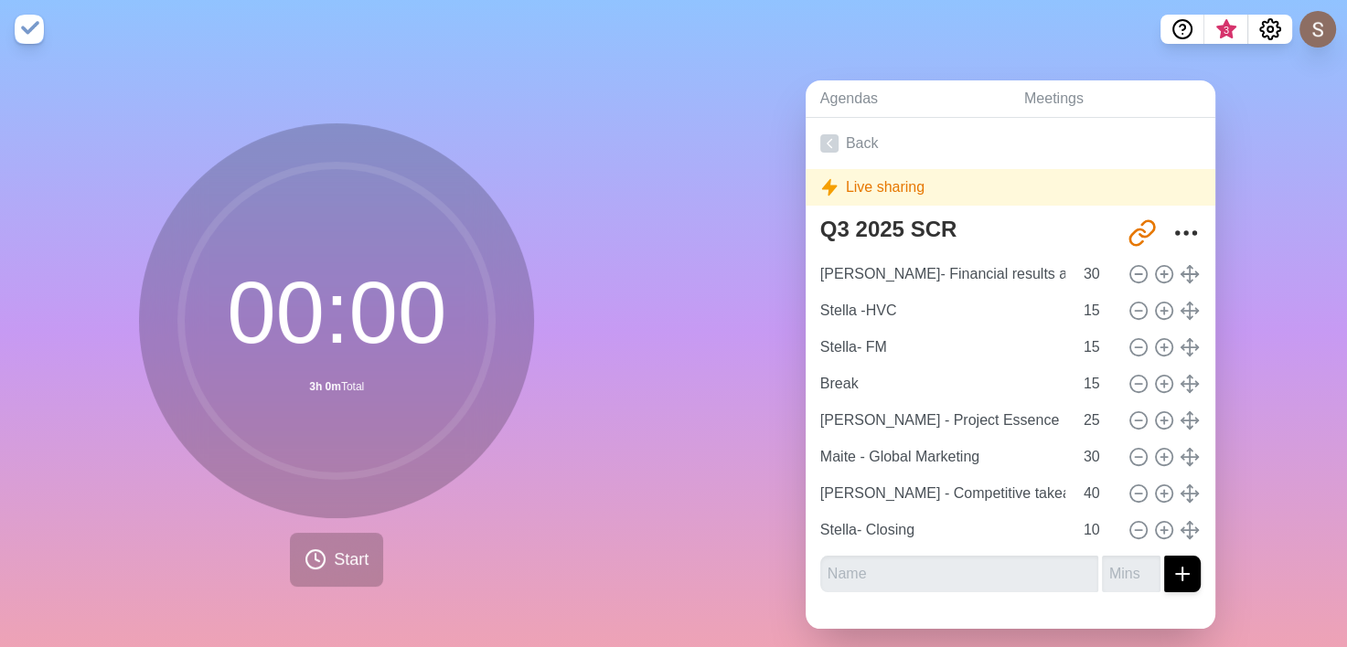
click at [820, 190] on icon at bounding box center [829, 187] width 18 height 18
